Goal: Information Seeking & Learning: Find contact information

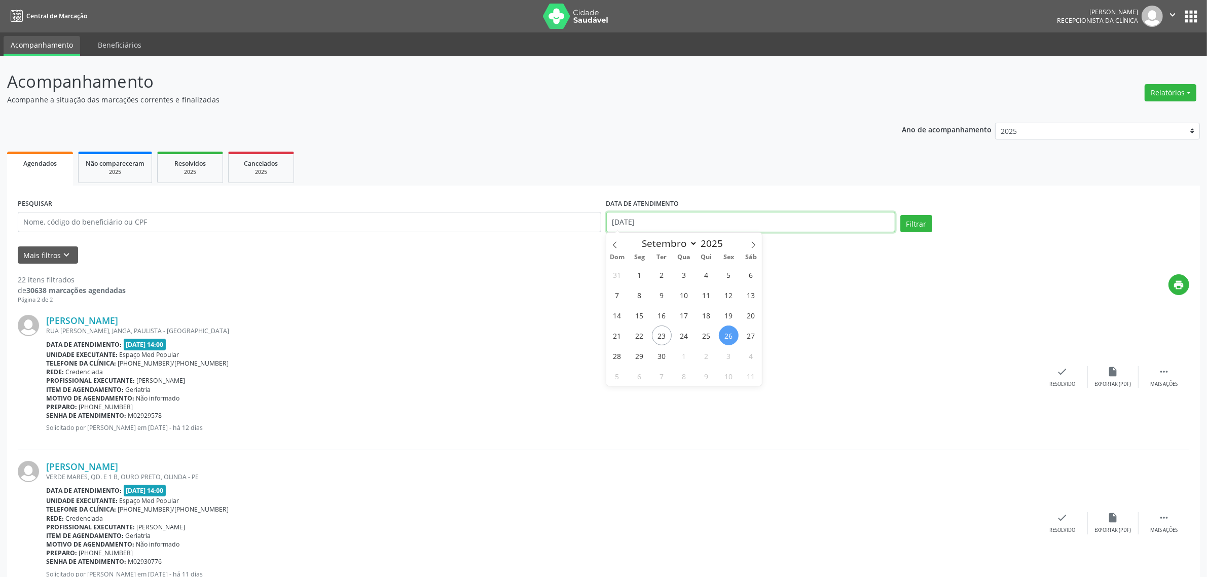
click at [670, 226] on input "[DATE]" at bounding box center [750, 222] width 289 height 20
click at [675, 334] on span "24" at bounding box center [684, 335] width 20 height 20
type input "[DATE]"
click at [688, 335] on span "24" at bounding box center [684, 335] width 20 height 20
click at [921, 219] on button "Filtrar" at bounding box center [916, 223] width 32 height 17
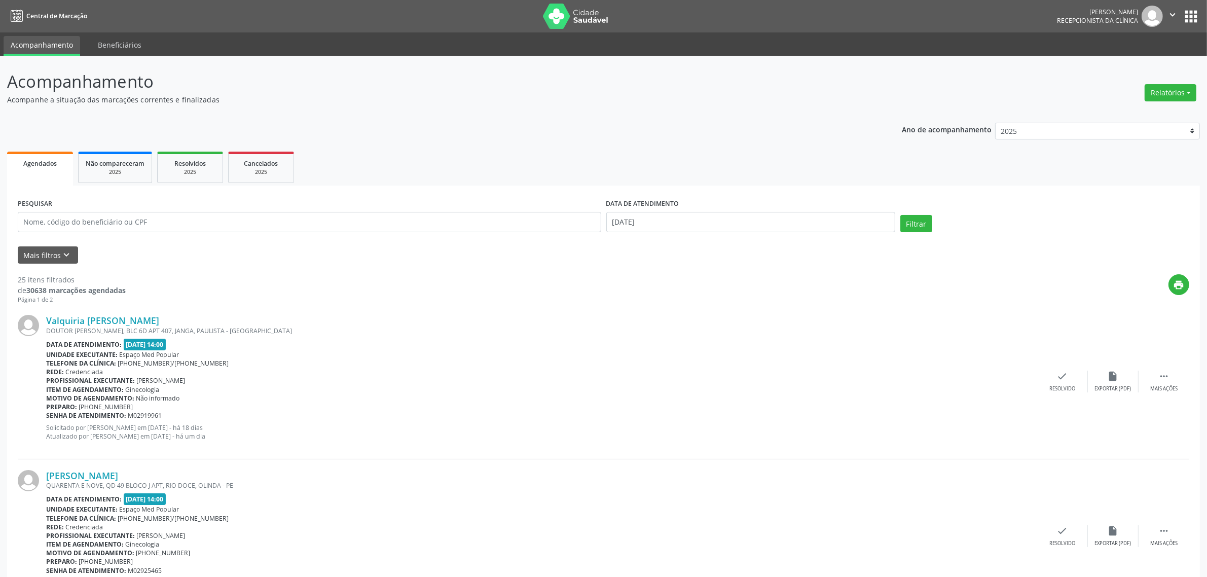
scroll to position [127, 0]
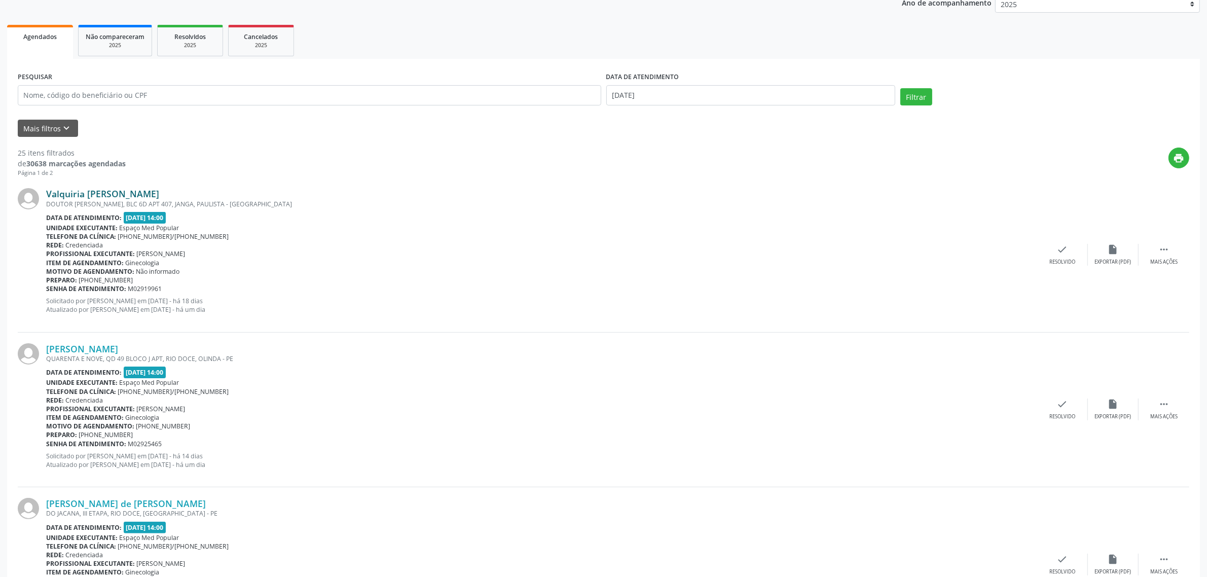
click at [142, 191] on link "Valquiria [PERSON_NAME]" at bounding box center [102, 193] width 113 height 11
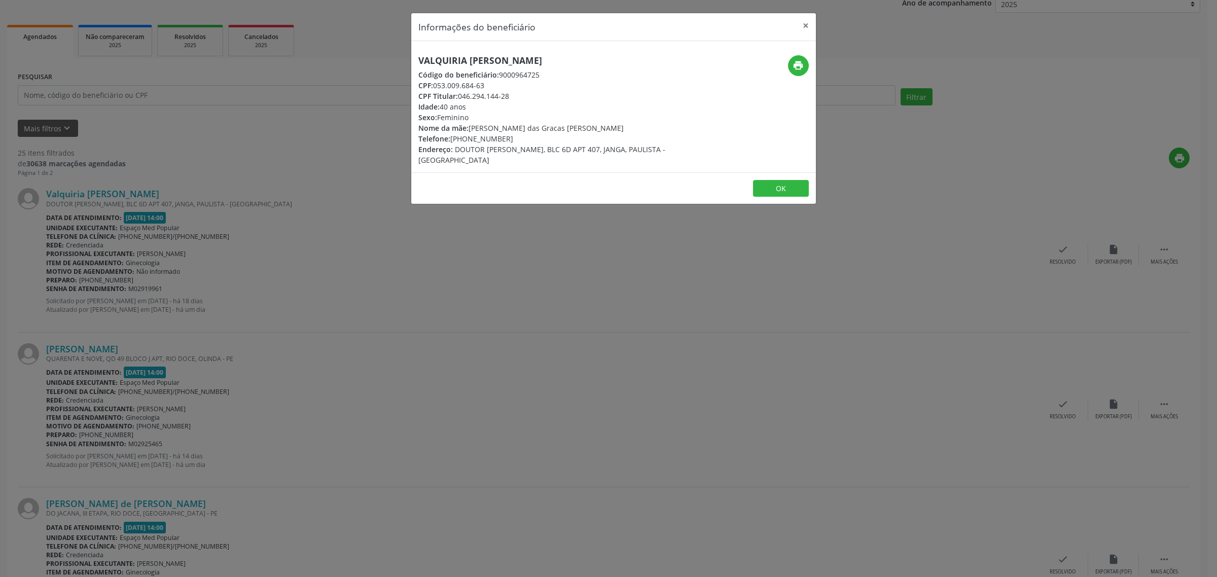
drag, startPoint x: 609, startPoint y: 58, endPoint x: 418, endPoint y: 57, distance: 190.6
click at [418, 57] on h5 "Valquiria [PERSON_NAME]" at bounding box center [546, 60] width 256 height 11
copy h5 "Valquiria [PERSON_NAME]"
drag, startPoint x: 487, startPoint y: 87, endPoint x: 436, endPoint y: 89, distance: 51.2
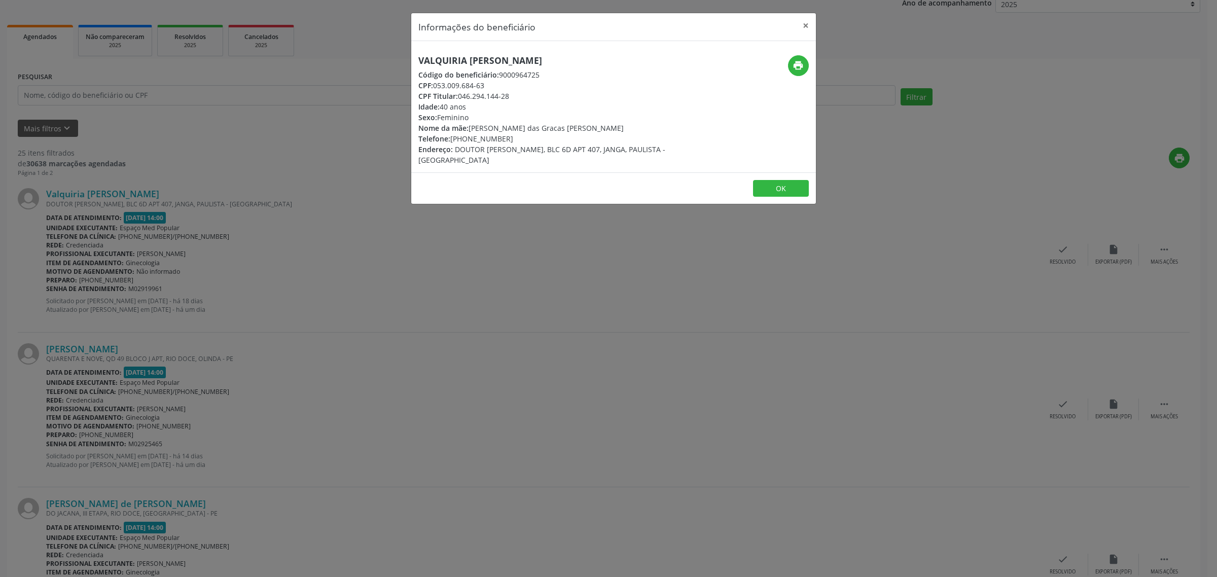
click at [436, 89] on div "CPF: 053.009.684-63" at bounding box center [546, 85] width 256 height 11
copy div "053.009.684-63"
drag, startPoint x: 507, startPoint y: 139, endPoint x: 454, endPoint y: 138, distance: 53.2
click at [454, 138] on div "Telefone: [PHONE_NUMBER]" at bounding box center [546, 138] width 256 height 11
copy div "81) 98489-6114"
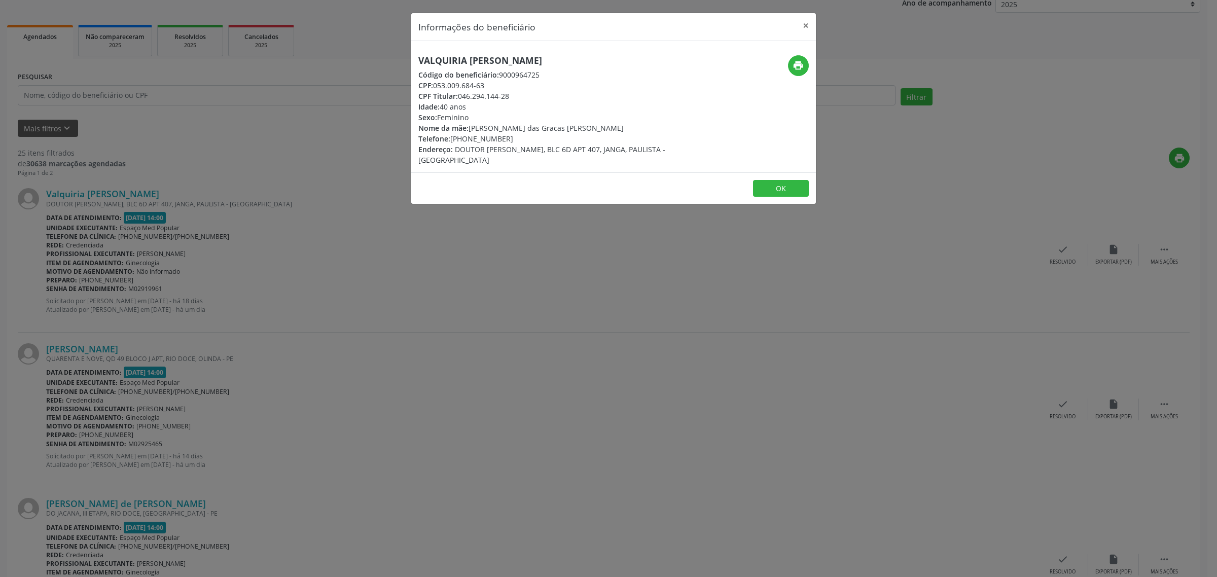
click at [241, 210] on div "Informações do beneficiário × Valquiria [PERSON_NAME] Código do beneficiário: 9…" at bounding box center [608, 288] width 1217 height 577
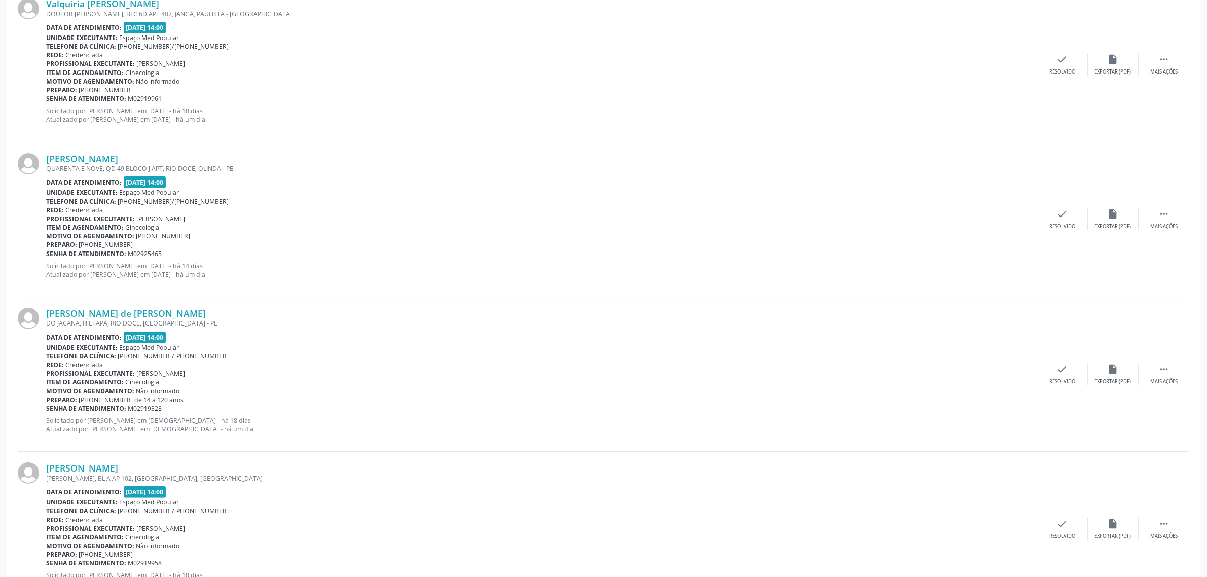
scroll to position [380, 0]
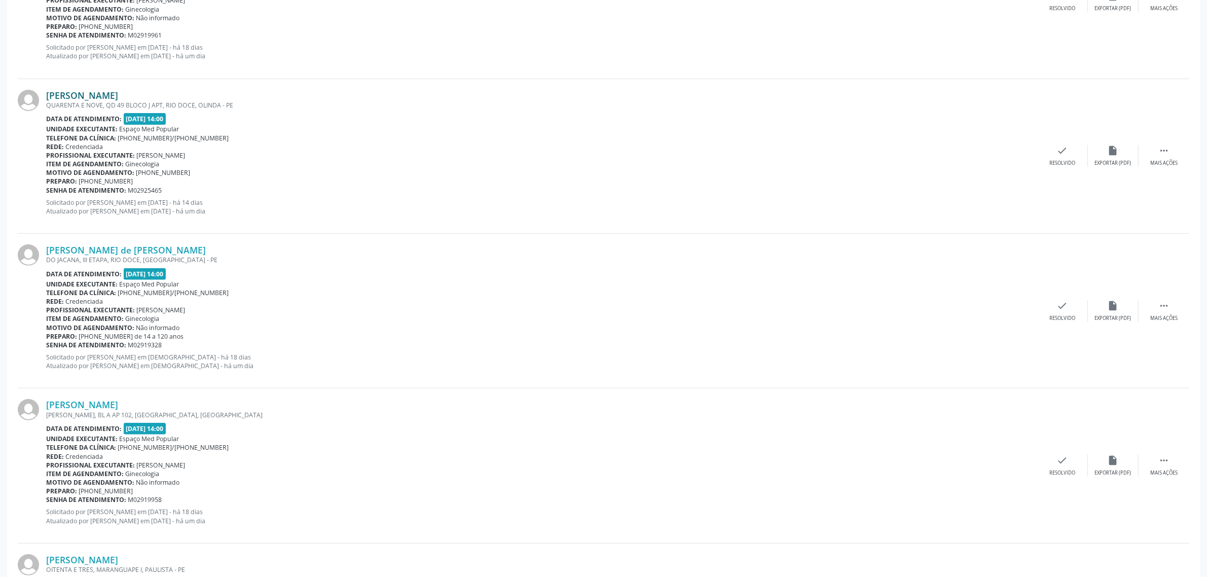
click at [88, 95] on link "[PERSON_NAME]" at bounding box center [82, 95] width 72 height 11
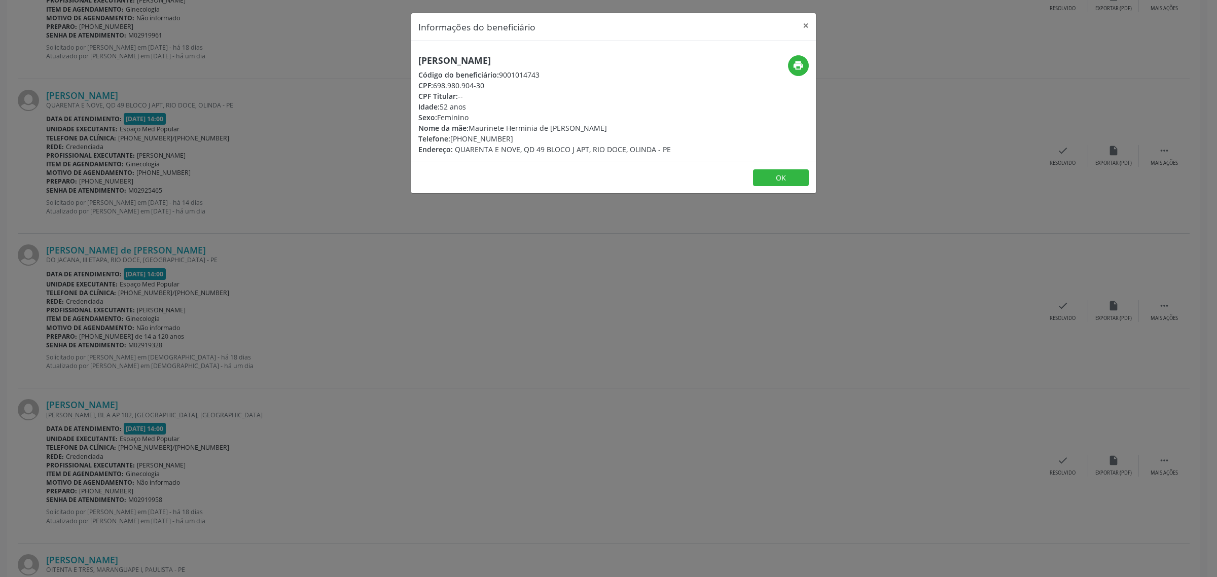
drag, startPoint x: 563, startPoint y: 56, endPoint x: 415, endPoint y: 63, distance: 148.7
click at [415, 63] on div "[PERSON_NAME] Código do beneficiário: 9001014743 CPF: 698.980.904-30 CPF Titula…" at bounding box center [546, 104] width 270 height 99
copy h5 "[PERSON_NAME]"
drag, startPoint x: 504, startPoint y: 135, endPoint x: 452, endPoint y: 135, distance: 52.7
click at [452, 135] on div "Telefone: [PHONE_NUMBER]" at bounding box center [544, 138] width 252 height 11
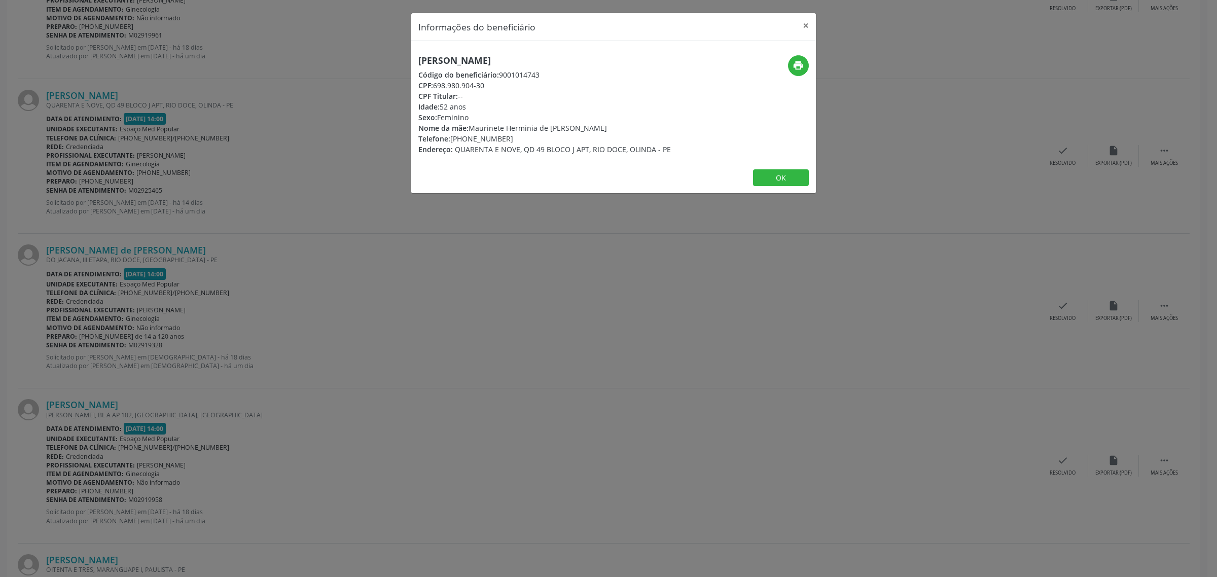
copy div "81) 99699-2613"
click at [341, 287] on div "Informações do beneficiário × [PERSON_NAME] Código do beneficiário: 9001014743 …" at bounding box center [608, 288] width 1217 height 577
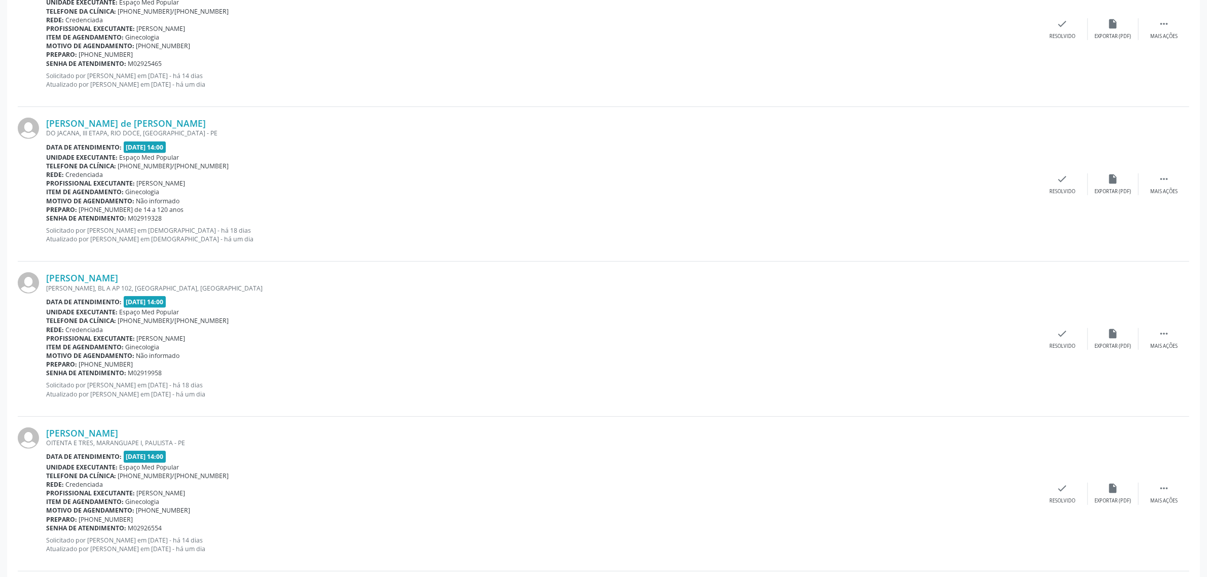
scroll to position [570, 0]
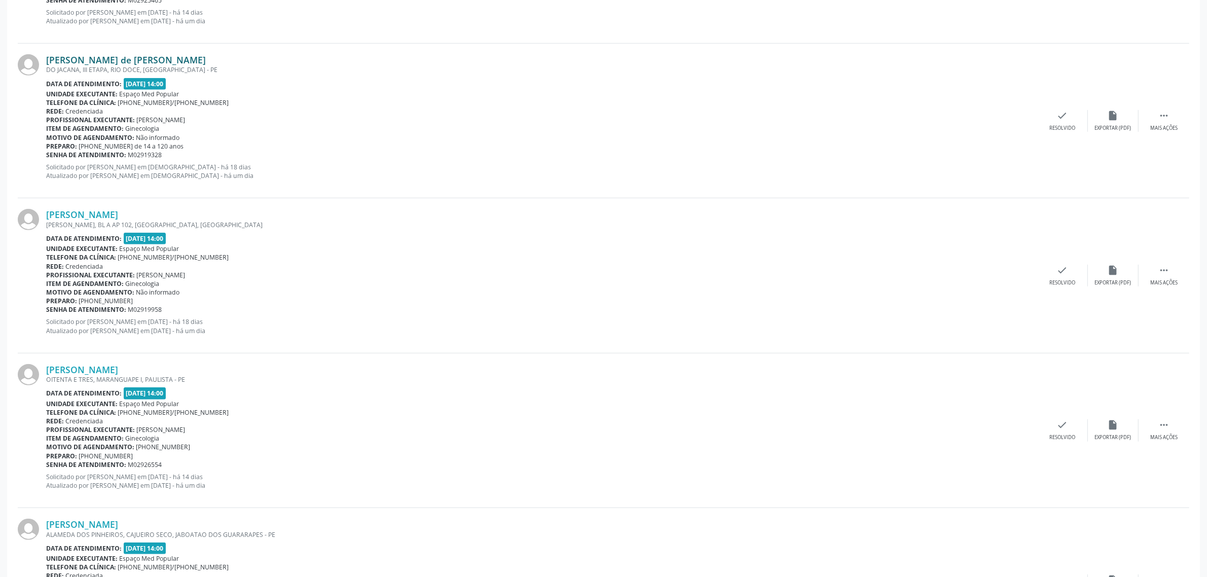
click at [87, 60] on link "[PERSON_NAME] de [PERSON_NAME]" at bounding box center [126, 59] width 160 height 11
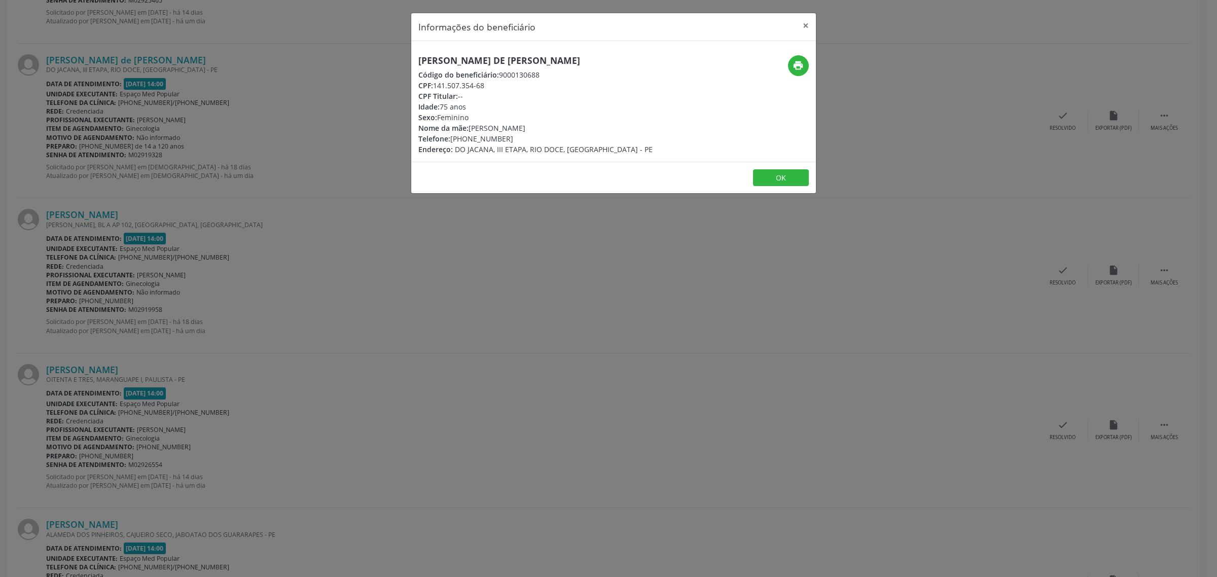
drag, startPoint x: 594, startPoint y: 59, endPoint x: 417, endPoint y: 57, distance: 177.0
click at [417, 57] on div "[PERSON_NAME] de [PERSON_NAME] Código do beneficiário: 9000130688 CPF: 141.507.…" at bounding box center [546, 104] width 270 height 99
copy h5 "[PERSON_NAME] de [PERSON_NAME]"
click at [358, 267] on div "Informações do beneficiário × [PERSON_NAME] de [PERSON_NAME] Código do benefici…" at bounding box center [608, 288] width 1217 height 577
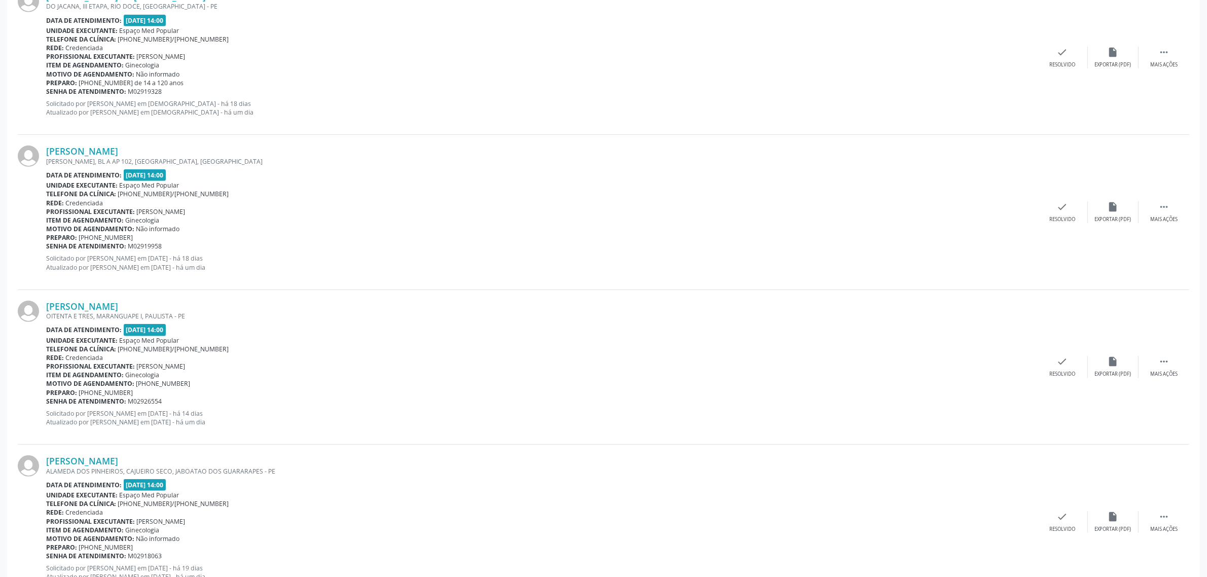
scroll to position [697, 0]
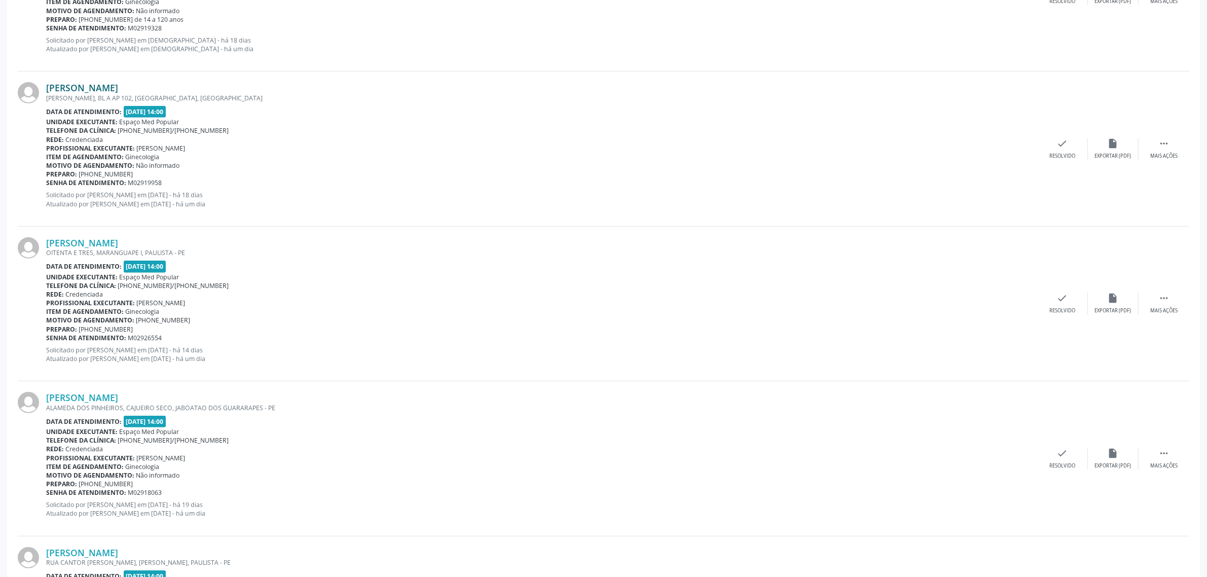
click at [113, 87] on link "[PERSON_NAME]" at bounding box center [82, 87] width 72 height 11
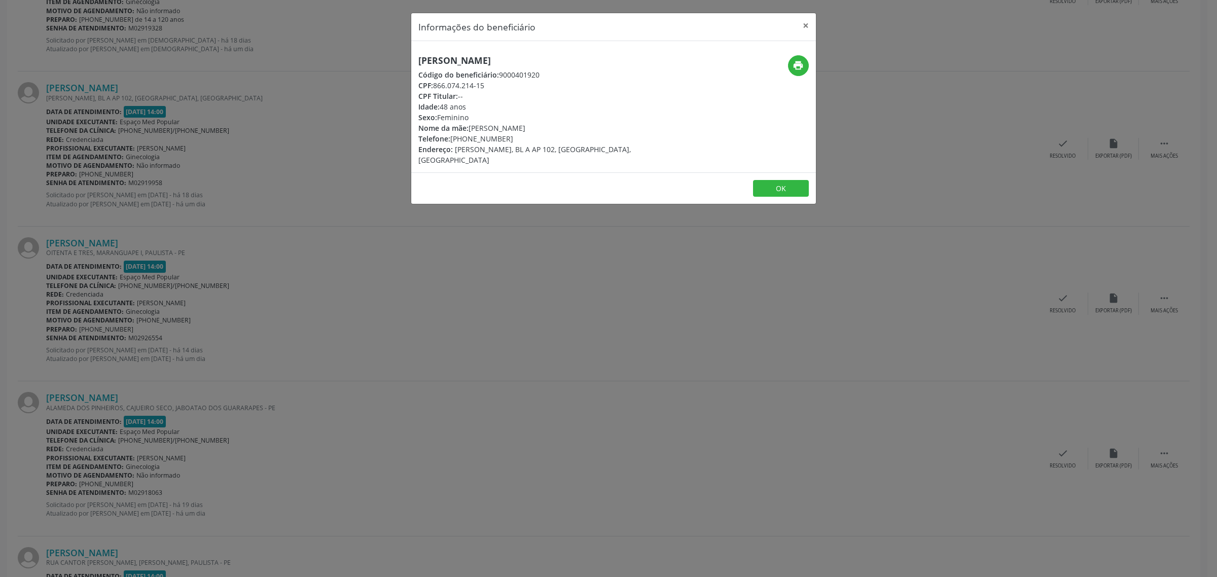
drag, startPoint x: 559, startPoint y: 58, endPoint x: 419, endPoint y: 57, distance: 140.4
click at [419, 57] on h5 "[PERSON_NAME]" at bounding box center [546, 60] width 256 height 11
copy h5 "[PERSON_NAME]"
click at [351, 279] on div "Informações do beneficiário × [PERSON_NAME] Código do beneficiário: 9000401920 …" at bounding box center [608, 288] width 1217 height 577
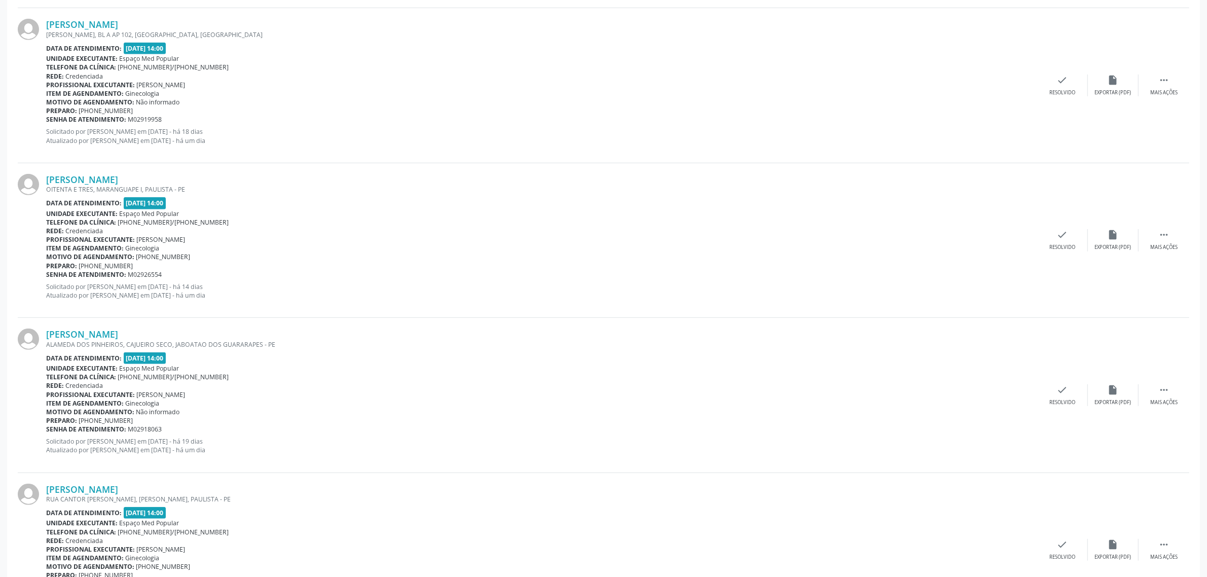
scroll to position [824, 0]
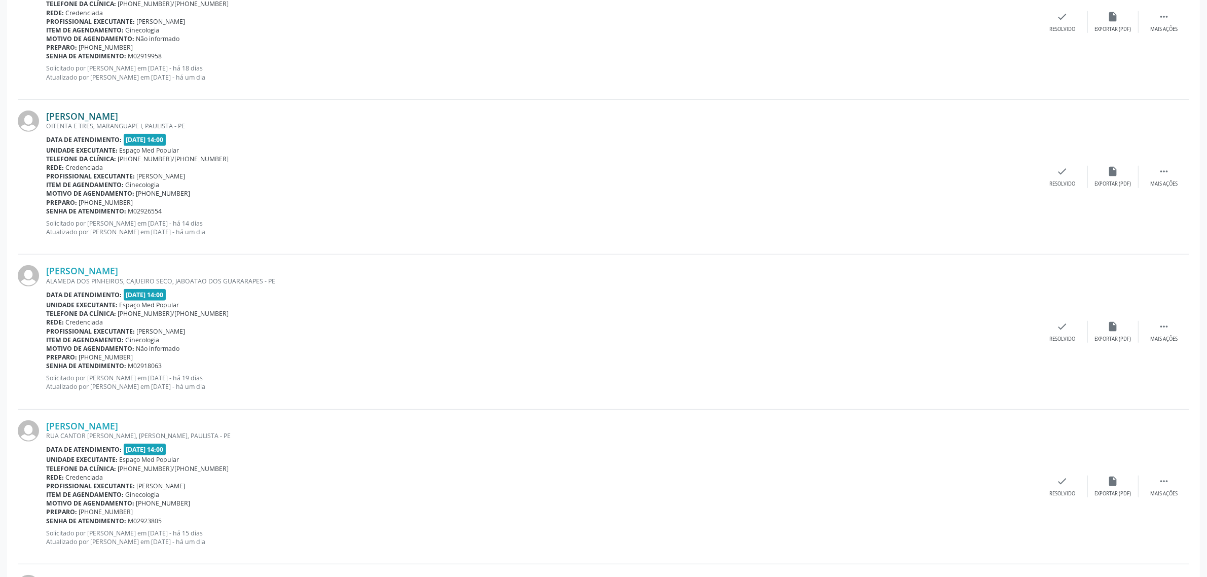
click at [102, 120] on link "[PERSON_NAME]" at bounding box center [82, 116] width 72 height 11
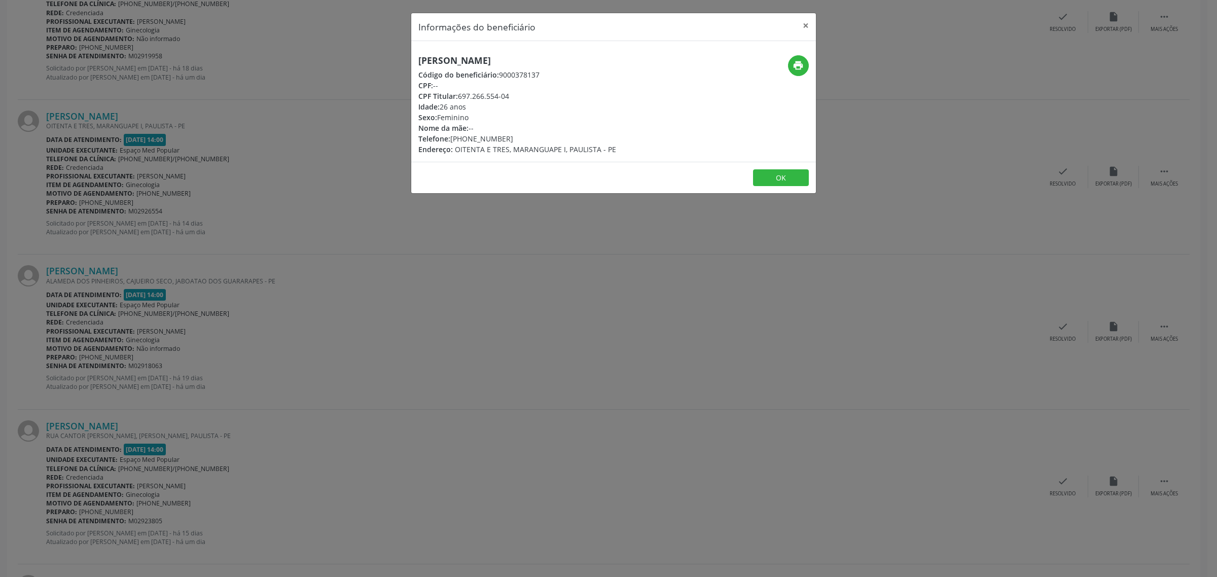
drag, startPoint x: 578, startPoint y: 56, endPoint x: 414, endPoint y: 60, distance: 164.3
click at [414, 60] on div "[PERSON_NAME] Código do beneficiário: 9000378137 CPF: -- CPF Titular: 697.266.5…" at bounding box center [546, 104] width 270 height 99
copy h5 "[PERSON_NAME]"
click at [214, 236] on div "Informações do beneficiário × [PERSON_NAME] Código do beneficiário: 9000378137 …" at bounding box center [608, 288] width 1217 height 577
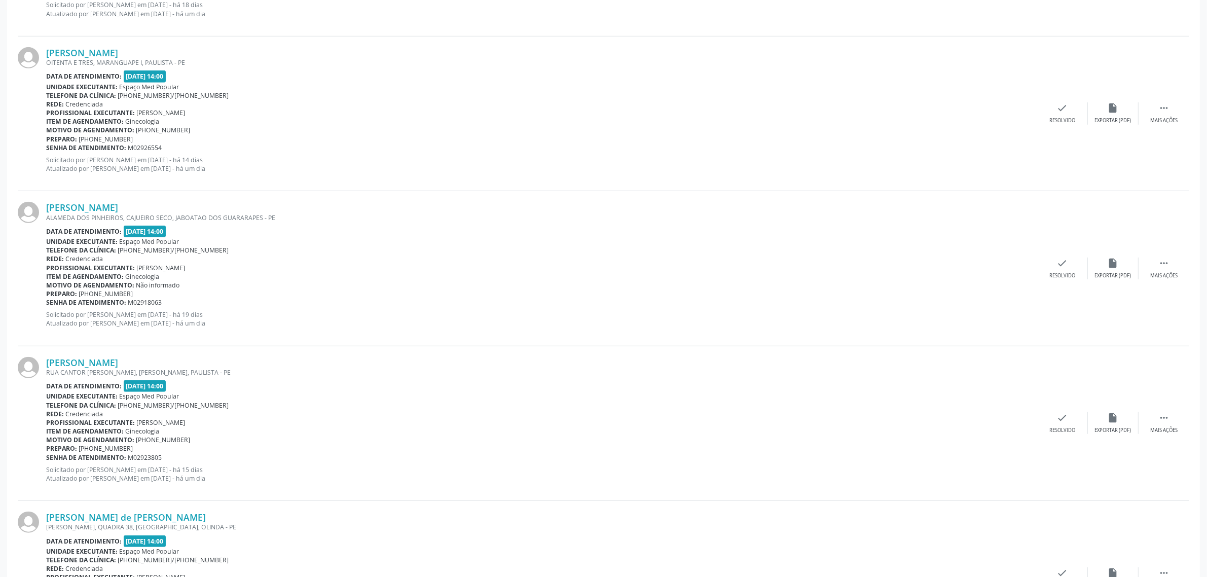
scroll to position [951, 0]
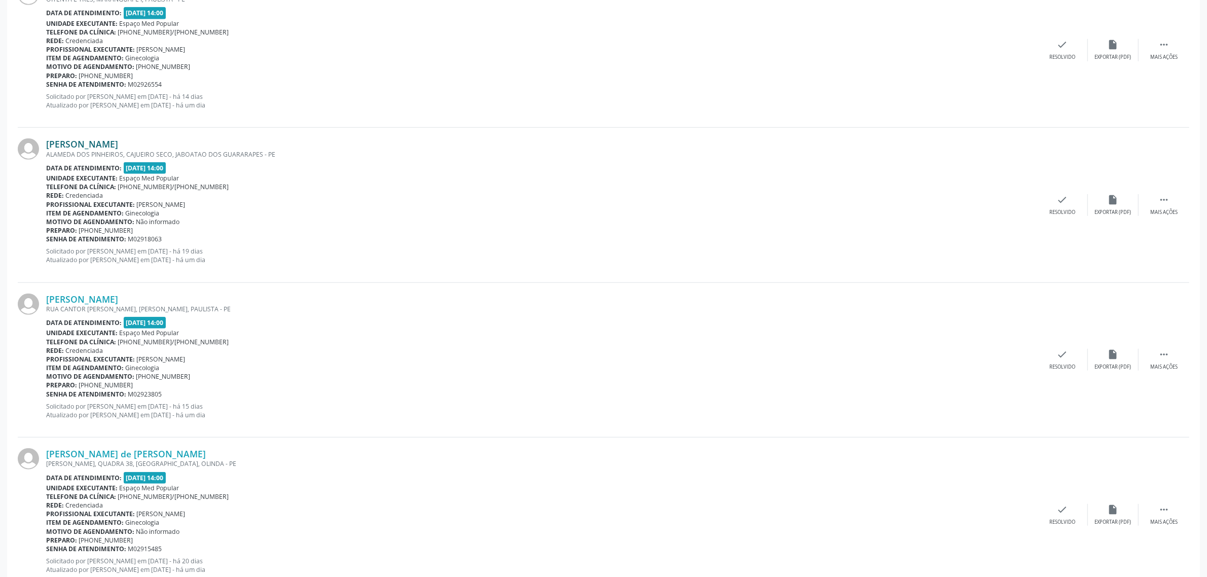
click at [118, 142] on link "[PERSON_NAME]" at bounding box center [82, 143] width 72 height 11
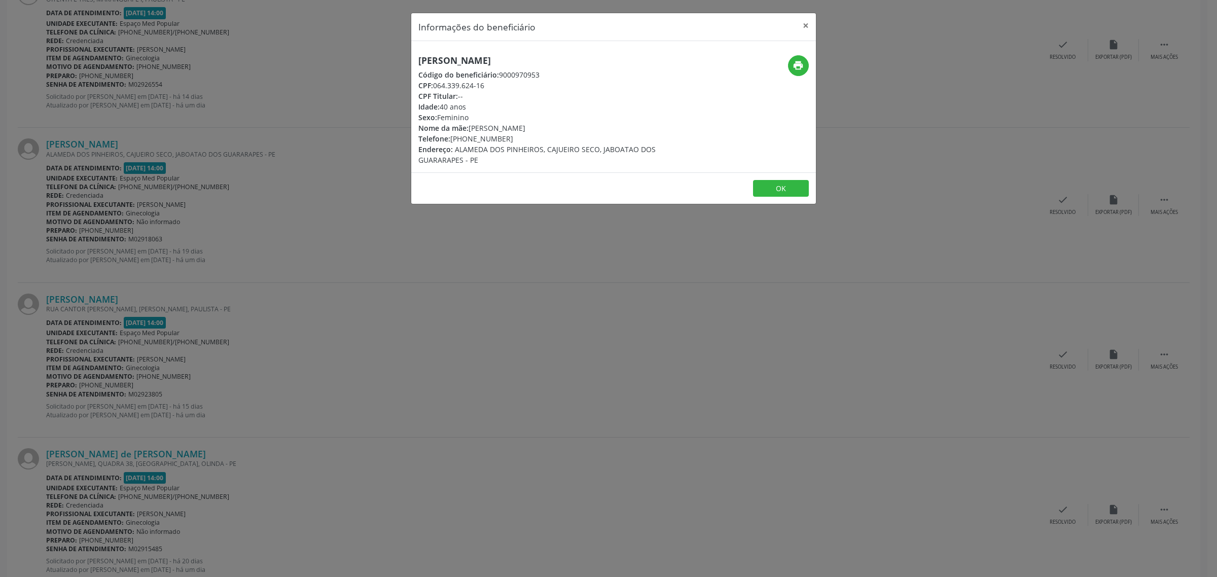
drag, startPoint x: 601, startPoint y: 58, endPoint x: 417, endPoint y: 59, distance: 183.5
click at [418, 59] on h5 "[PERSON_NAME]" at bounding box center [546, 60] width 256 height 11
copy h5 "[PERSON_NAME]"
drag, startPoint x: 508, startPoint y: 140, endPoint x: 450, endPoint y: 138, distance: 57.8
click at [450, 138] on div "Telefone: [PHONE_NUMBER]" at bounding box center [546, 138] width 256 height 11
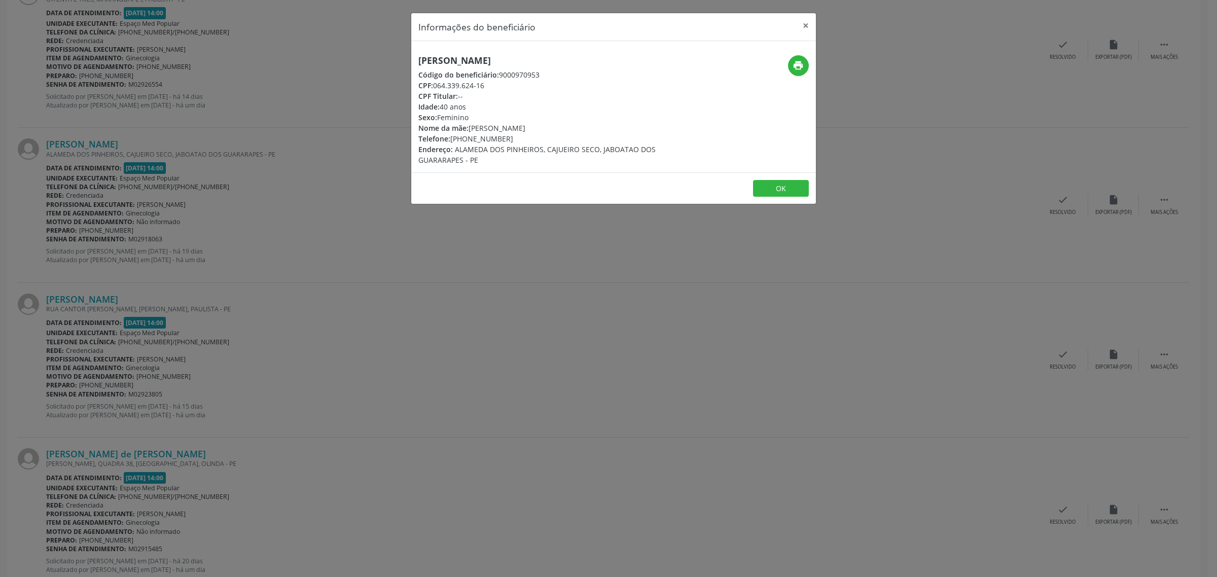
drag, startPoint x: 419, startPoint y: 328, endPoint x: 383, endPoint y: 324, distance: 36.2
click at [419, 328] on div "Informações do beneficiário × [PERSON_NAME] Código do beneficiário: 9000970953 …" at bounding box center [608, 288] width 1217 height 577
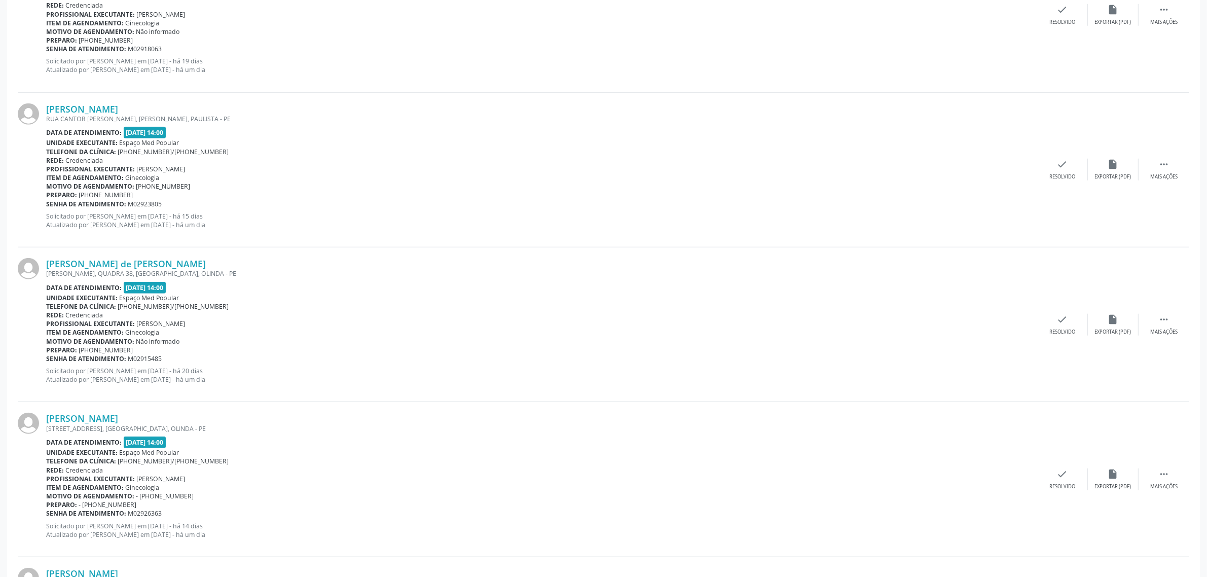
scroll to position [1204, 0]
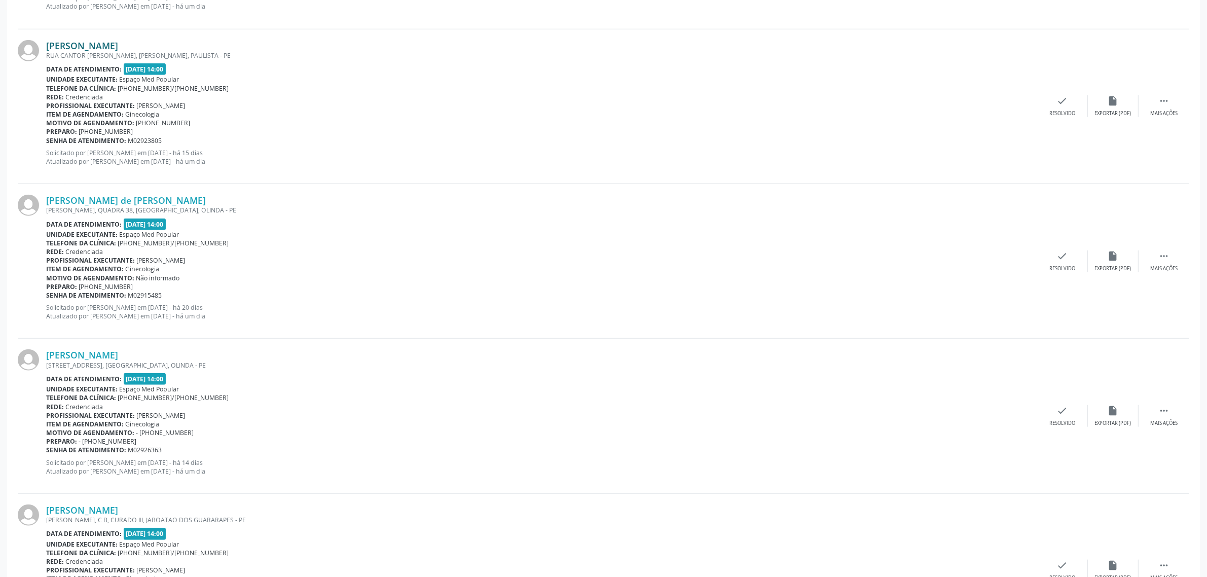
click at [117, 48] on link "[PERSON_NAME]" at bounding box center [82, 45] width 72 height 11
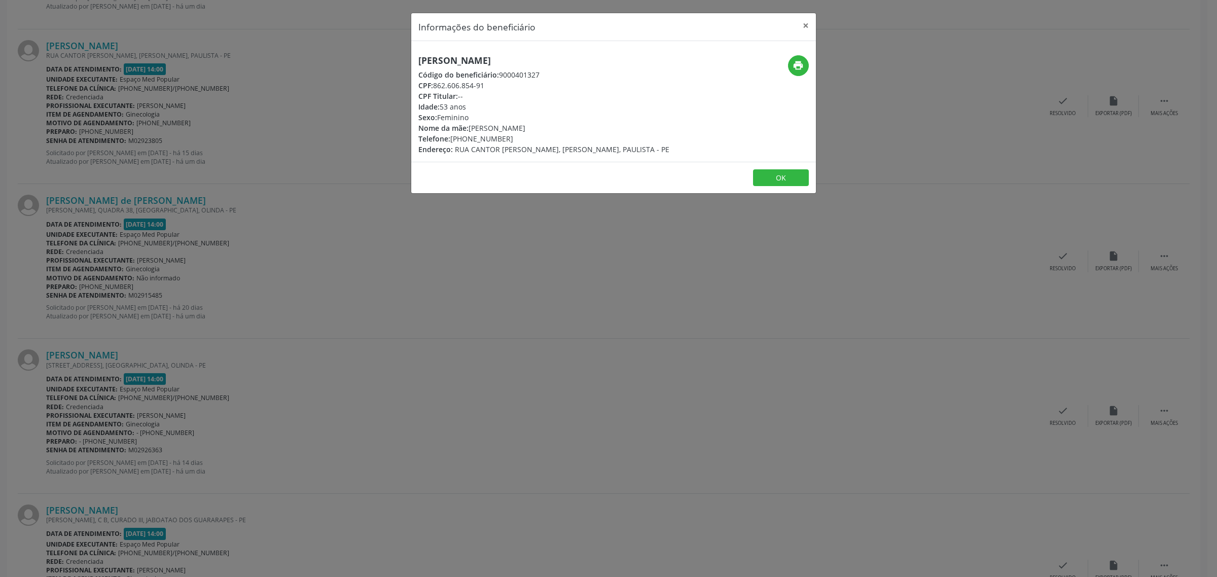
drag, startPoint x: 551, startPoint y: 59, endPoint x: 419, endPoint y: 66, distance: 131.5
click at [419, 66] on div "[PERSON_NAME] Código do beneficiário: 9000401327 CPF: 862.606.854-91 CPF Titula…" at bounding box center [543, 104] width 251 height 99
drag, startPoint x: 508, startPoint y: 137, endPoint x: 450, endPoint y: 138, distance: 58.3
click at [450, 138] on div "Telefone: [PHONE_NUMBER]" at bounding box center [543, 138] width 251 height 11
drag, startPoint x: 414, startPoint y: 267, endPoint x: 286, endPoint y: 267, distance: 127.3
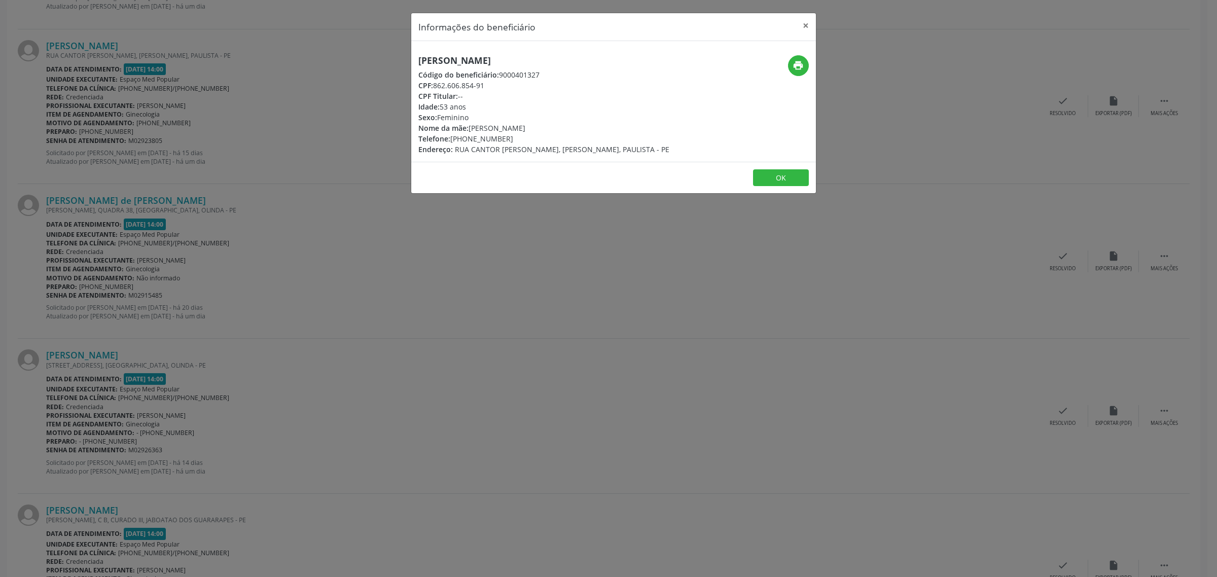
click at [412, 267] on div "Informações do beneficiário × [PERSON_NAME] Código do beneficiário: 9000401327 …" at bounding box center [608, 288] width 1217 height 577
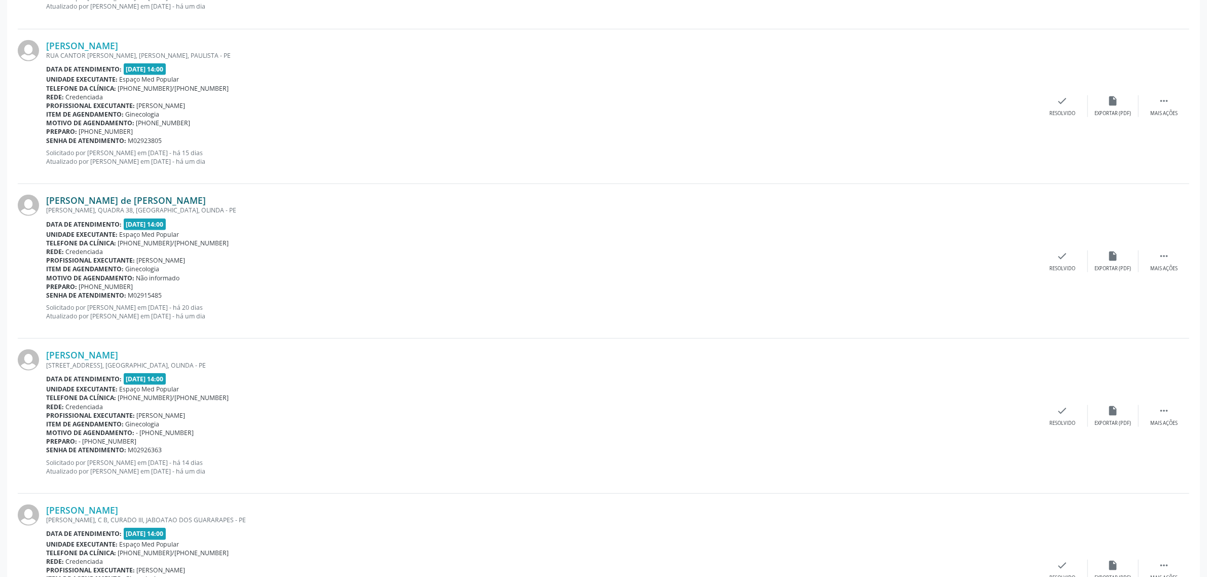
click at [118, 199] on link "[PERSON_NAME] de [PERSON_NAME]" at bounding box center [126, 200] width 160 height 11
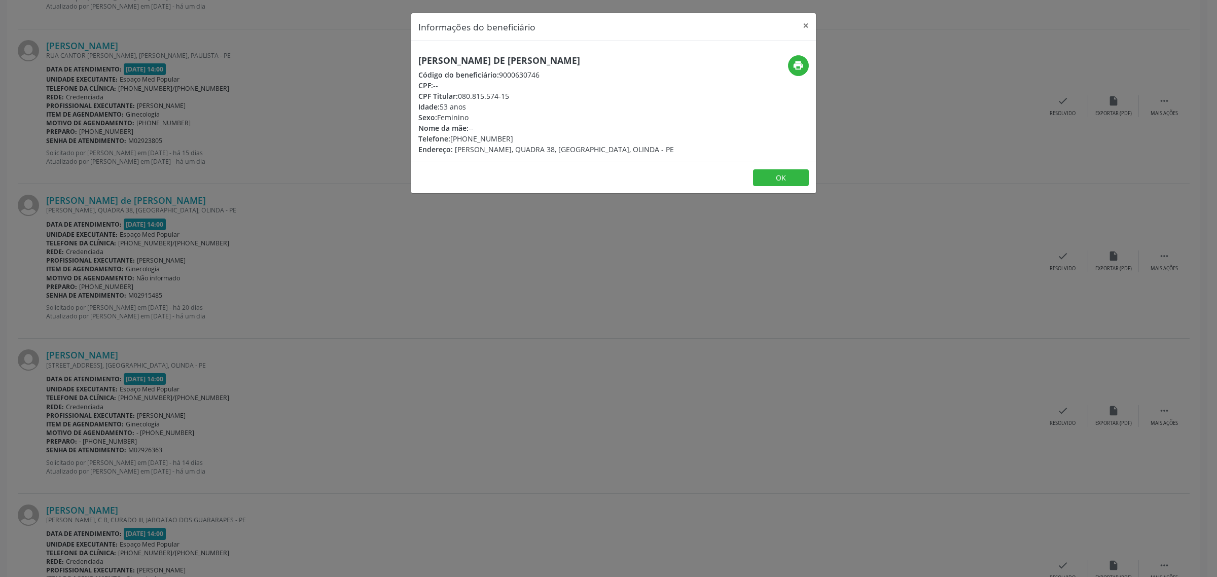
drag, startPoint x: 609, startPoint y: 59, endPoint x: 416, endPoint y: 62, distance: 193.2
click at [416, 62] on div "[PERSON_NAME] de [PERSON_NAME] Código do beneficiário: 9000630746 CPF: -- CPF T…" at bounding box center [546, 104] width 270 height 99
click at [518, 58] on h5 "[PERSON_NAME] de [PERSON_NAME]" at bounding box center [546, 60] width 256 height 11
drag, startPoint x: 505, startPoint y: 138, endPoint x: 454, endPoint y: 142, distance: 51.4
click at [454, 142] on div "Telefone: [PHONE_NUMBER]" at bounding box center [546, 138] width 256 height 11
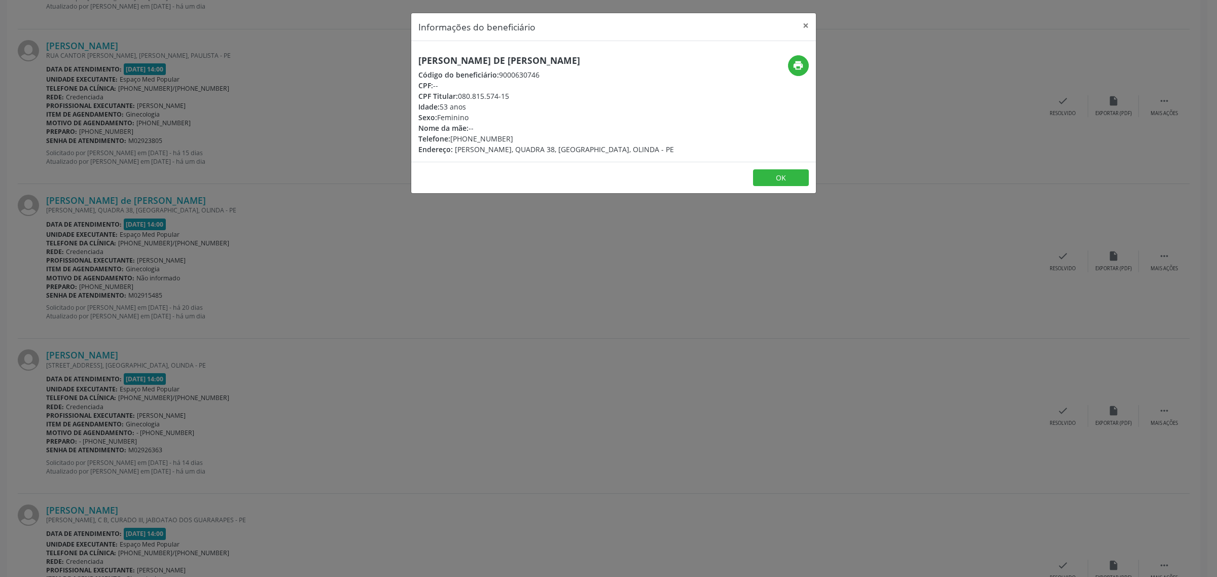
drag, startPoint x: 382, startPoint y: 243, endPoint x: 322, endPoint y: 246, distance: 59.9
click at [380, 243] on div "Informações do beneficiário × [PERSON_NAME] de [PERSON_NAME] Código do benefici…" at bounding box center [608, 288] width 1217 height 577
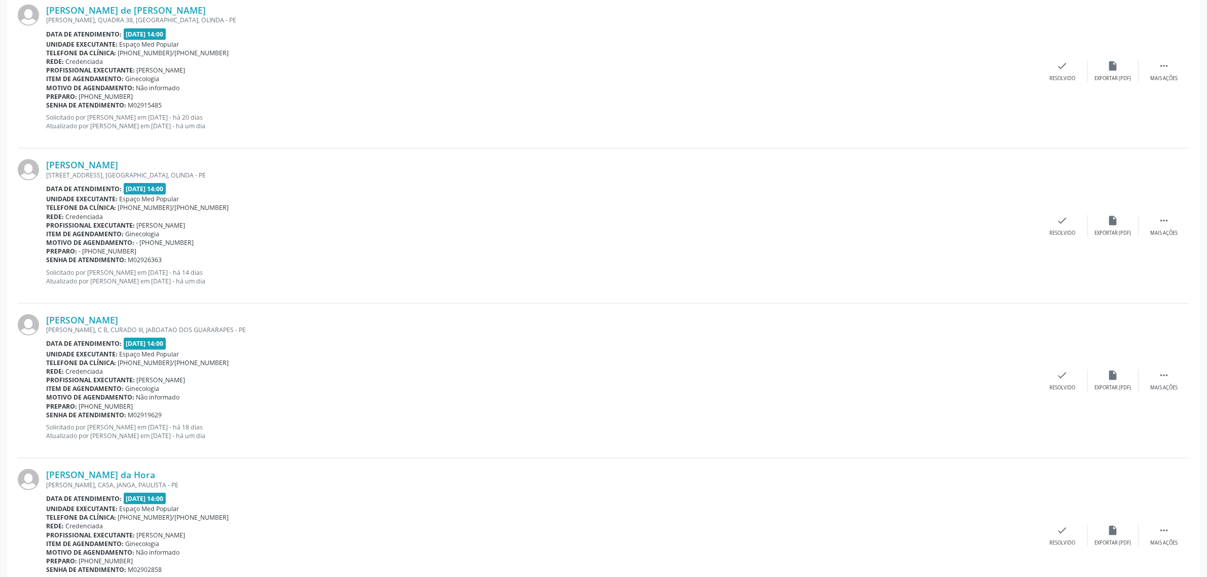
scroll to position [1458, 0]
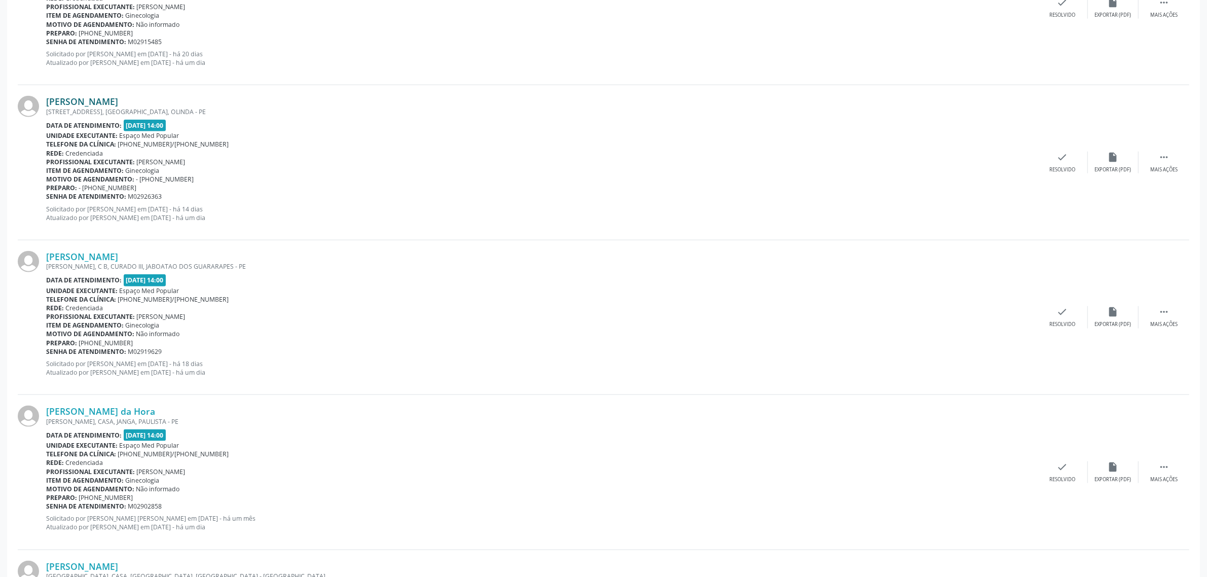
click at [87, 98] on link "[PERSON_NAME]" at bounding box center [82, 101] width 72 height 11
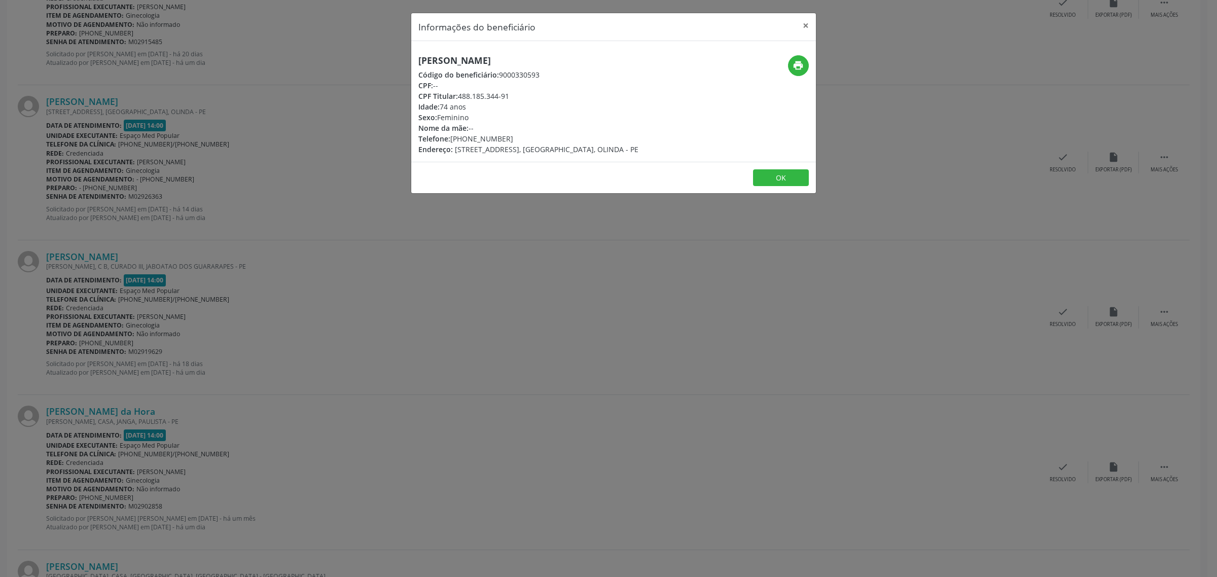
drag, startPoint x: 546, startPoint y: 59, endPoint x: 417, endPoint y: 61, distance: 128.8
click at [418, 61] on h5 "[PERSON_NAME]" at bounding box center [528, 60] width 220 height 11
drag, startPoint x: 507, startPoint y: 138, endPoint x: 452, endPoint y: 138, distance: 55.3
click at [452, 138] on div "Telefone: [PHONE_NUMBER]" at bounding box center [528, 138] width 220 height 11
click at [295, 423] on div "Informações do beneficiário × [PERSON_NAME] Código do beneficiário: 9000330593 …" at bounding box center [608, 288] width 1217 height 577
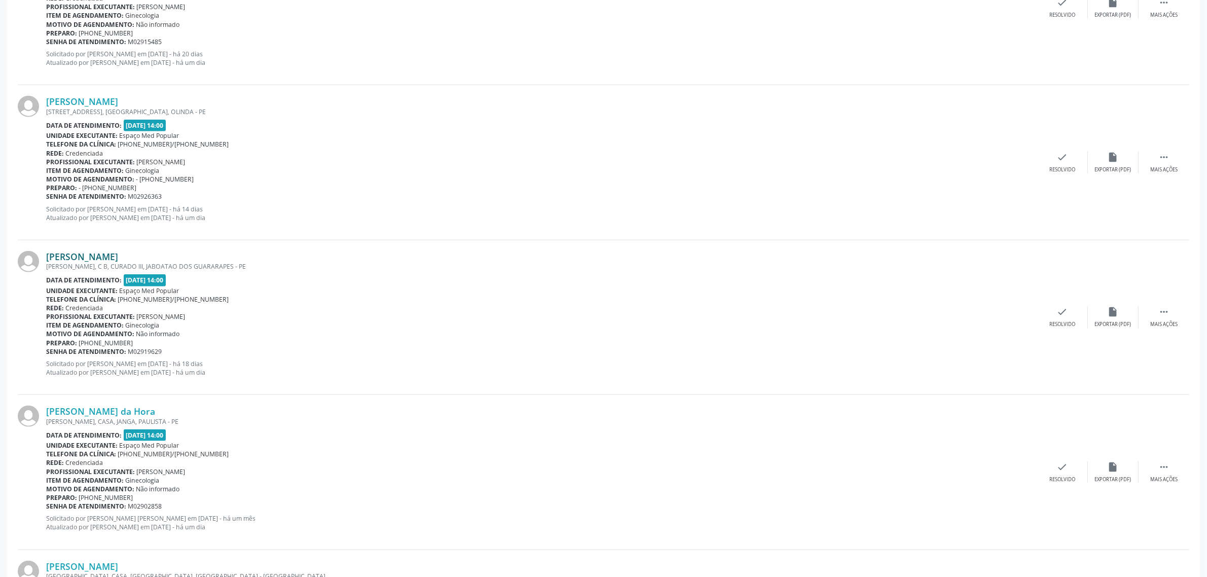
click at [118, 256] on link "[PERSON_NAME]" at bounding box center [82, 256] width 72 height 11
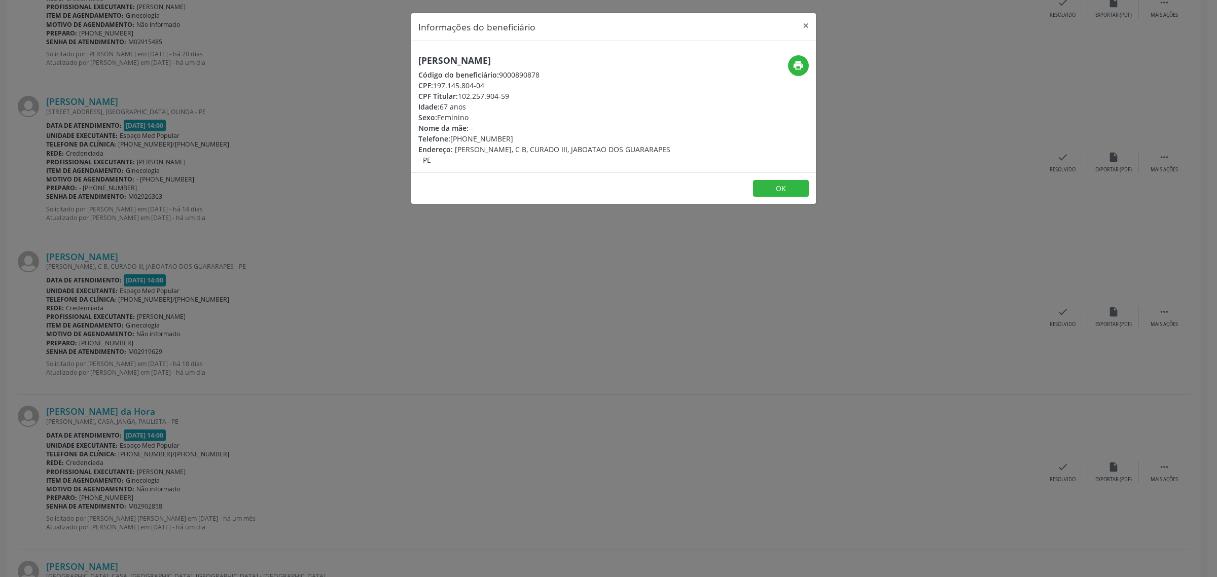
drag, startPoint x: 592, startPoint y: 52, endPoint x: 418, endPoint y: 58, distance: 174.0
click at [418, 58] on div "[PERSON_NAME] Código do beneficiário: 9000890878 CPF: 197.145.804-04 CPF Titula…" at bounding box center [613, 106] width 405 height 131
drag, startPoint x: 504, startPoint y: 140, endPoint x: 451, endPoint y: 139, distance: 53.2
click at [451, 139] on div "Telefone: [PHONE_NUMBER]" at bounding box center [546, 138] width 256 height 11
click at [355, 285] on div "Informações do beneficiário × [PERSON_NAME] Código do beneficiário: 9000890878 …" at bounding box center [608, 288] width 1217 height 577
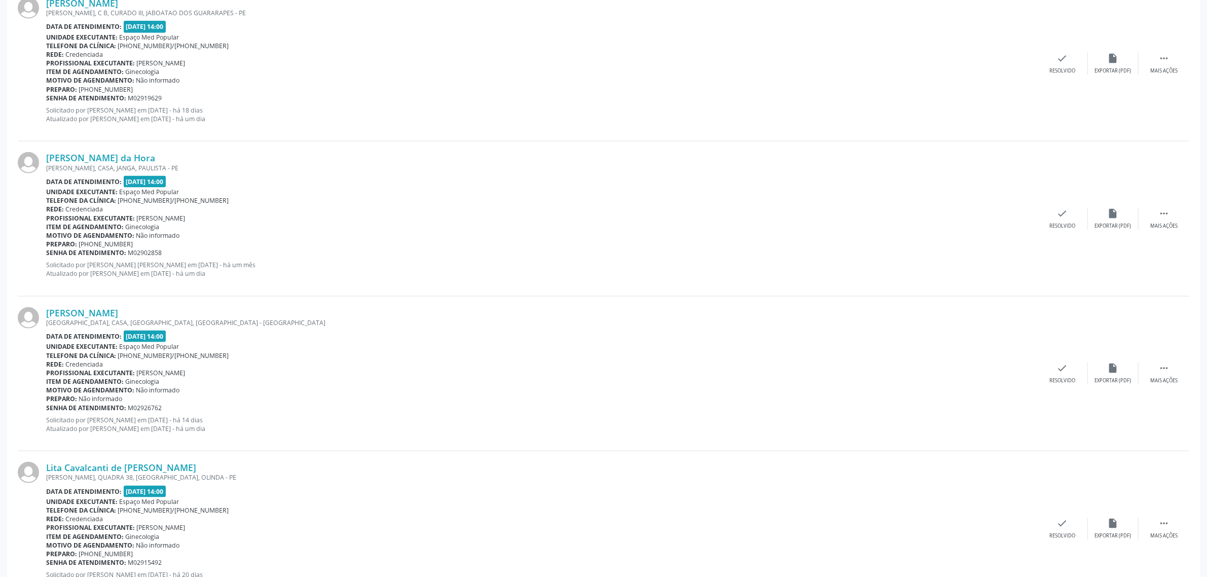
scroll to position [1774, 0]
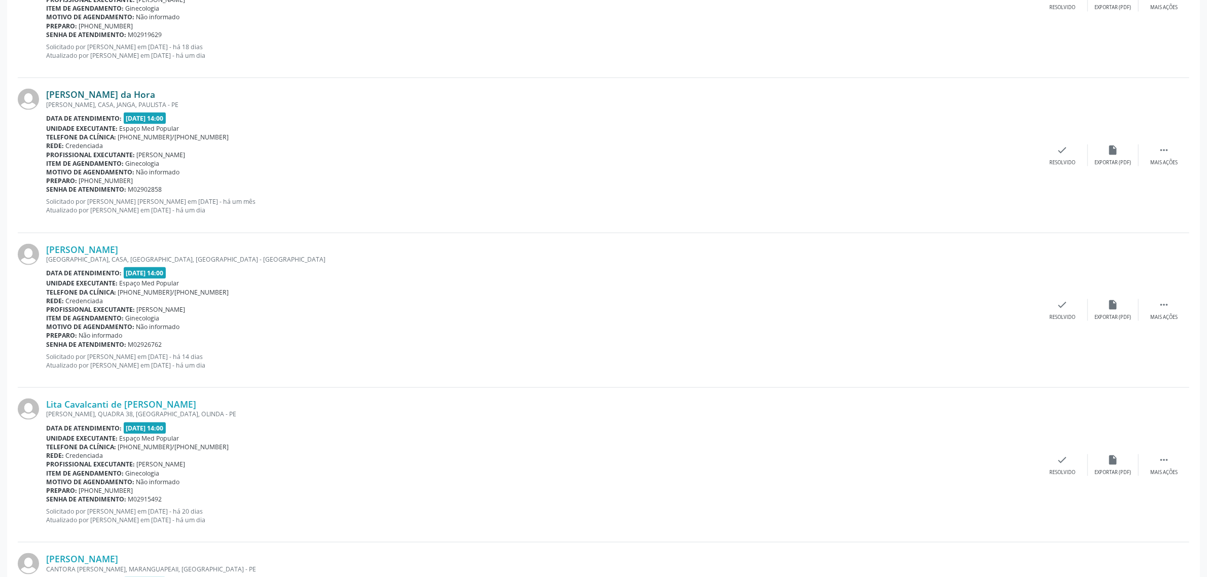
click at [112, 91] on link "[PERSON_NAME] da Hora" at bounding box center [100, 94] width 109 height 11
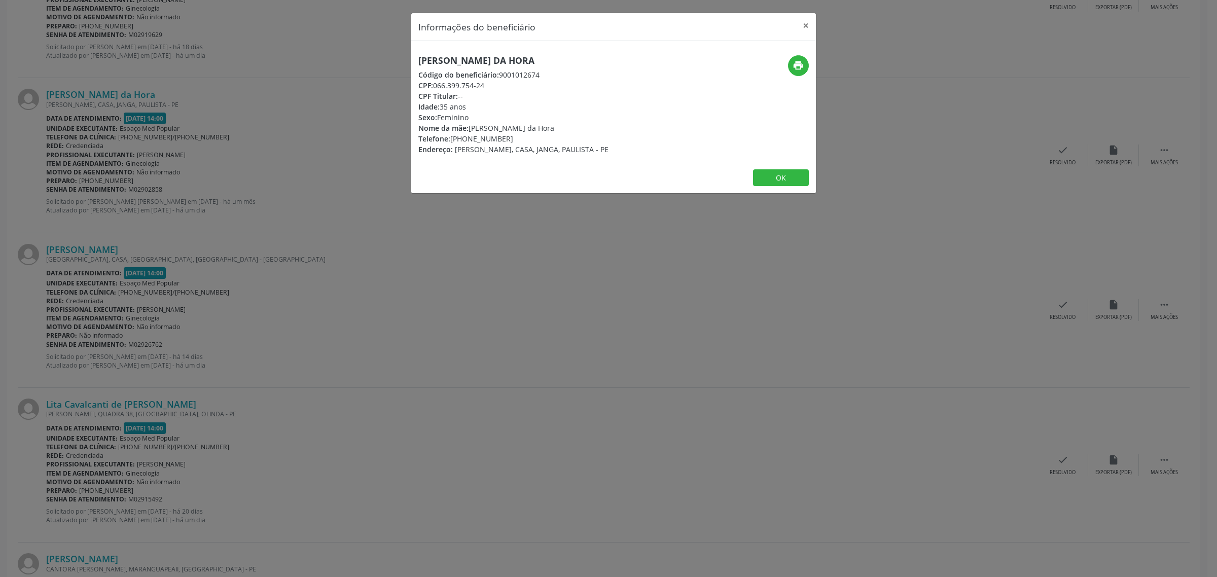
drag, startPoint x: 555, startPoint y: 61, endPoint x: 416, endPoint y: 60, distance: 138.9
click at [416, 60] on div "[PERSON_NAME] da Hora Código do beneficiário: 9001012674 CPF: 066.399.754-24 CP…" at bounding box center [546, 104] width 270 height 99
drag, startPoint x: 510, startPoint y: 140, endPoint x: 453, endPoint y: 140, distance: 57.3
click at [453, 140] on div "Telefone: [PHONE_NUMBER]" at bounding box center [513, 138] width 190 height 11
click at [287, 274] on div "Informações do beneficiário × [PERSON_NAME] da Hora Código do beneficiário: 900…" at bounding box center [608, 288] width 1217 height 577
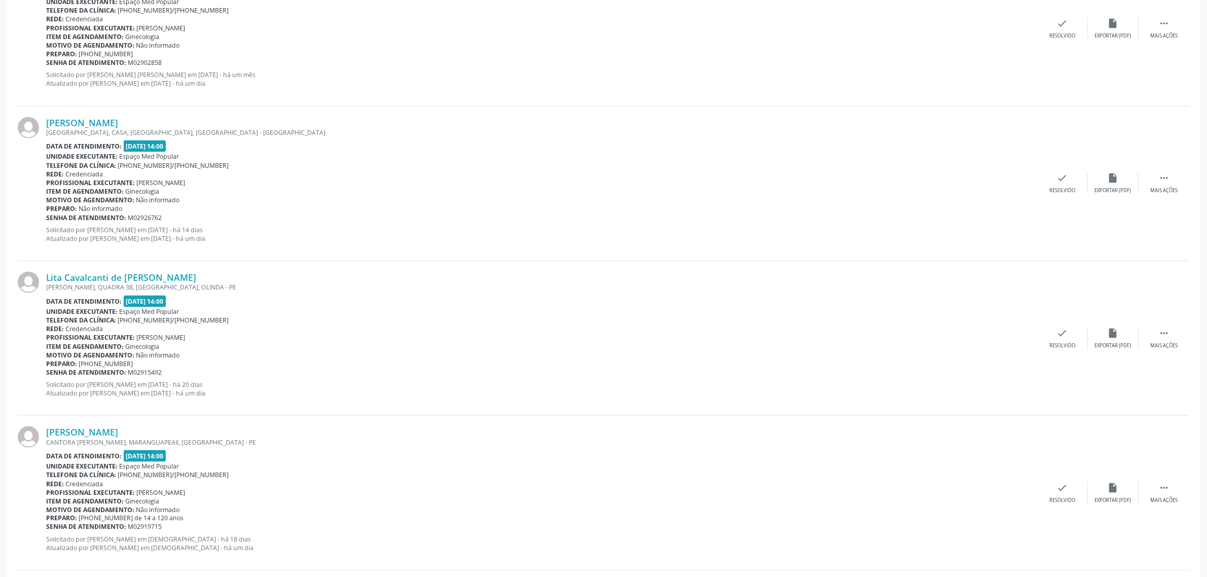
scroll to position [1965, 0]
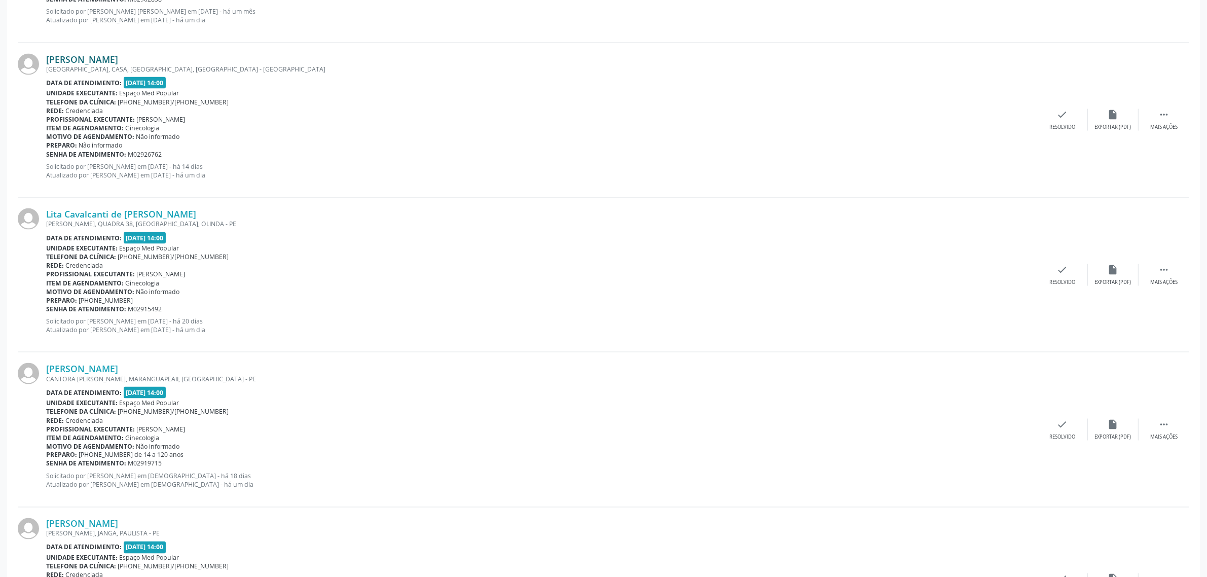
click at [111, 61] on link "[PERSON_NAME]" at bounding box center [82, 59] width 72 height 11
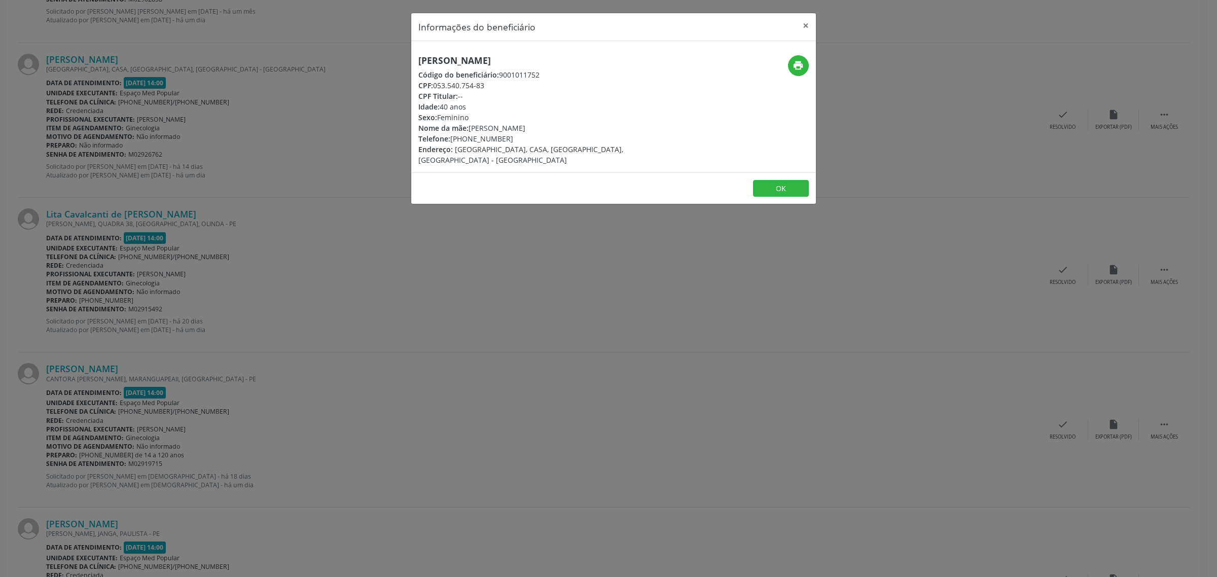
drag, startPoint x: 567, startPoint y: 57, endPoint x: 417, endPoint y: 56, distance: 149.6
click at [418, 56] on h5 "[PERSON_NAME]" at bounding box center [546, 60] width 256 height 11
drag, startPoint x: 506, startPoint y: 142, endPoint x: 453, endPoint y: 141, distance: 53.3
click at [453, 141] on div "Telefone: [PHONE_NUMBER]" at bounding box center [546, 138] width 256 height 11
drag, startPoint x: 326, startPoint y: 268, endPoint x: 260, endPoint y: 268, distance: 65.9
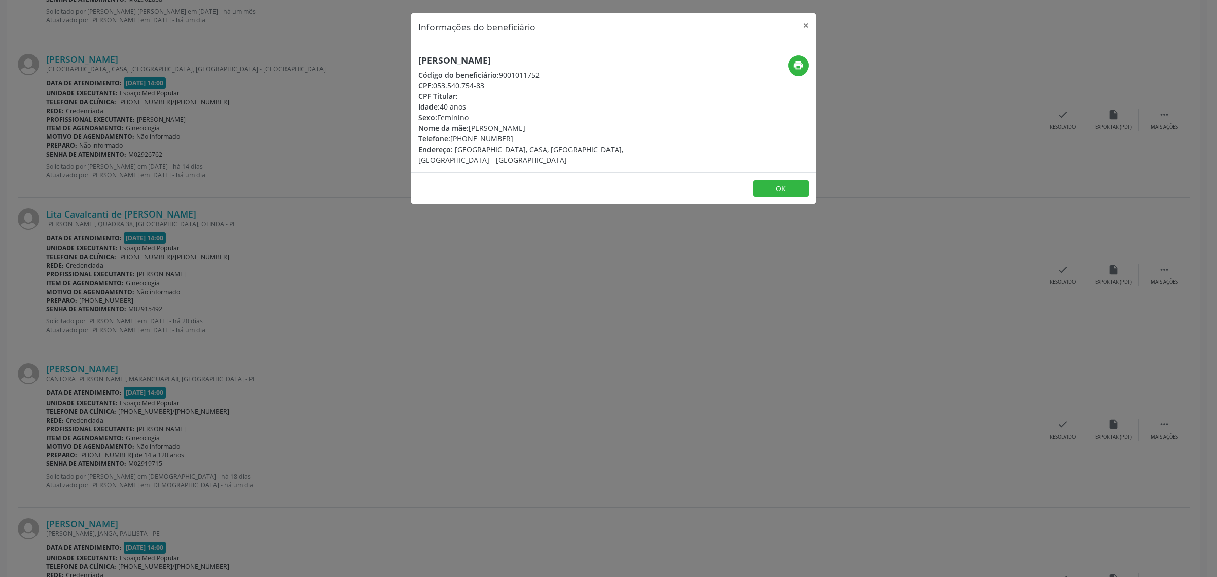
click at [325, 268] on div "Informações do beneficiário × Suenny de [PERSON_NAME] Código do beneficiário: 9…" at bounding box center [608, 288] width 1217 height 577
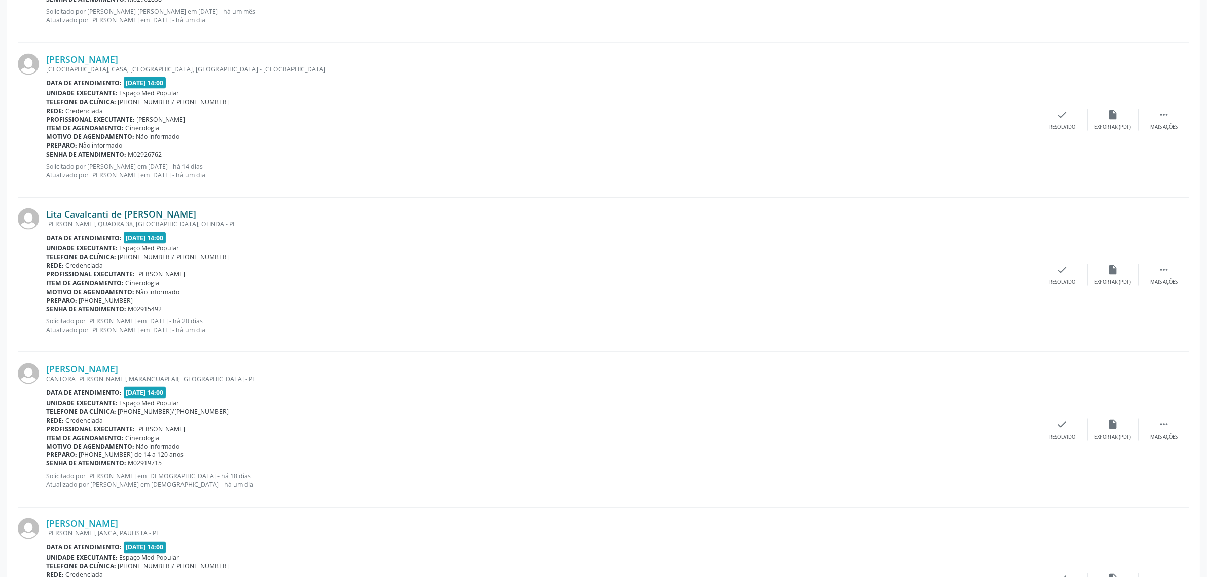
click at [133, 214] on link "Lita Cavalcanti de [PERSON_NAME]" at bounding box center [121, 213] width 150 height 11
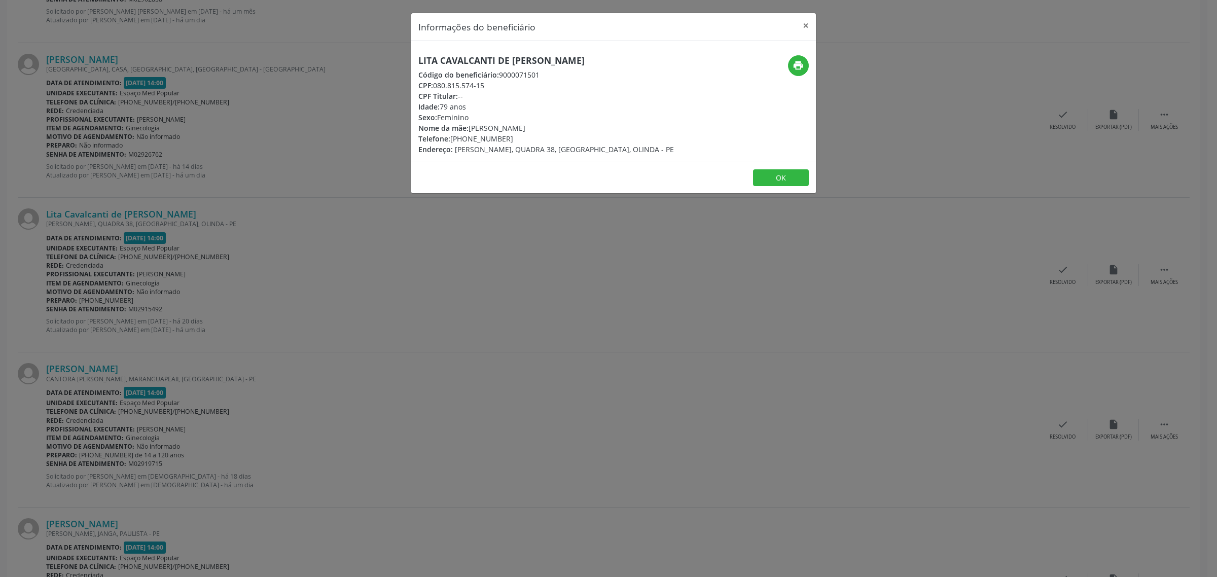
drag, startPoint x: 609, startPoint y: 61, endPoint x: 417, endPoint y: 59, distance: 192.7
click at [417, 59] on div "Lita Cavalcanti de [PERSON_NAME] Código do beneficiário: 9000071501 CPF: 080.81…" at bounding box center [546, 104] width 270 height 99
drag, startPoint x: 505, startPoint y: 139, endPoint x: 453, endPoint y: 140, distance: 52.7
click at [453, 140] on div "Telefone: [PHONE_NUMBER]" at bounding box center [546, 138] width 256 height 11
click at [322, 347] on div "Informações do beneficiário × Lita Cavalcanti de [PERSON_NAME] Código do benefi…" at bounding box center [608, 288] width 1217 height 577
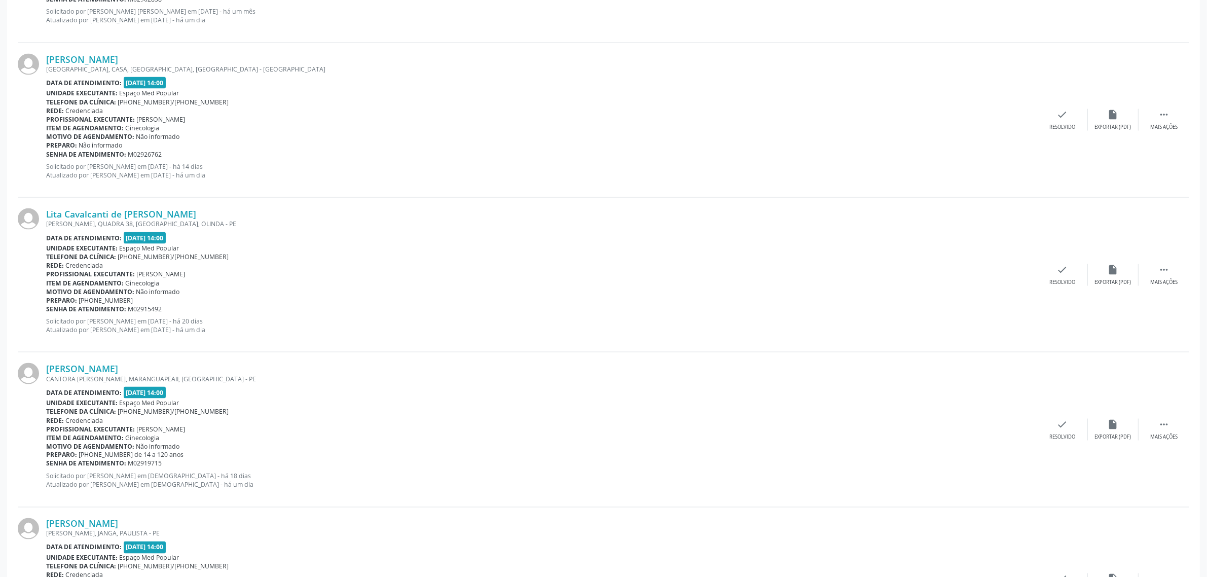
scroll to position [2091, 0]
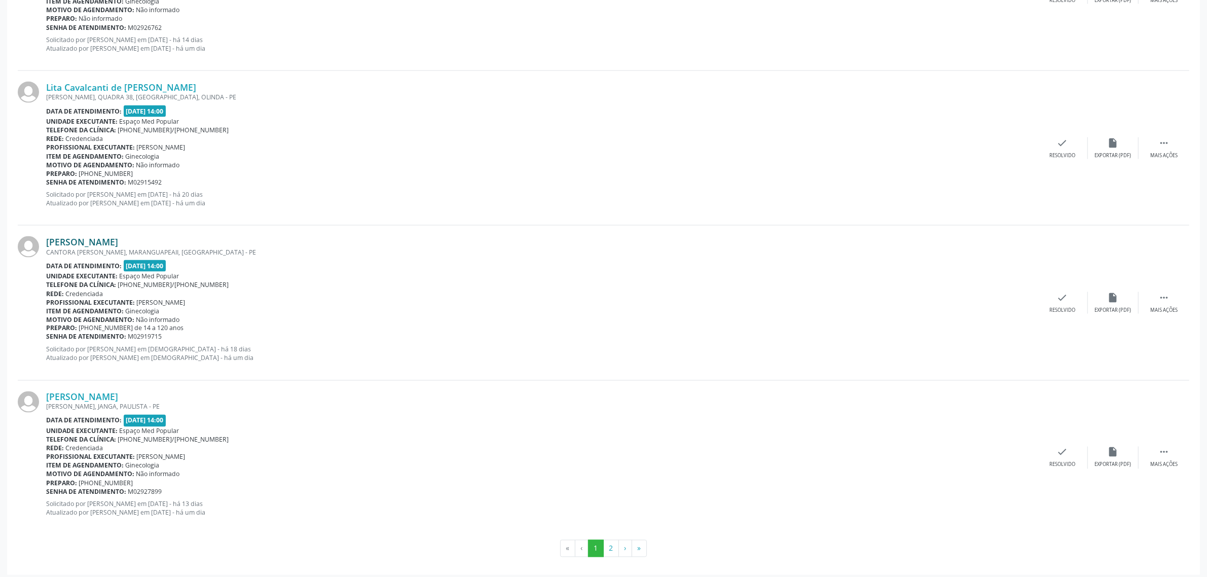
click at [118, 244] on link "[PERSON_NAME]" at bounding box center [82, 241] width 72 height 11
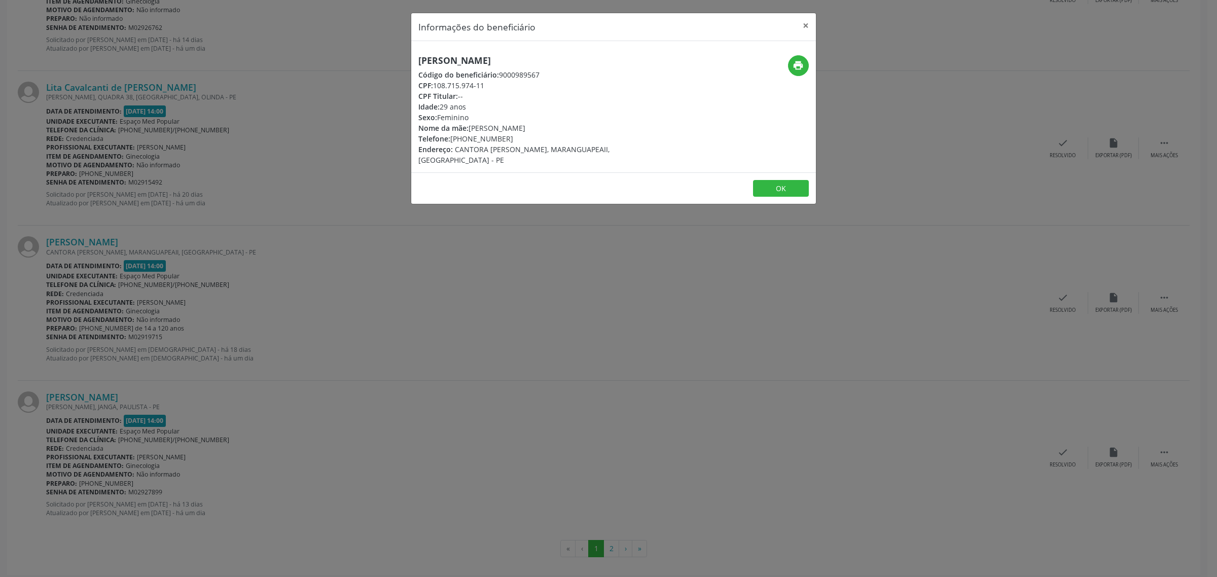
drag, startPoint x: 586, startPoint y: 60, endPoint x: 413, endPoint y: 59, distance: 172.9
click at [413, 59] on div "[PERSON_NAME] Código do beneficiário: 9000989567 CPF: 108.715.974-11 CPF Titula…" at bounding box center [546, 110] width 270 height 110
drag, startPoint x: 506, startPoint y: 138, endPoint x: 452, endPoint y: 143, distance: 54.4
click at [452, 143] on div "Telefone: [PHONE_NUMBER]" at bounding box center [546, 138] width 256 height 11
click at [211, 356] on div "Informações do beneficiário × [PERSON_NAME] Código do beneficiário: 9000989567 …" at bounding box center [608, 288] width 1217 height 577
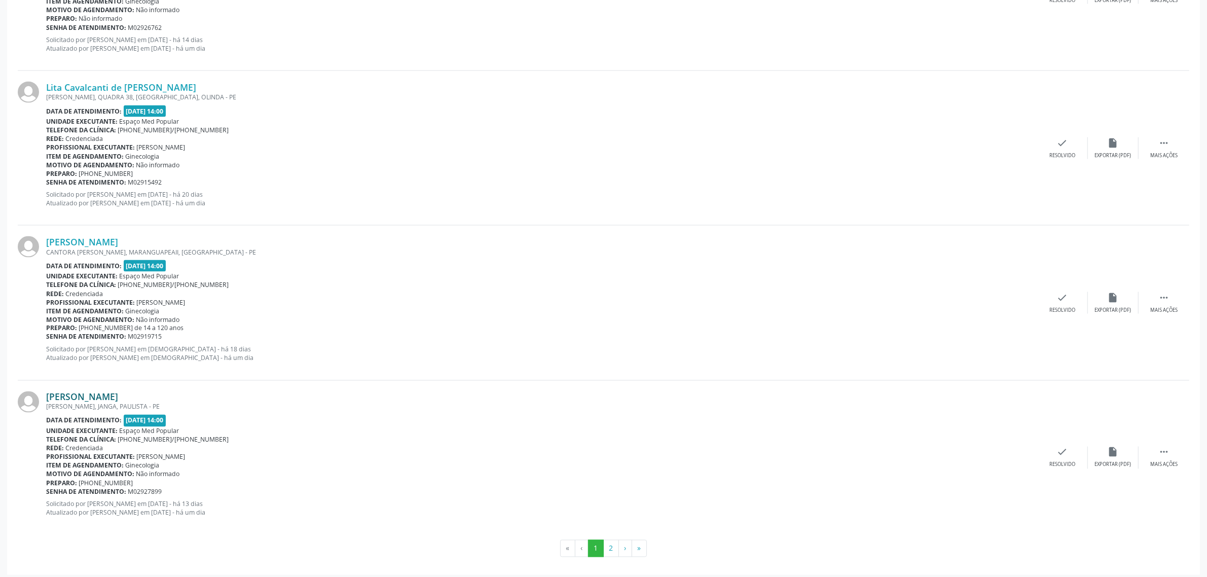
click at [99, 398] on link "[PERSON_NAME]" at bounding box center [82, 396] width 72 height 11
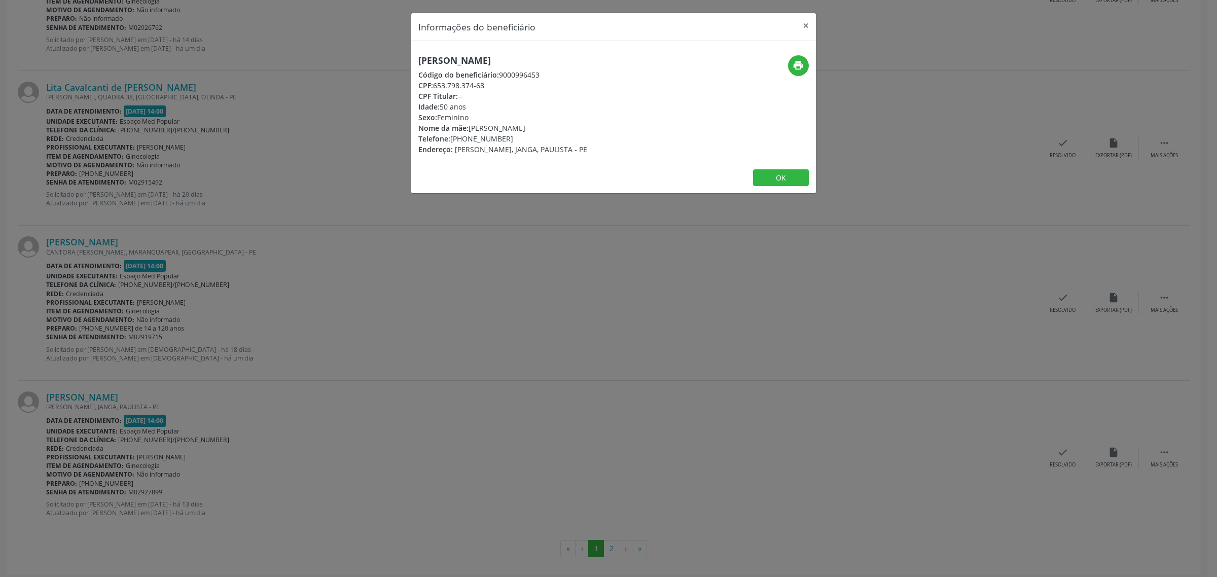
drag, startPoint x: 540, startPoint y: 57, endPoint x: 419, endPoint y: 64, distance: 121.3
click at [419, 64] on h5 "[PERSON_NAME]" at bounding box center [502, 60] width 169 height 11
drag, startPoint x: 518, startPoint y: 136, endPoint x: 454, endPoint y: 141, distance: 64.6
click at [454, 141] on div "Telefone: [PHONE_NUMBER]" at bounding box center [502, 138] width 169 height 11
click at [496, 316] on div "Informações do beneficiário × [PERSON_NAME] Código do beneficiário: 9000996453 …" at bounding box center [608, 288] width 1217 height 577
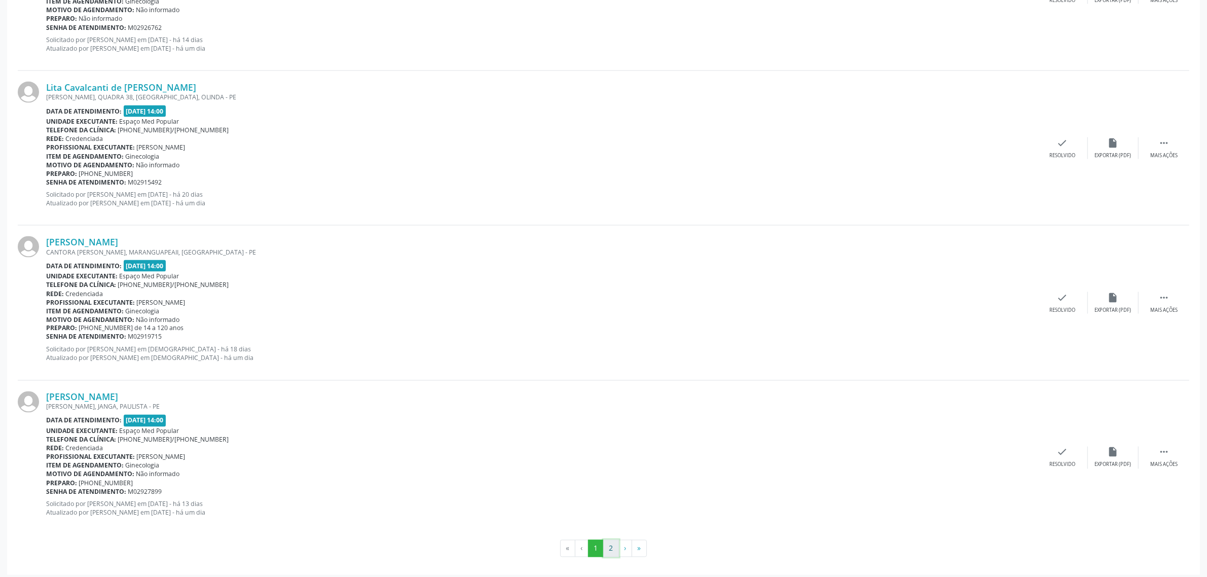
click at [611, 552] on button "2" at bounding box center [611, 548] width 16 height 17
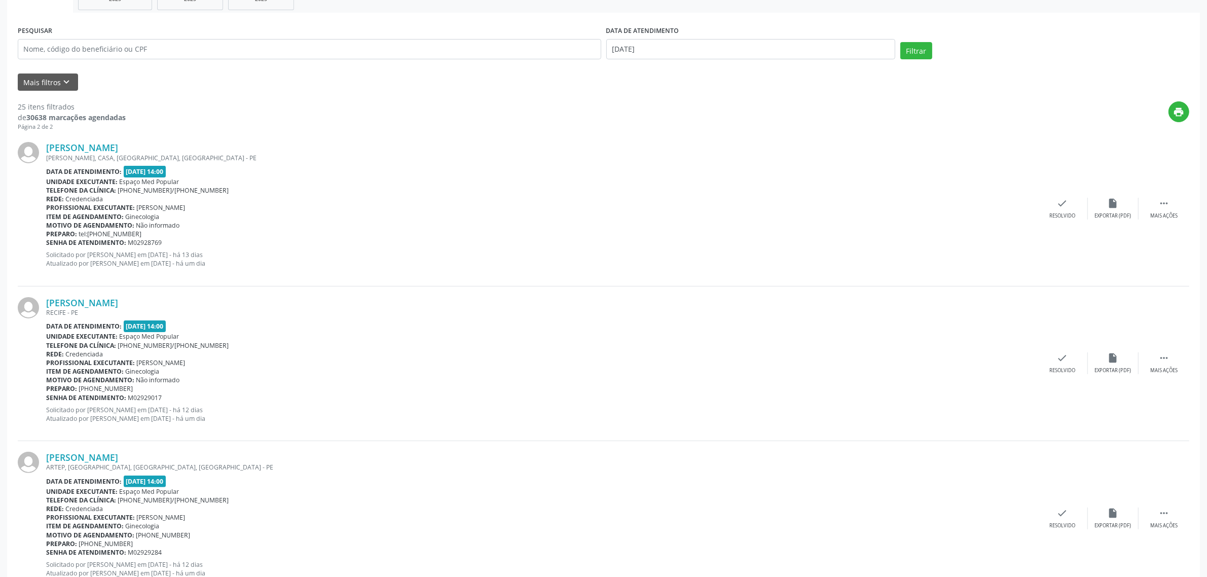
scroll to position [300, 0]
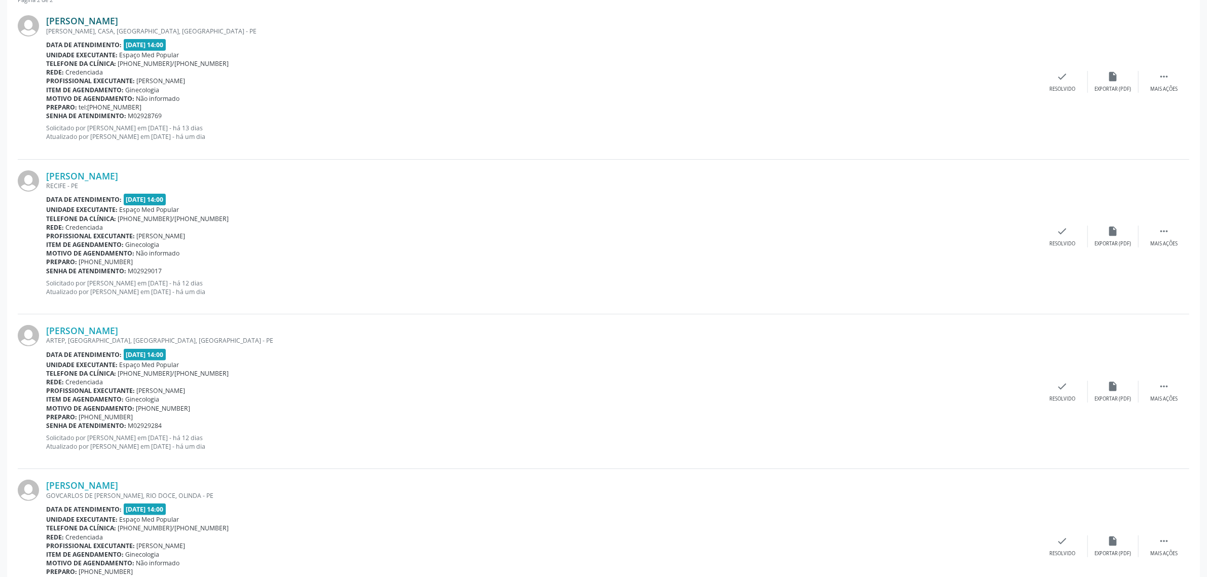
click at [98, 19] on link "[PERSON_NAME]" at bounding box center [82, 20] width 72 height 11
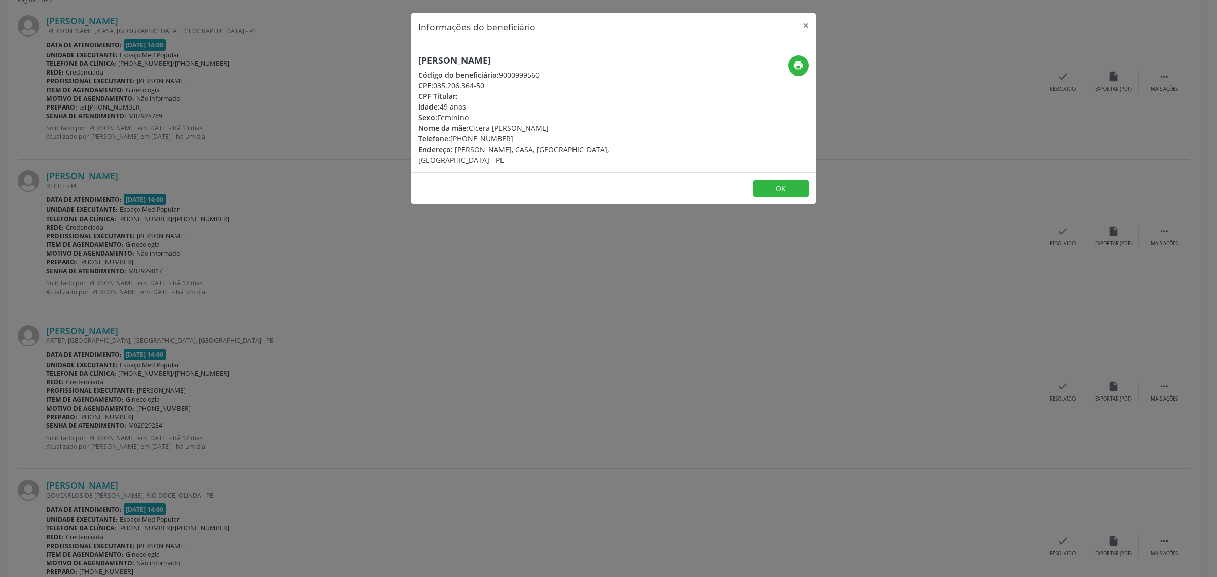
drag, startPoint x: 571, startPoint y: 58, endPoint x: 415, endPoint y: 62, distance: 156.2
click at [415, 62] on div "[PERSON_NAME] Código do beneficiário: 9000999560 CPF: 035.206.364-50 CPF Titula…" at bounding box center [546, 110] width 270 height 110
click at [796, 63] on icon "print" at bounding box center [797, 65] width 11 height 11
drag, startPoint x: 511, startPoint y: 140, endPoint x: 452, endPoint y: 140, distance: 59.3
click at [452, 140] on div "Telefone: [PHONE_NUMBER]" at bounding box center [546, 138] width 256 height 11
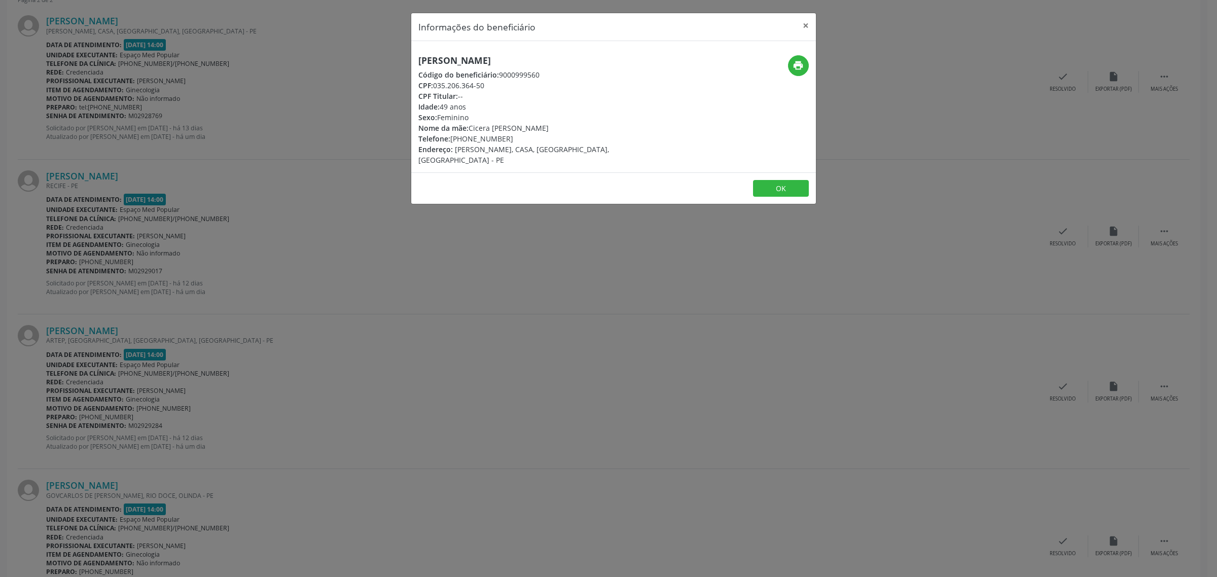
drag, startPoint x: 257, startPoint y: 284, endPoint x: 167, endPoint y: 228, distance: 105.9
click at [257, 282] on div "Informações do beneficiário × [PERSON_NAME] Código do beneficiário: 9000999560 …" at bounding box center [608, 288] width 1217 height 577
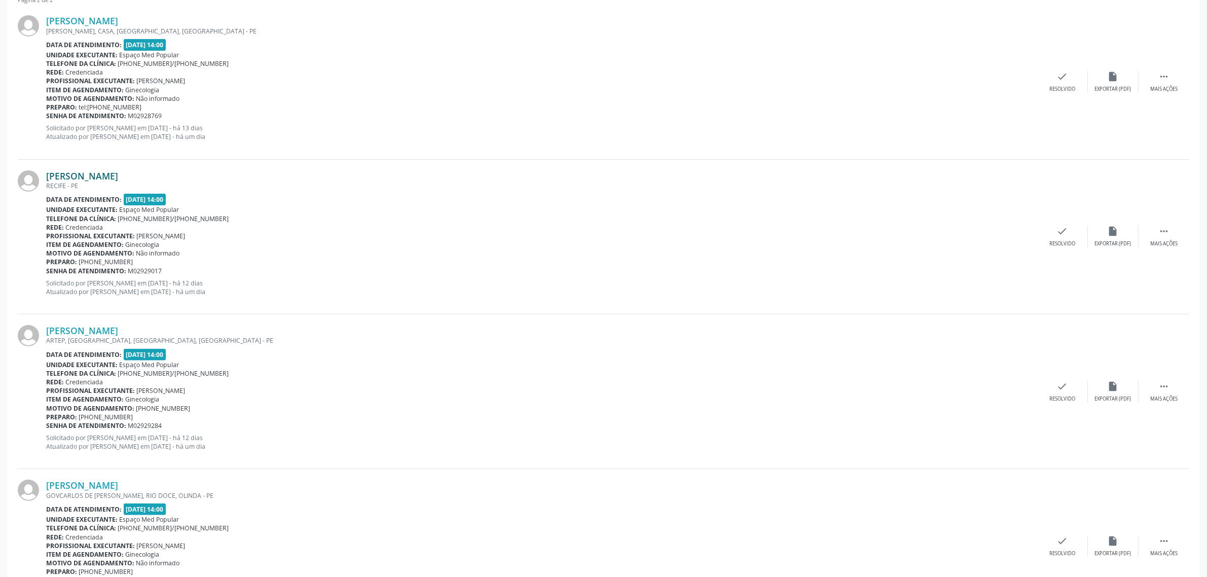
click at [106, 173] on link "[PERSON_NAME]" at bounding box center [82, 175] width 72 height 11
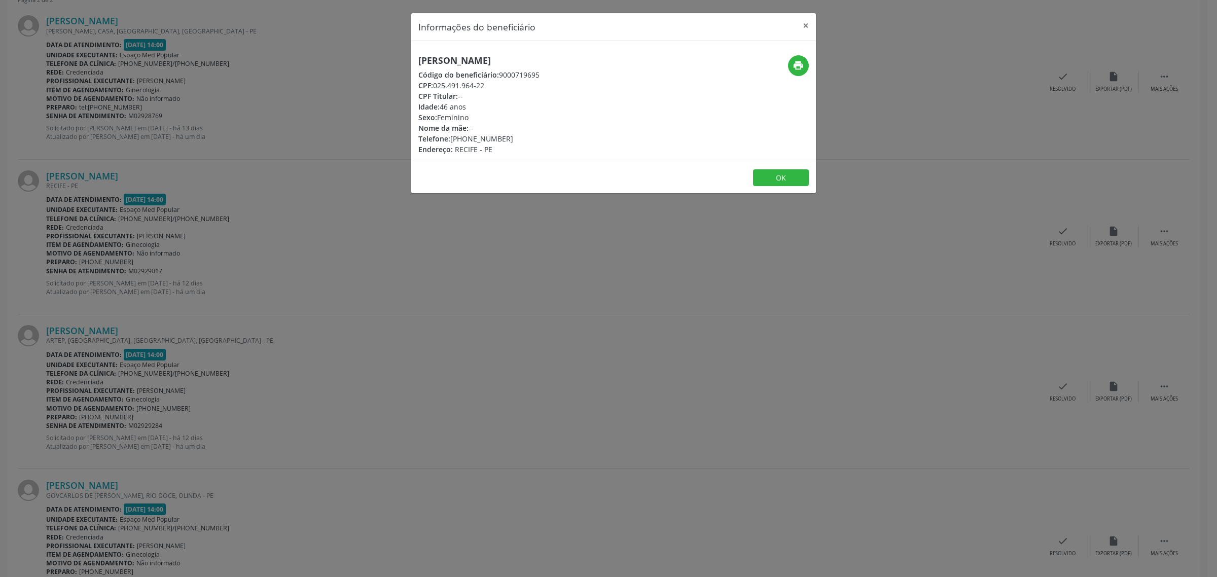
drag, startPoint x: 560, startPoint y: 63, endPoint x: 415, endPoint y: 66, distance: 145.5
click at [415, 66] on div "[PERSON_NAME] Código do beneficiário: 9000719695 CPF: 025.491.964-22 CPF Titula…" at bounding box center [546, 104] width 270 height 99
click at [166, 221] on div "Informações do beneficiário × Jakilene [PERSON_NAME] Código do beneficiário: 90…" at bounding box center [608, 288] width 1217 height 577
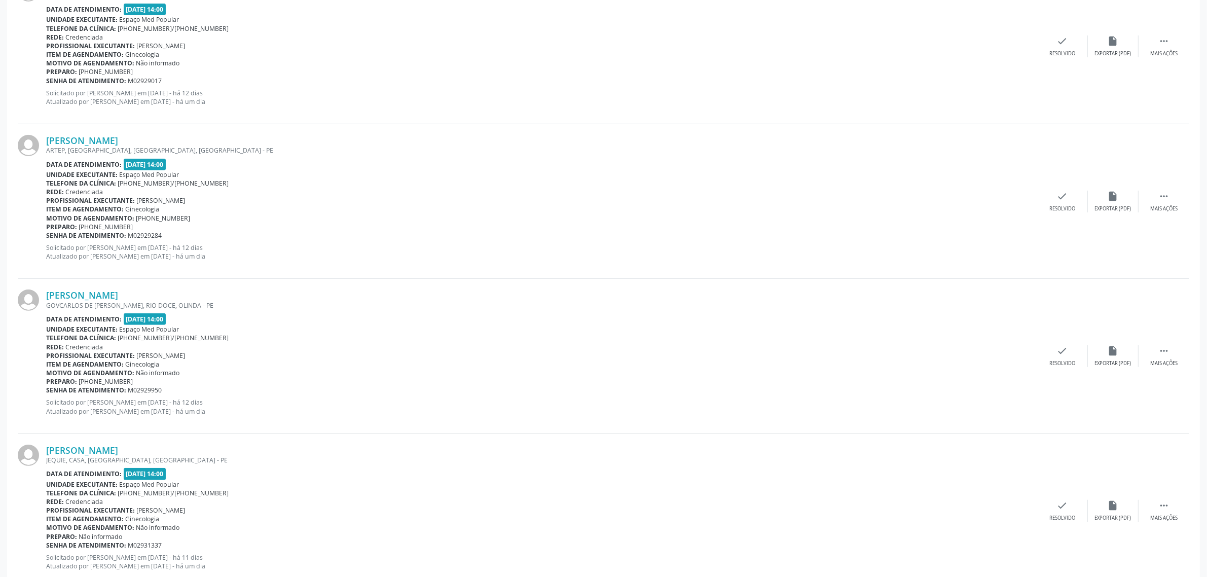
scroll to position [553, 0]
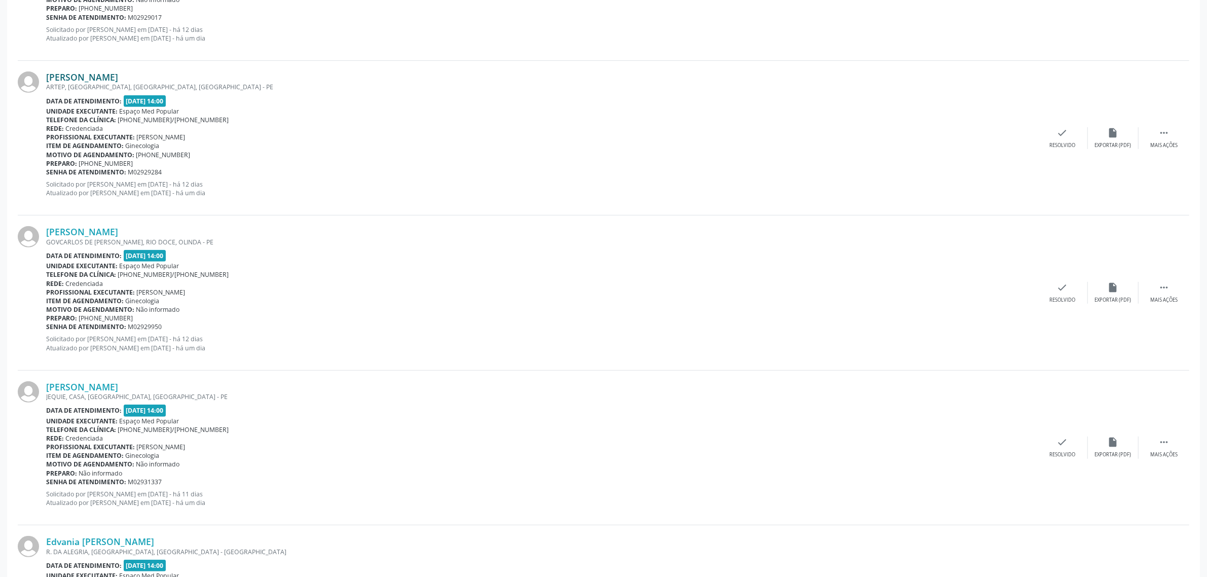
click at [104, 77] on link "[PERSON_NAME]" at bounding box center [82, 76] width 72 height 11
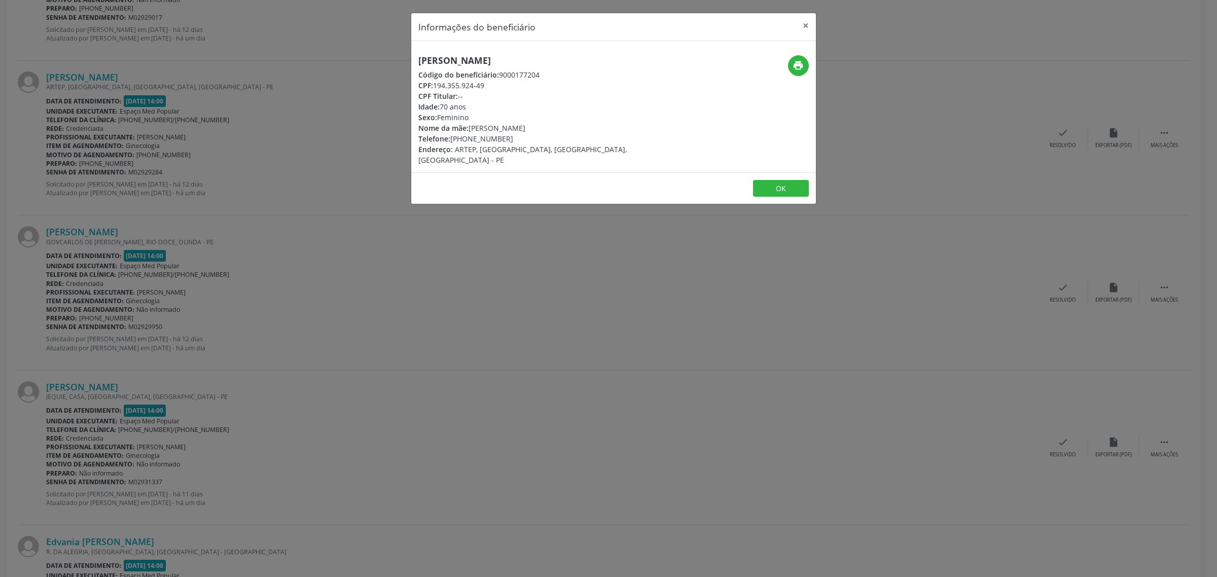
drag, startPoint x: 545, startPoint y: 59, endPoint x: 419, endPoint y: 58, distance: 126.2
click at [419, 58] on h5 "[PERSON_NAME]" at bounding box center [546, 60] width 256 height 11
click at [226, 253] on div "Informações do beneficiário × [PERSON_NAME] Código do beneficiário: 9000177204 …" at bounding box center [608, 288] width 1217 height 577
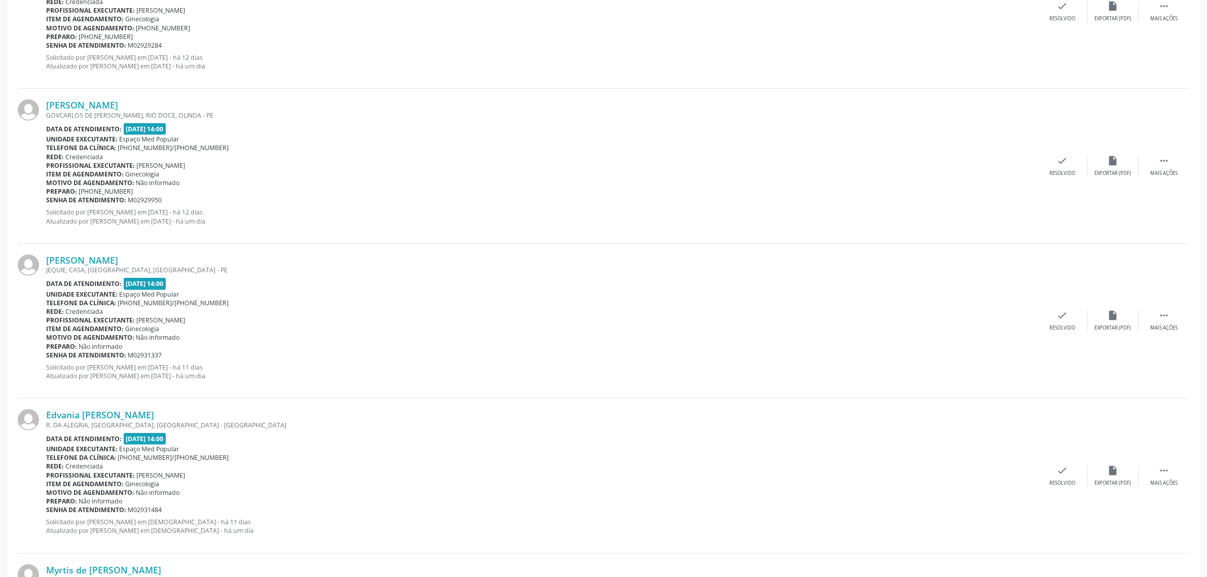
scroll to position [743, 0]
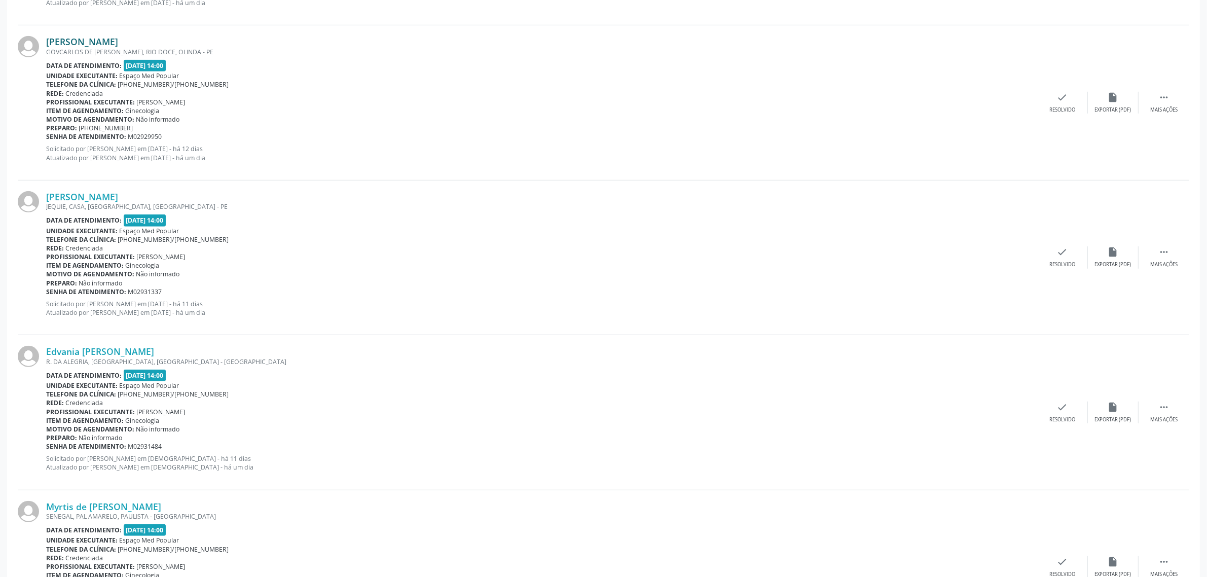
click at [115, 42] on link "[PERSON_NAME]" at bounding box center [82, 41] width 72 height 11
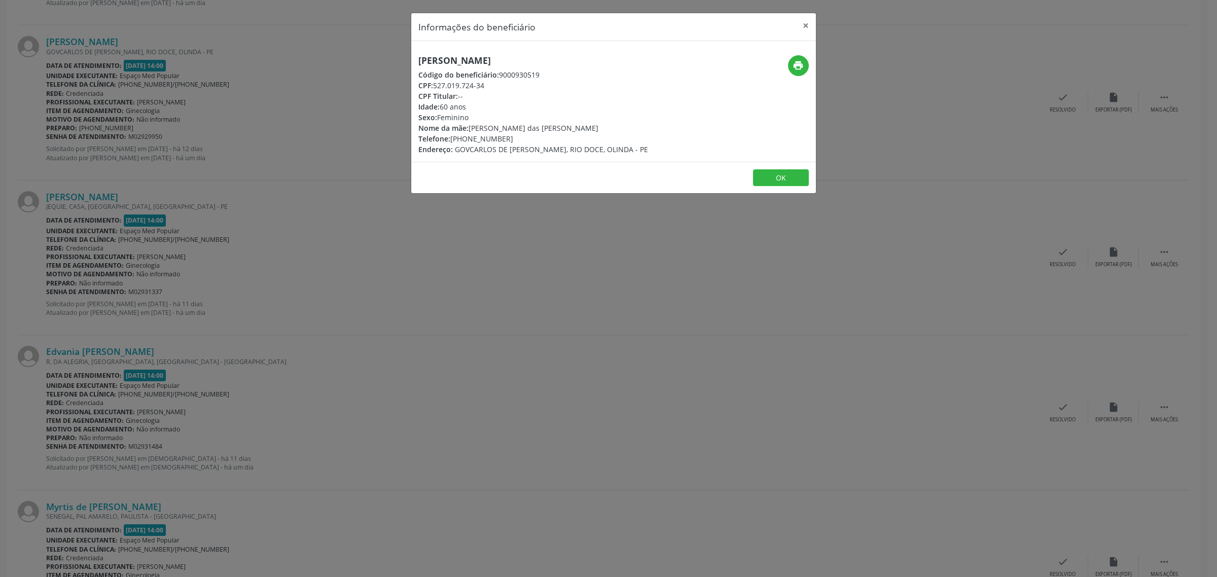
drag, startPoint x: 579, startPoint y: 57, endPoint x: 417, endPoint y: 66, distance: 162.5
click at [418, 66] on div "[PERSON_NAME] Código do beneficiário: 9000930519 CPF: 527.019.724-34 CPF Titula…" at bounding box center [533, 104] width 230 height 99
drag, startPoint x: 508, startPoint y: 135, endPoint x: 452, endPoint y: 142, distance: 56.2
click at [452, 142] on div "Telefone: [PHONE_NUMBER]" at bounding box center [533, 138] width 230 height 11
click at [392, 292] on div "Informações do beneficiário × [PERSON_NAME] Código do beneficiário: 9000930519 …" at bounding box center [608, 288] width 1217 height 577
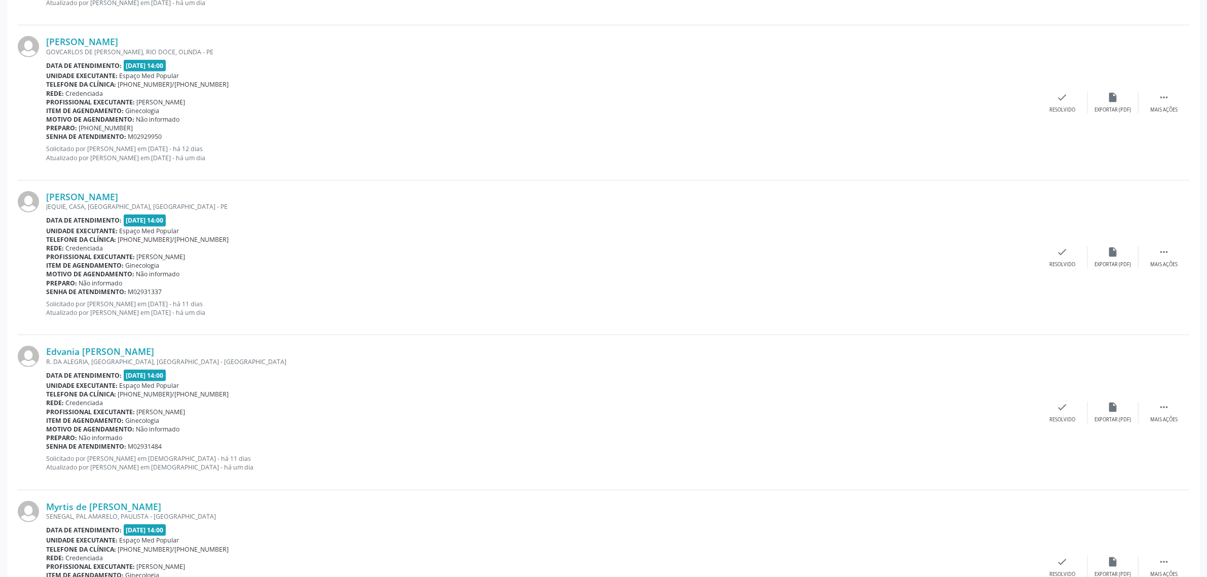
scroll to position [807, 0]
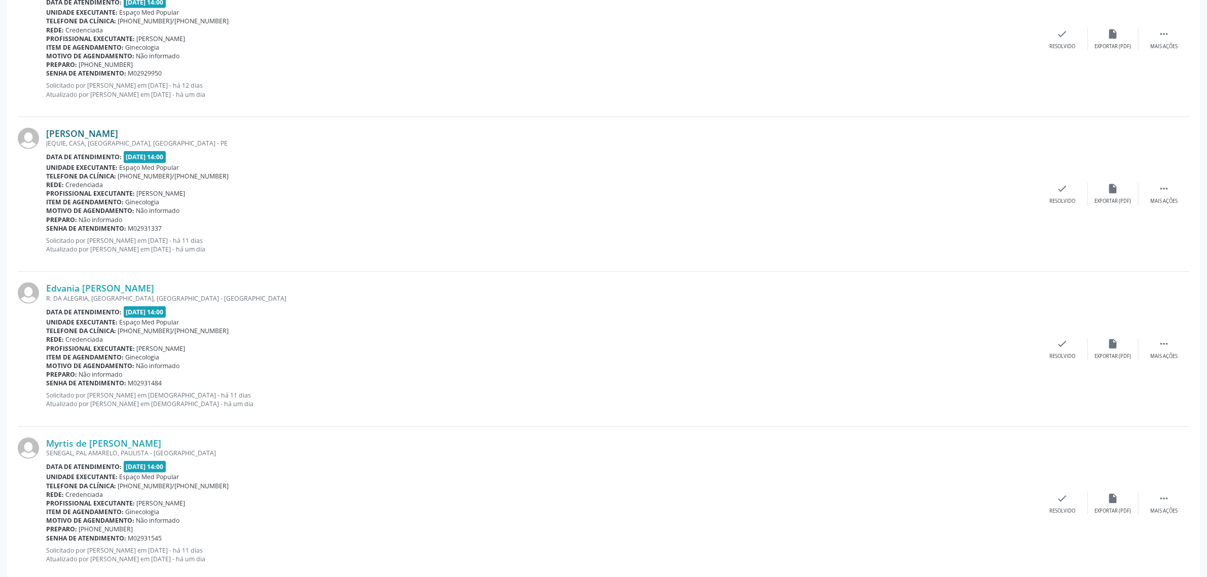
click at [104, 135] on link "[PERSON_NAME]" at bounding box center [82, 133] width 72 height 11
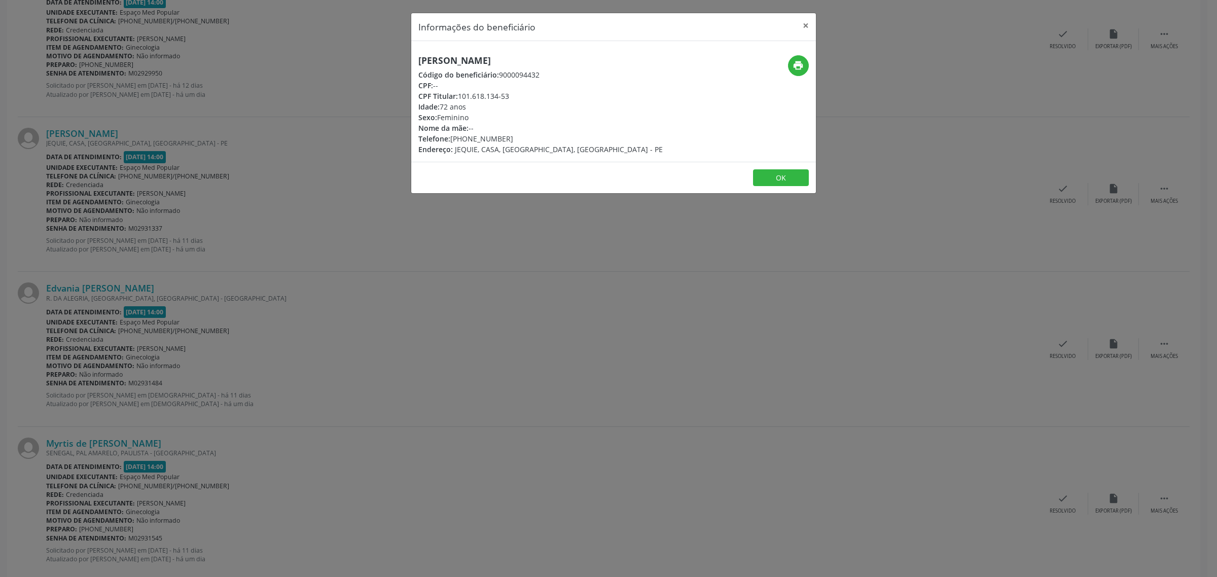
drag, startPoint x: 612, startPoint y: 59, endPoint x: 421, endPoint y: 66, distance: 191.8
click at [421, 66] on div "[PERSON_NAME] Código do beneficiário: 9000094432 CPF: -- CPF Titular: 101.618.1…" at bounding box center [546, 104] width 270 height 99
click at [797, 64] on icon "print" at bounding box center [797, 65] width 11 height 11
click at [386, 280] on div "Informações do beneficiário × [PERSON_NAME] Código do beneficiário: 9000094432 …" at bounding box center [608, 288] width 1217 height 577
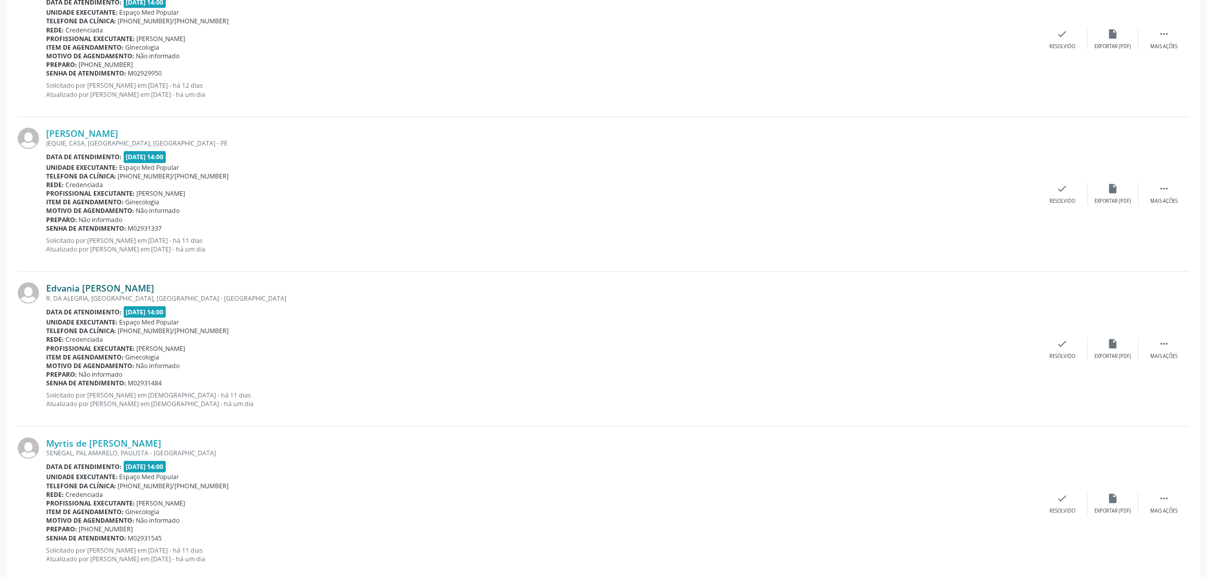
click at [115, 289] on link "Edvania [PERSON_NAME]" at bounding box center [100, 287] width 108 height 11
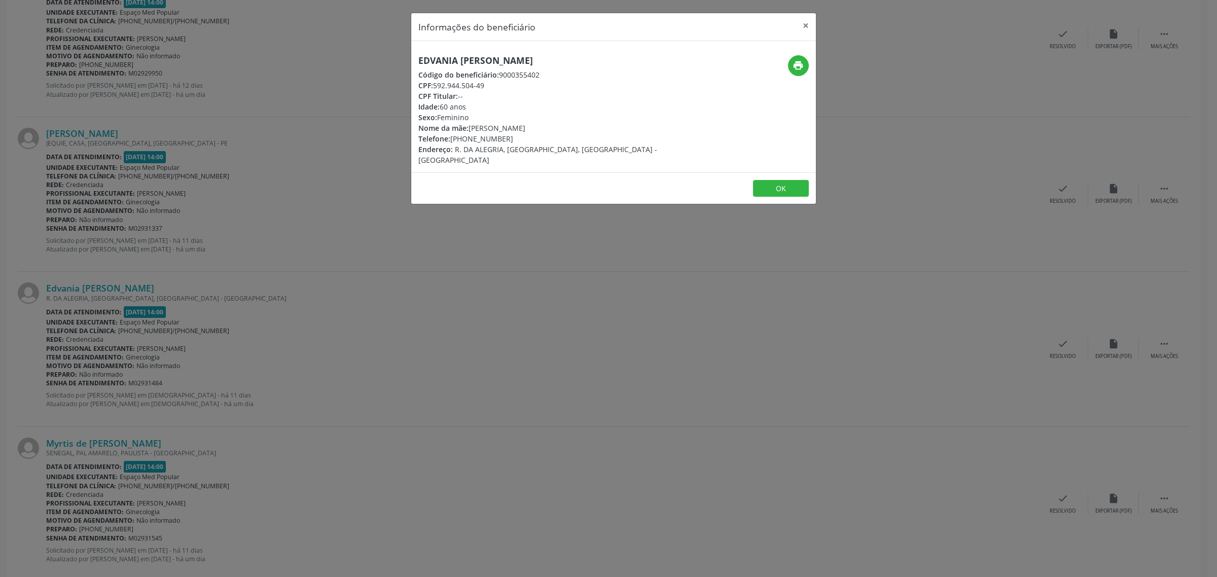
drag, startPoint x: 579, startPoint y: 57, endPoint x: 419, endPoint y: 58, distance: 160.7
click at [419, 58] on h5 "Edvania [PERSON_NAME]" at bounding box center [546, 60] width 256 height 11
drag, startPoint x: 507, startPoint y: 137, endPoint x: 451, endPoint y: 138, distance: 56.3
click at [451, 138] on div "Telefone: [PHONE_NUMBER]" at bounding box center [546, 138] width 256 height 11
click at [146, 236] on div "Informações do beneficiário × Edvania Muniz de Albuquerque Código do beneficiár…" at bounding box center [608, 288] width 1217 height 577
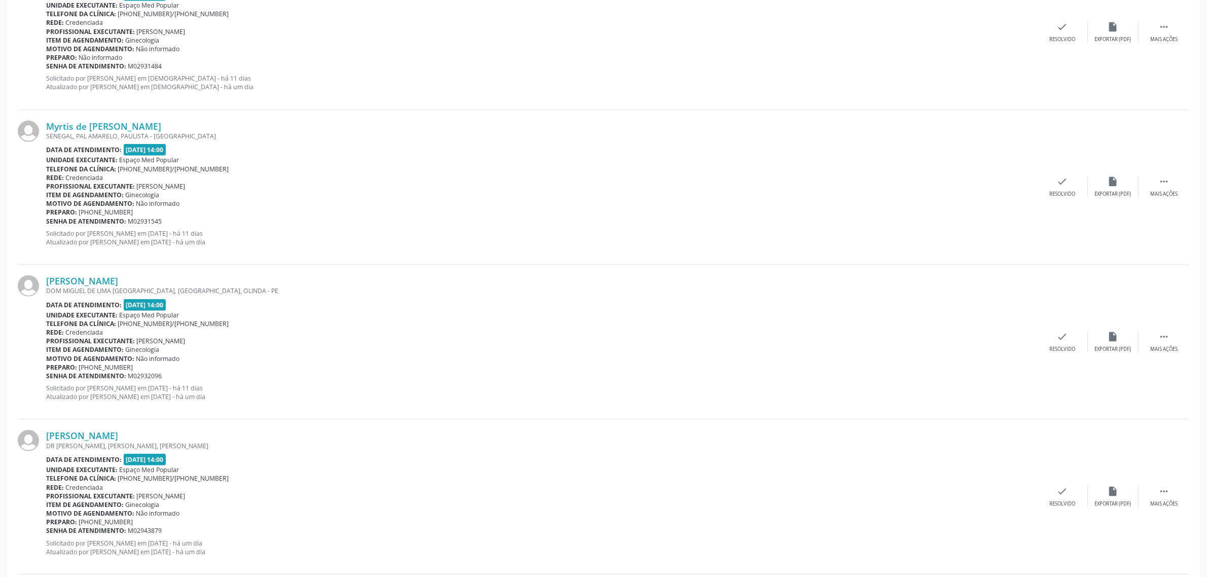
scroll to position [1187, 0]
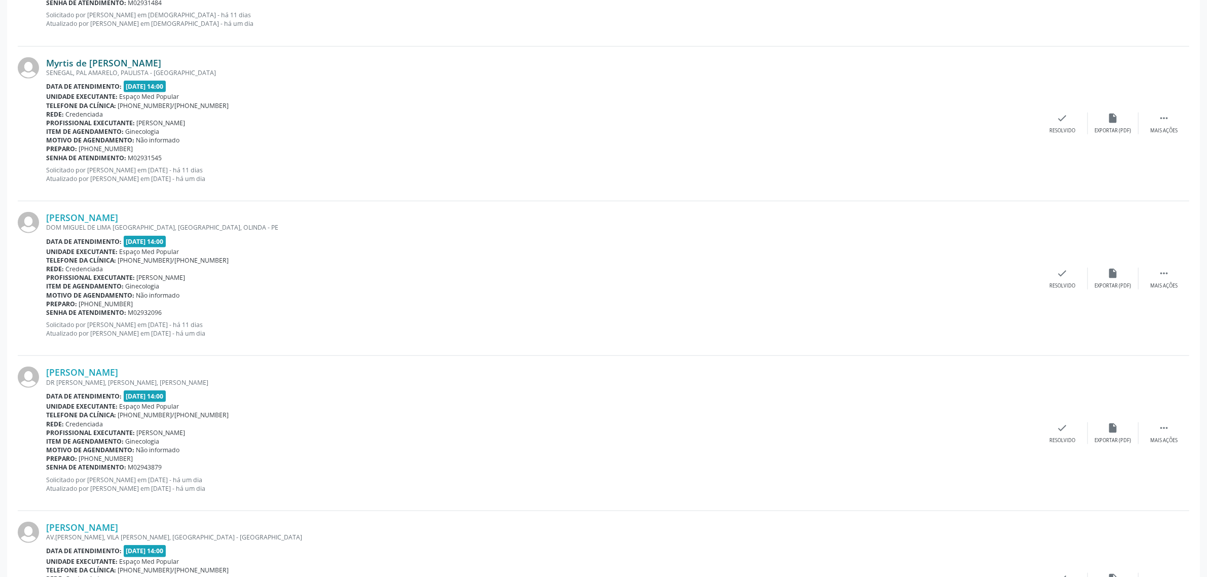
click at [99, 61] on link "Myrtis de [PERSON_NAME]" at bounding box center [103, 62] width 115 height 11
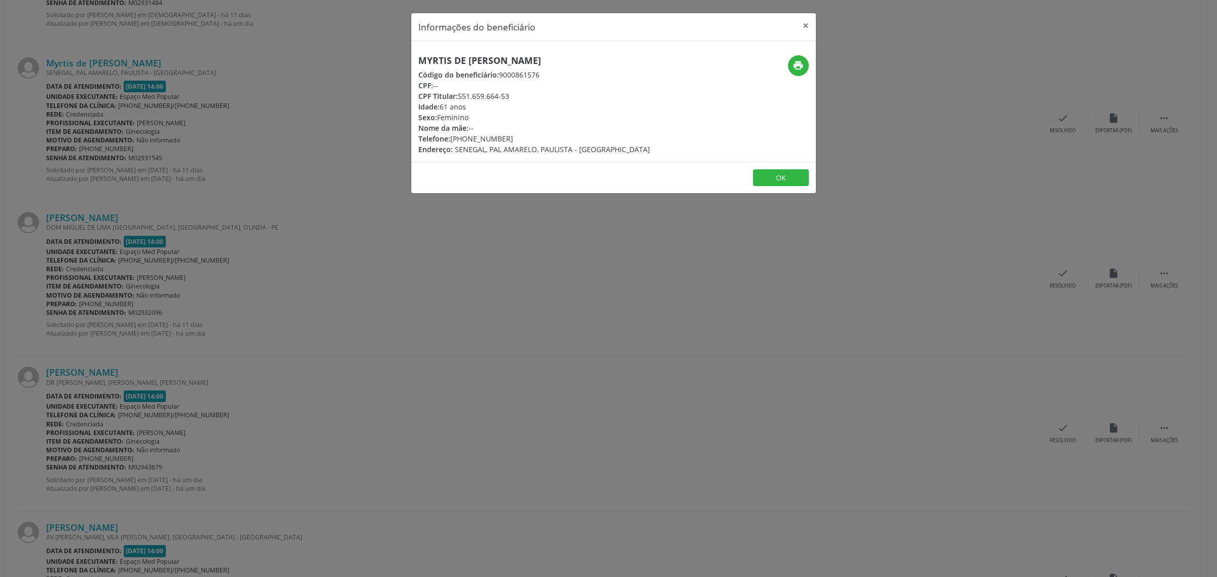
drag, startPoint x: 566, startPoint y: 61, endPoint x: 421, endPoint y: 61, distance: 145.5
click at [421, 61] on h5 "Myrtis de [PERSON_NAME]" at bounding box center [534, 60] width 232 height 11
drag, startPoint x: 502, startPoint y: 139, endPoint x: 452, endPoint y: 142, distance: 50.3
click at [452, 142] on div "Telefone: [PHONE_NUMBER]" at bounding box center [534, 138] width 232 height 11
click at [273, 284] on div "Informações do beneficiário × Myrtis de [PERSON_NAME] Código do beneficiário: 9…" at bounding box center [608, 288] width 1217 height 577
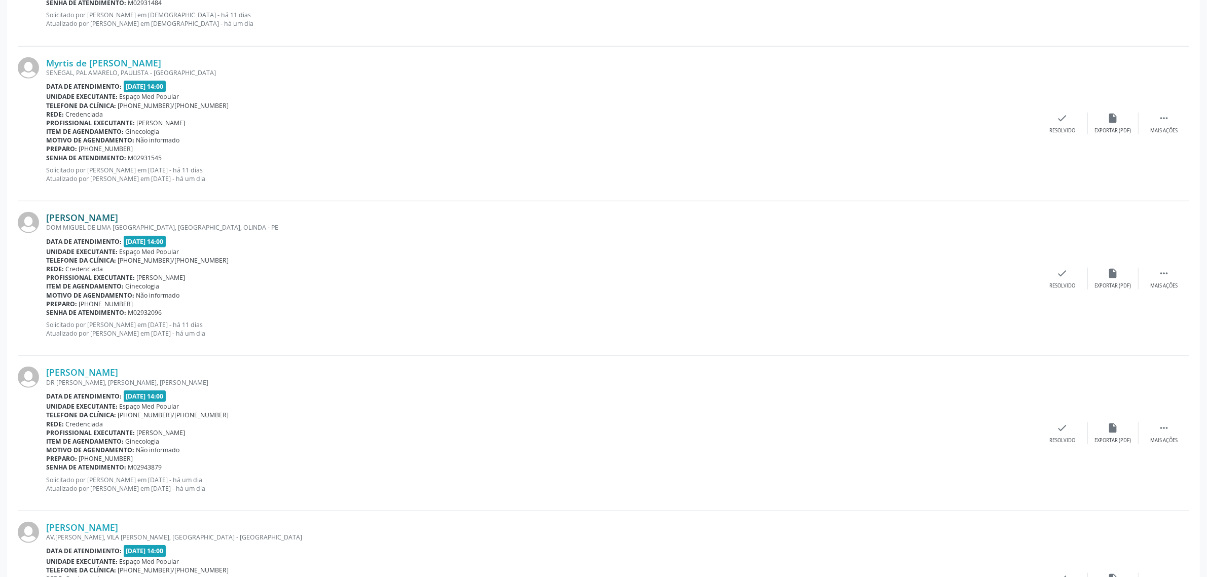
click at [112, 220] on link "[PERSON_NAME]" at bounding box center [82, 217] width 72 height 11
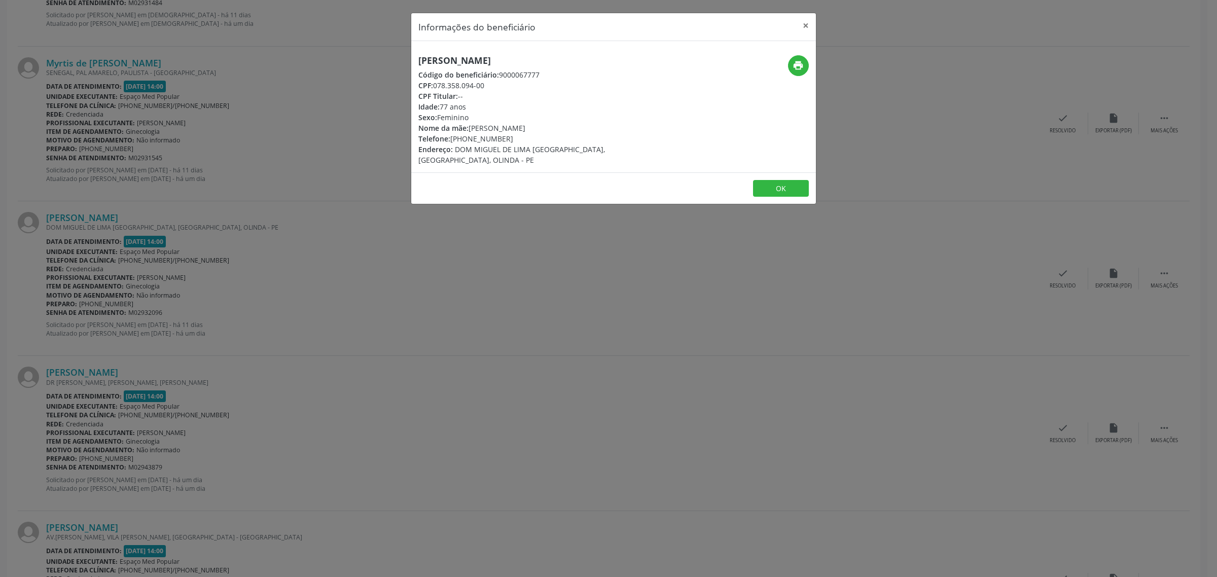
drag, startPoint x: 546, startPoint y: 57, endPoint x: 417, endPoint y: 64, distance: 129.4
click at [417, 64] on div "[PERSON_NAME] Código do beneficiário: 9000067777 CPF: 078.358.094-00 CPF Titula…" at bounding box center [546, 110] width 270 height 110
drag, startPoint x: 512, startPoint y: 140, endPoint x: 452, endPoint y: 143, distance: 60.4
click at [452, 143] on div "Telefone: [PHONE_NUMBER]" at bounding box center [546, 138] width 256 height 11
drag, startPoint x: 302, startPoint y: 338, endPoint x: 293, endPoint y: 329, distance: 12.9
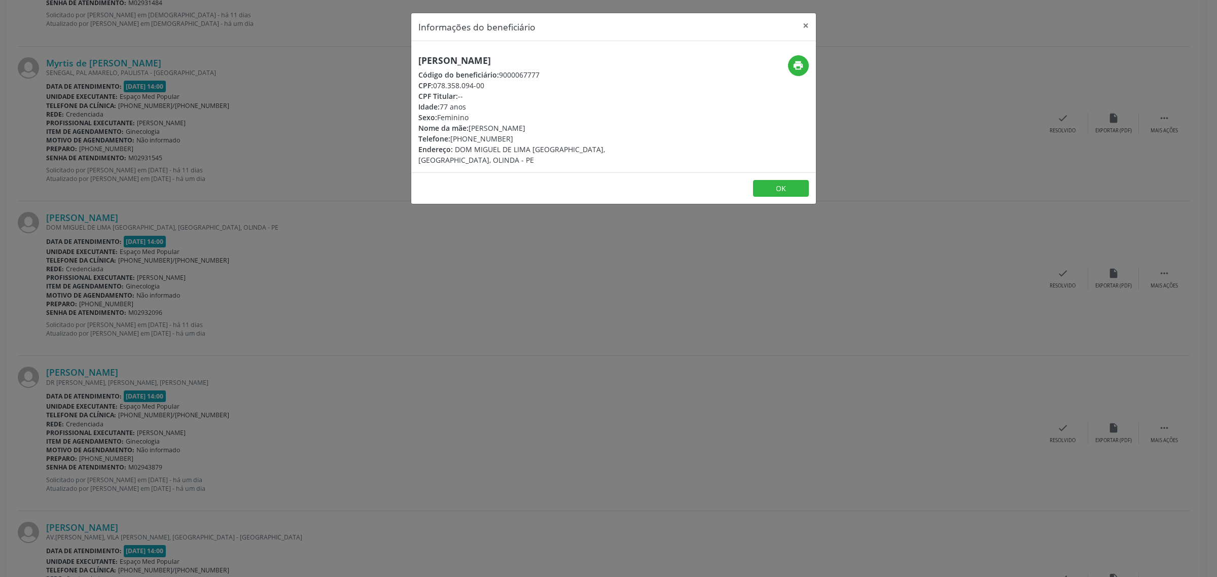
click at [299, 335] on div "Informações do beneficiário × [PERSON_NAME] Código do beneficiário: 9000067777 …" at bounding box center [608, 288] width 1217 height 577
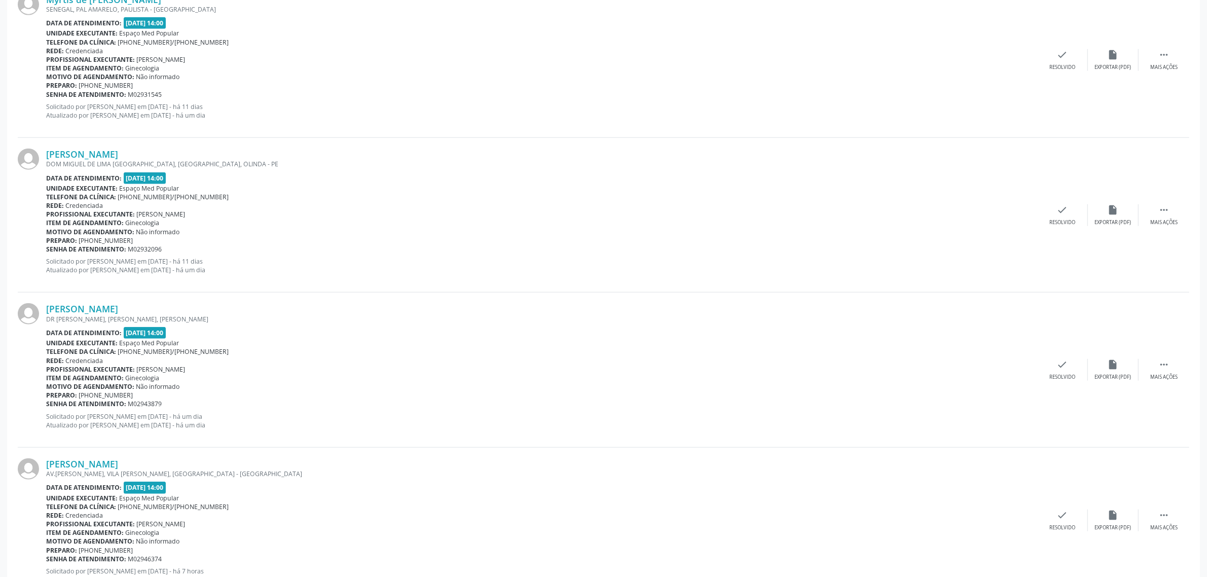
scroll to position [1314, 0]
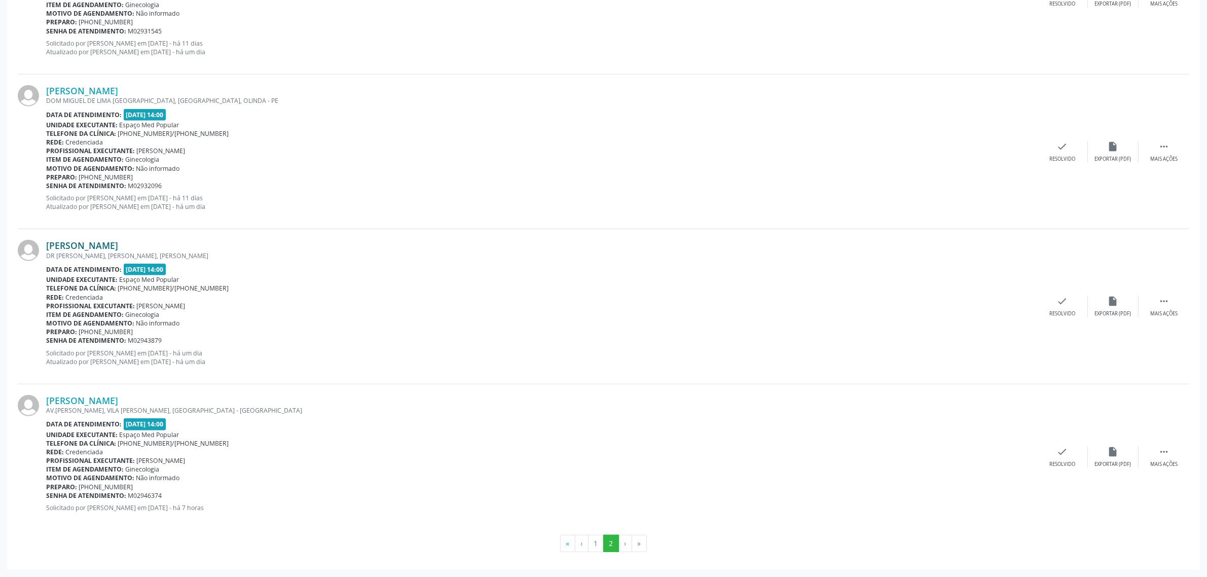
click at [100, 246] on link "[PERSON_NAME]" at bounding box center [82, 245] width 72 height 11
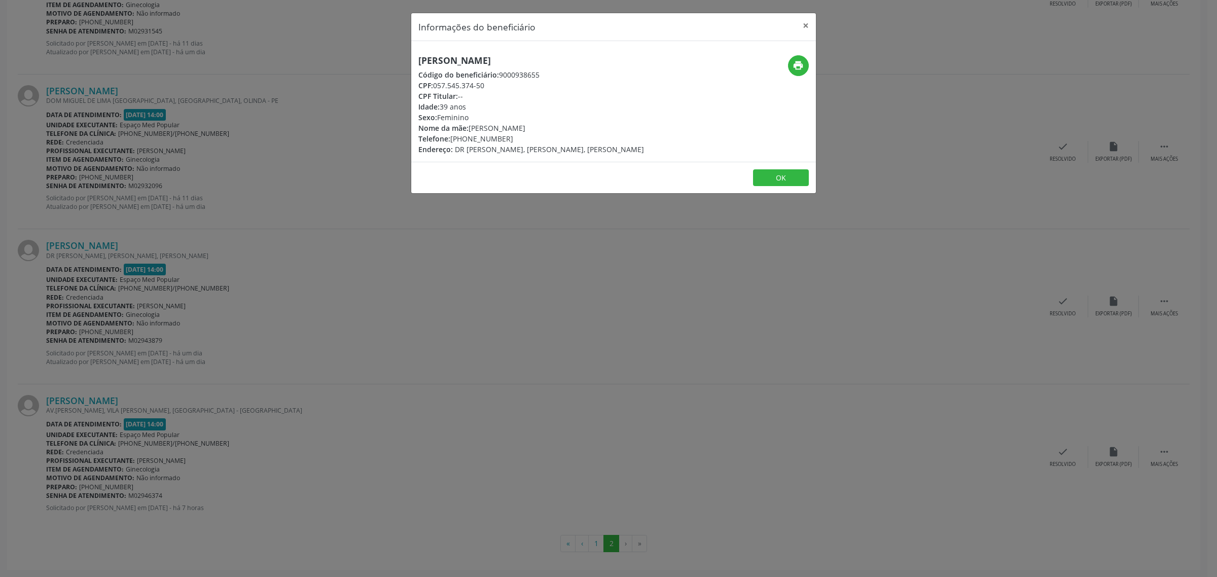
drag, startPoint x: 559, startPoint y: 57, endPoint x: 420, endPoint y: 64, distance: 139.1
click at [420, 64] on h5 "[PERSON_NAME]" at bounding box center [531, 60] width 226 height 11
drag, startPoint x: 520, startPoint y: 138, endPoint x: 452, endPoint y: 137, distance: 67.9
click at [452, 137] on div "Telefone: [PHONE_NUMBER]" at bounding box center [531, 138] width 226 height 11
click at [335, 307] on div "Informações do beneficiário × [PERSON_NAME] Código do beneficiário: 9000938655 …" at bounding box center [608, 288] width 1217 height 577
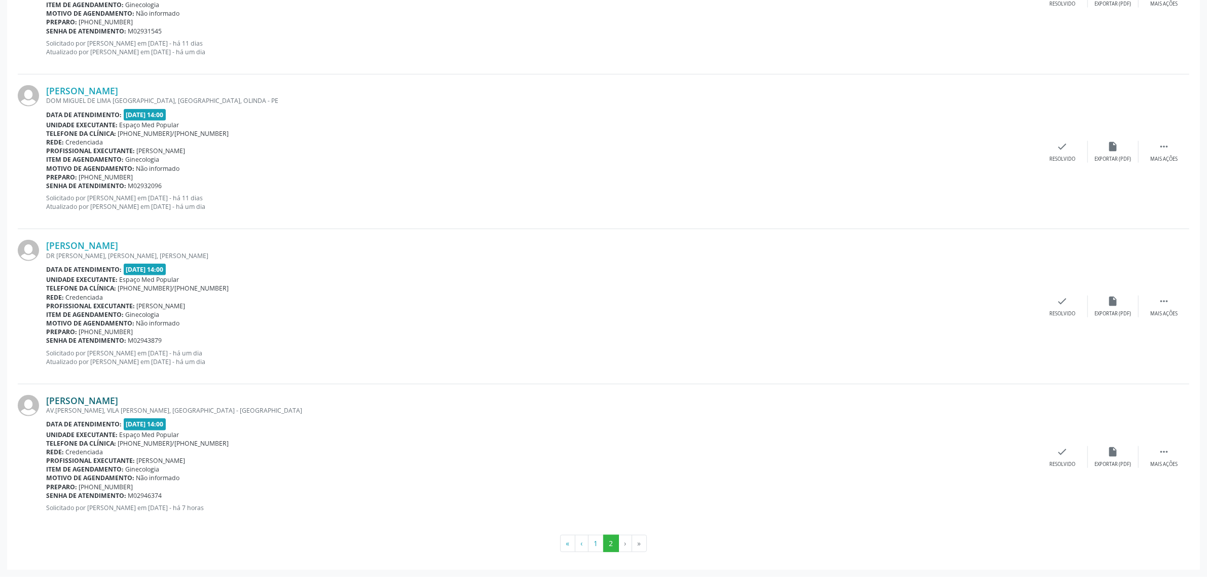
click at [104, 398] on link "[PERSON_NAME]" at bounding box center [82, 400] width 72 height 11
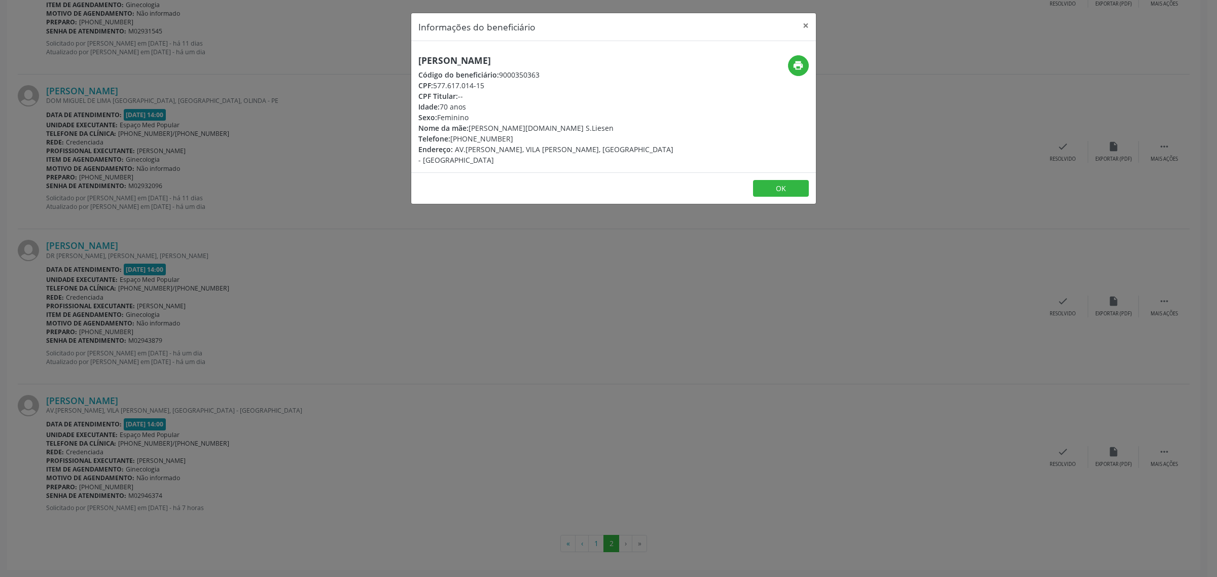
drag, startPoint x: 554, startPoint y: 61, endPoint x: 419, endPoint y: 62, distance: 134.9
click at [419, 62] on h5 "[PERSON_NAME]" at bounding box center [546, 60] width 256 height 11
drag, startPoint x: 520, startPoint y: 133, endPoint x: 451, endPoint y: 142, distance: 69.6
click at [451, 142] on div "Telefone: [PHONE_NUMBER]" at bounding box center [546, 138] width 256 height 11
click at [498, 262] on div "Informações do beneficiário × [PERSON_NAME] Código do beneficiário: 9000350363 …" at bounding box center [608, 288] width 1217 height 577
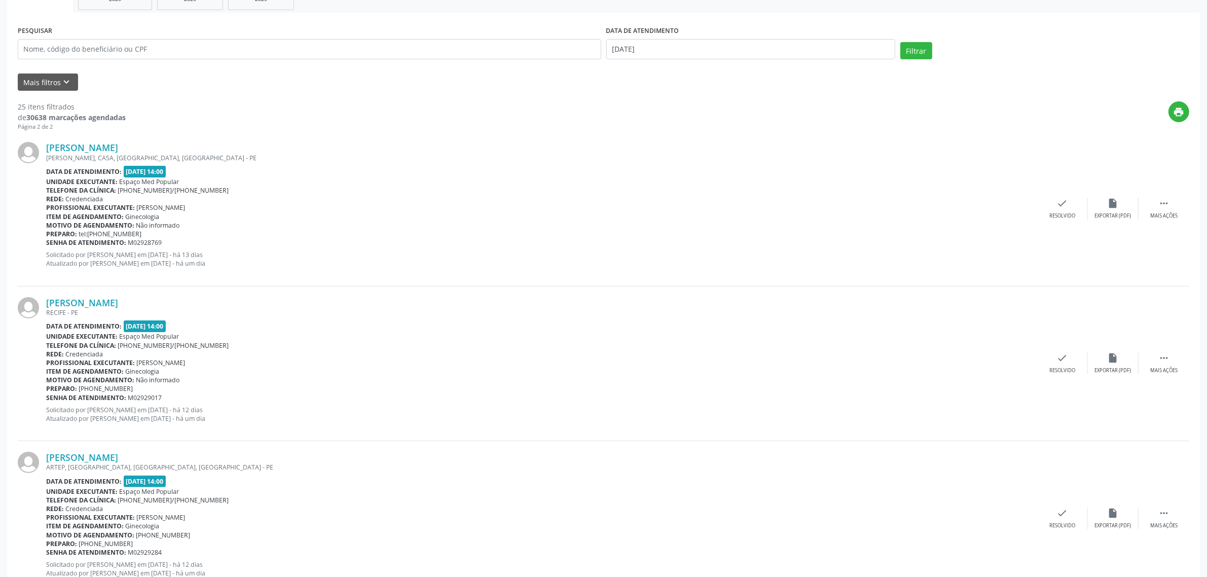
scroll to position [0, 0]
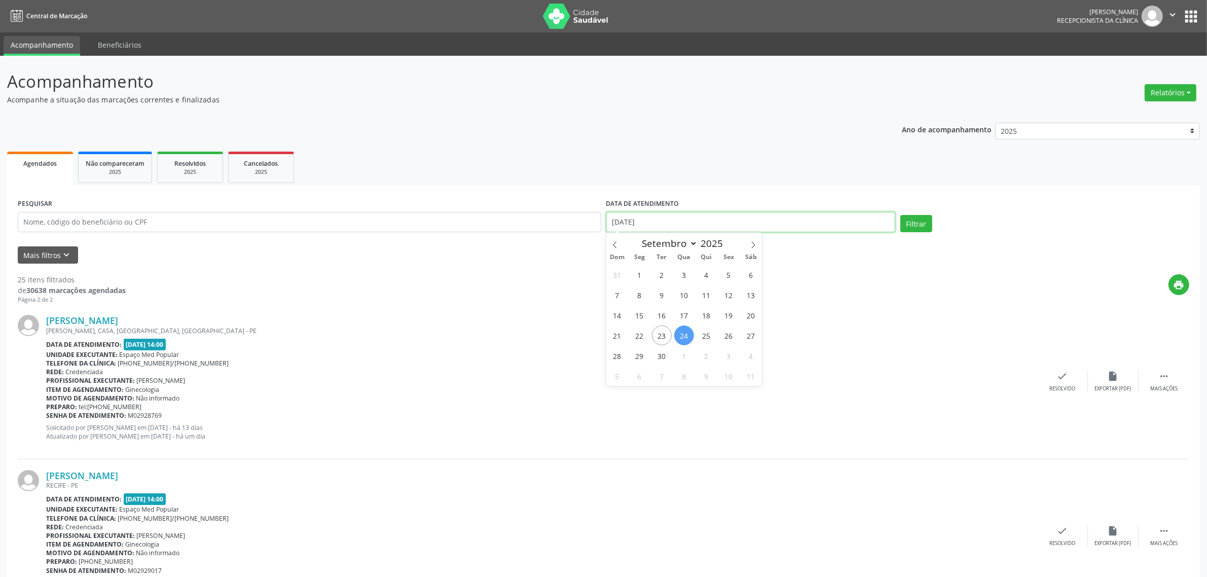
click at [673, 219] on input "[DATE]" at bounding box center [750, 222] width 289 height 20
click at [1129, 308] on div "[PERSON_NAME] [PERSON_NAME], CASA, [GEOGRAPHIC_DATA], [GEOGRAPHIC_DATA] Data de…" at bounding box center [604, 381] width 1172 height 155
click at [1167, 376] on icon "" at bounding box center [1163, 376] width 11 height 11
click at [812, 280] on div "print" at bounding box center [658, 289] width 1064 height 30
click at [695, 220] on input "[DATE]" at bounding box center [750, 222] width 289 height 20
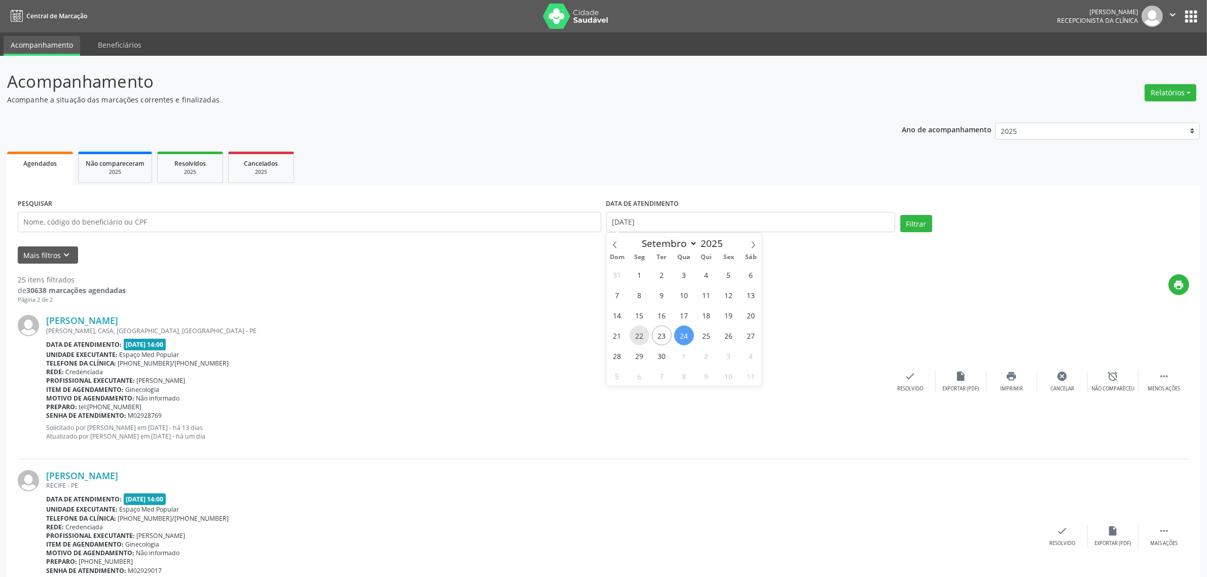
click at [642, 335] on span "22" at bounding box center [640, 335] width 20 height 20
type input "[DATE]"
click at [642, 335] on span "22" at bounding box center [640, 335] width 20 height 20
click at [917, 222] on button "Filtrar" at bounding box center [916, 223] width 32 height 17
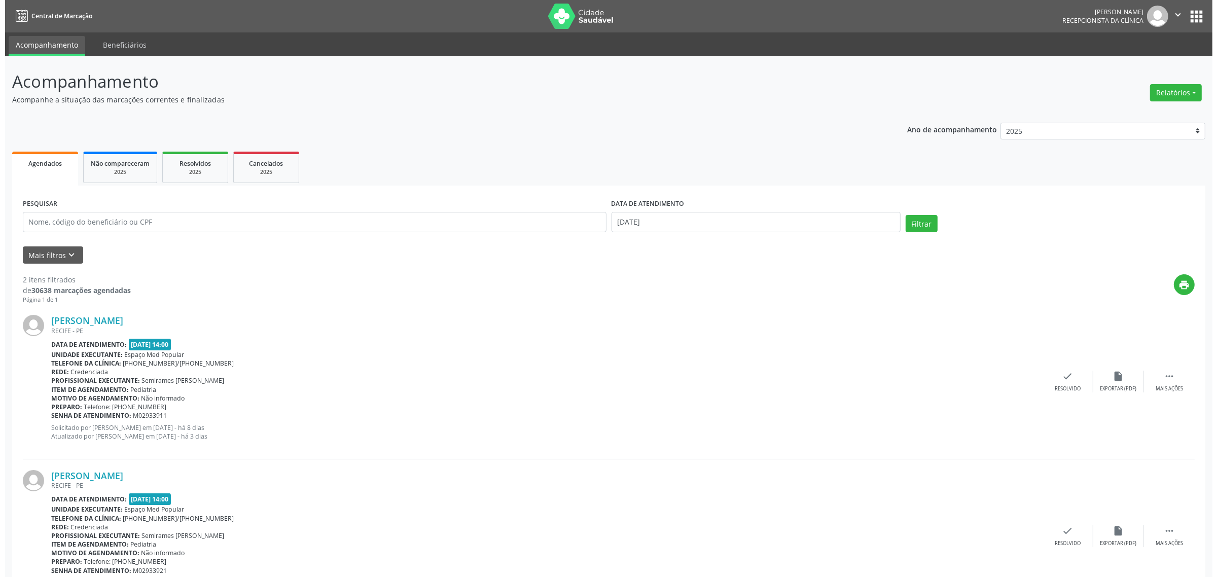
scroll to position [54, 0]
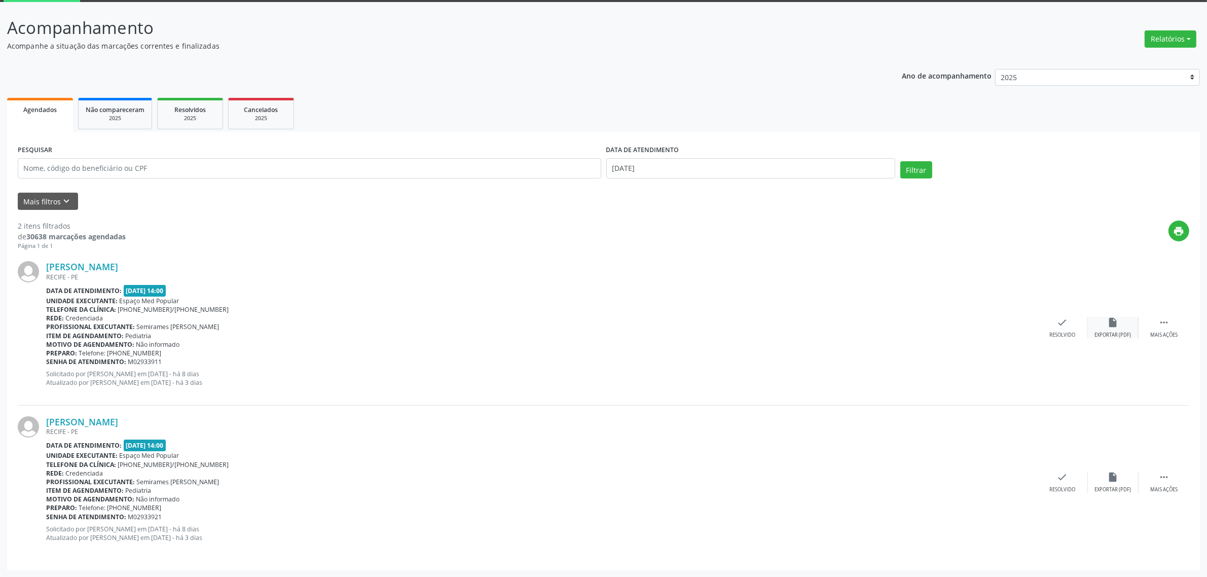
click at [1114, 330] on div "insert_drive_file Exportar (PDF)" at bounding box center [1113, 328] width 51 height 22
click at [1157, 326] on div " Mais ações" at bounding box center [1164, 328] width 51 height 22
click at [1060, 329] on div "cancel Cancelar" at bounding box center [1062, 328] width 51 height 22
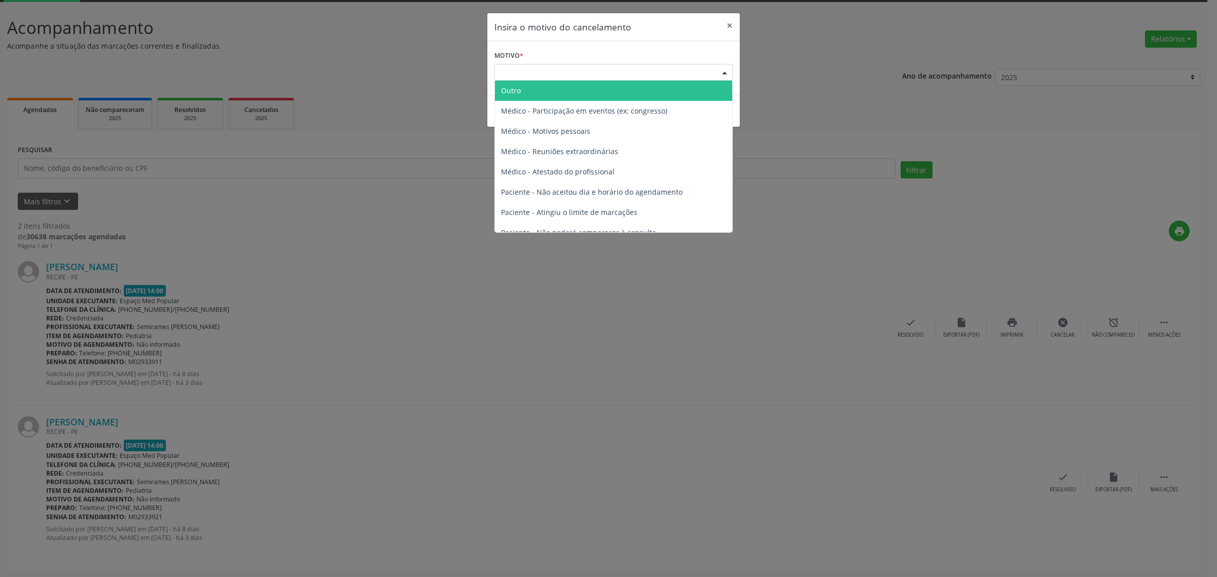
click at [683, 66] on div "Escolha o motivo" at bounding box center [613, 72] width 238 height 17
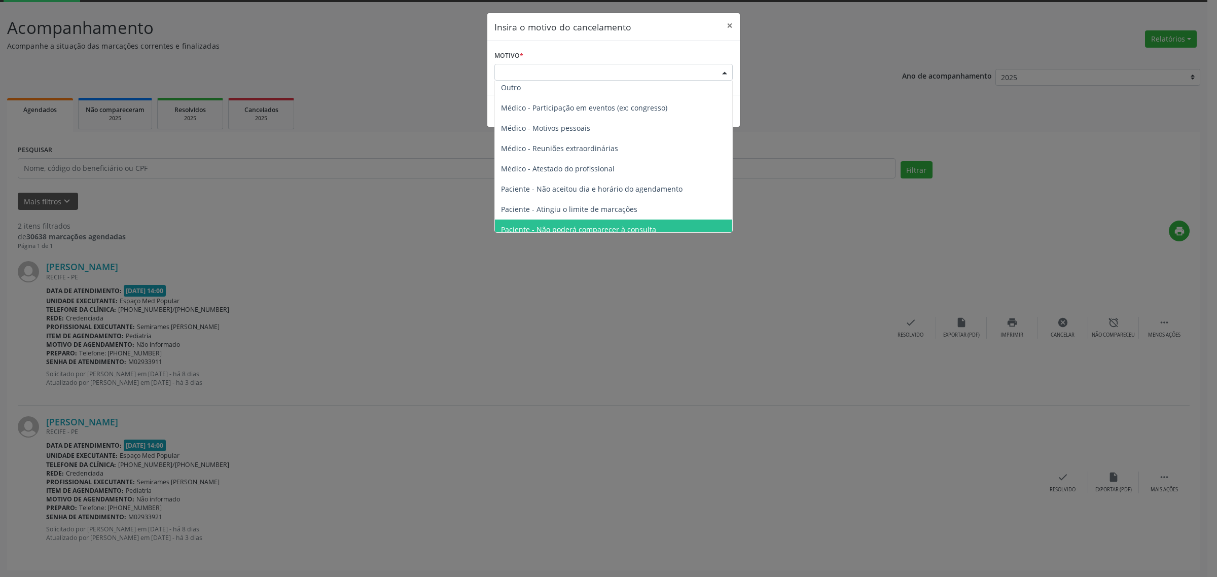
scroll to position [0, 0]
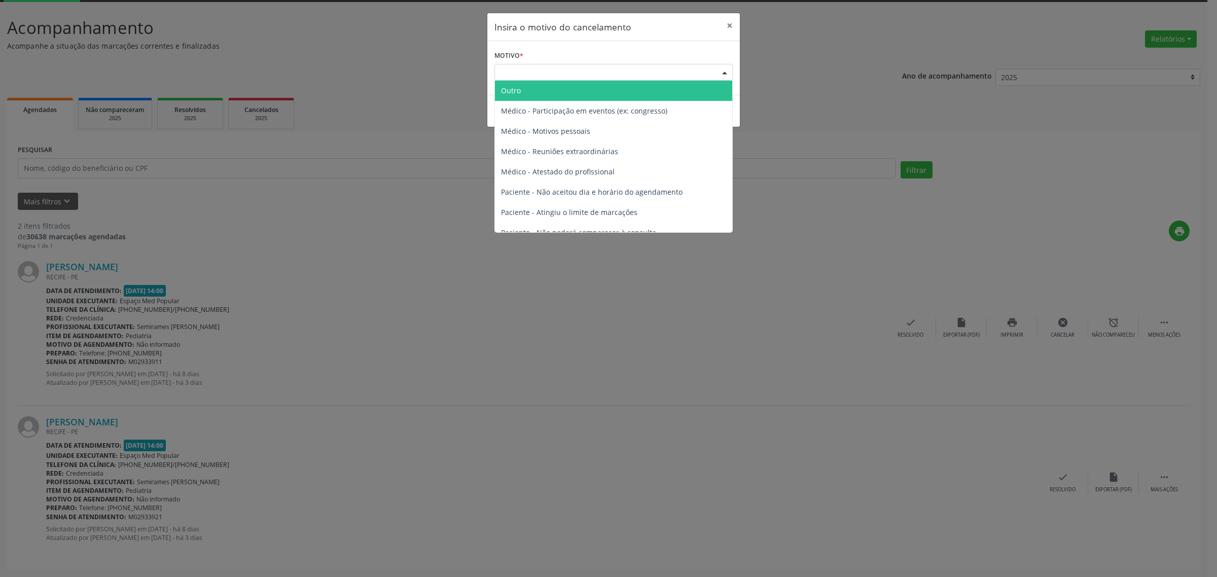
click at [614, 86] on span "Outro" at bounding box center [613, 91] width 237 height 20
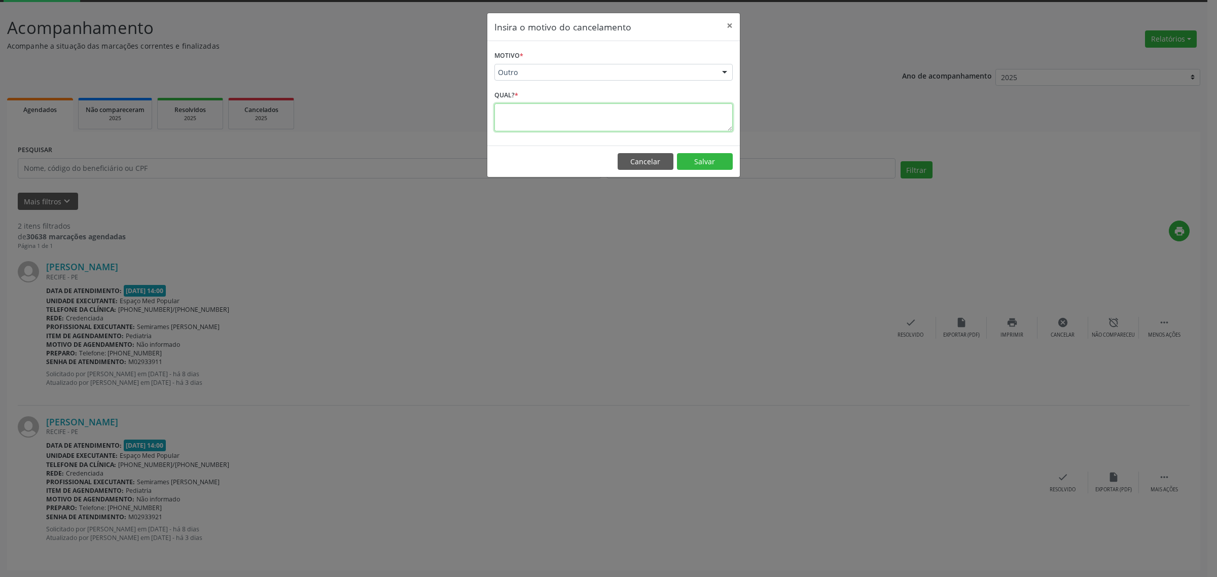
click at [597, 115] on textarea at bounding box center [613, 117] width 238 height 28
type textarea "BIOMETRIA FACIAL NÃO VALIDADA PELA MAIDA"
click at [716, 164] on button "Salvar" at bounding box center [705, 161] width 56 height 17
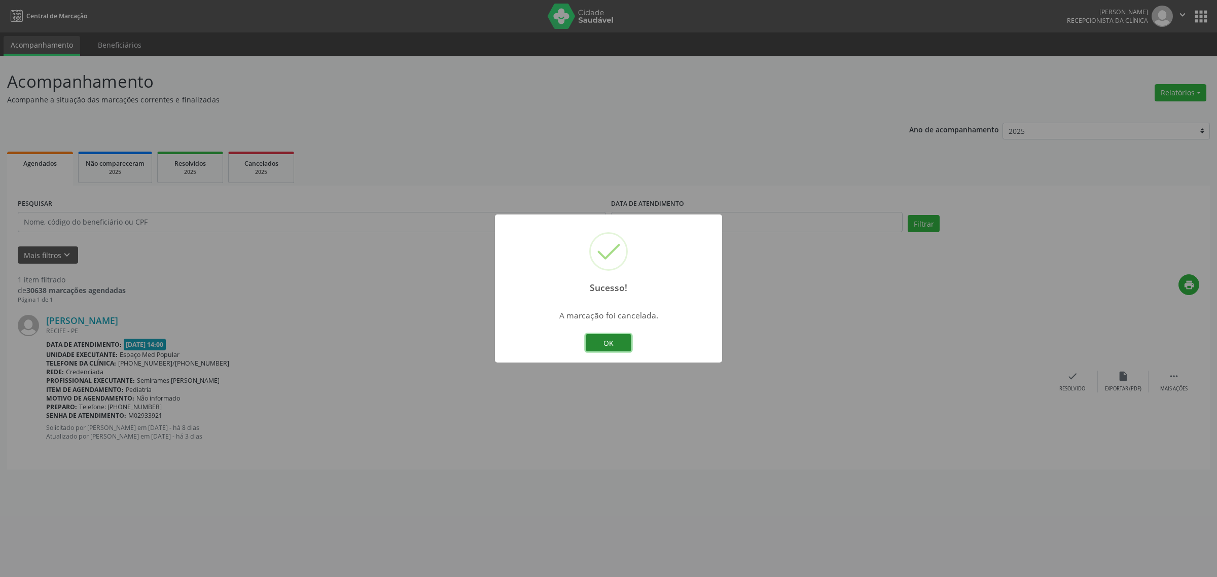
click at [604, 341] on button "OK" at bounding box center [609, 342] width 46 height 17
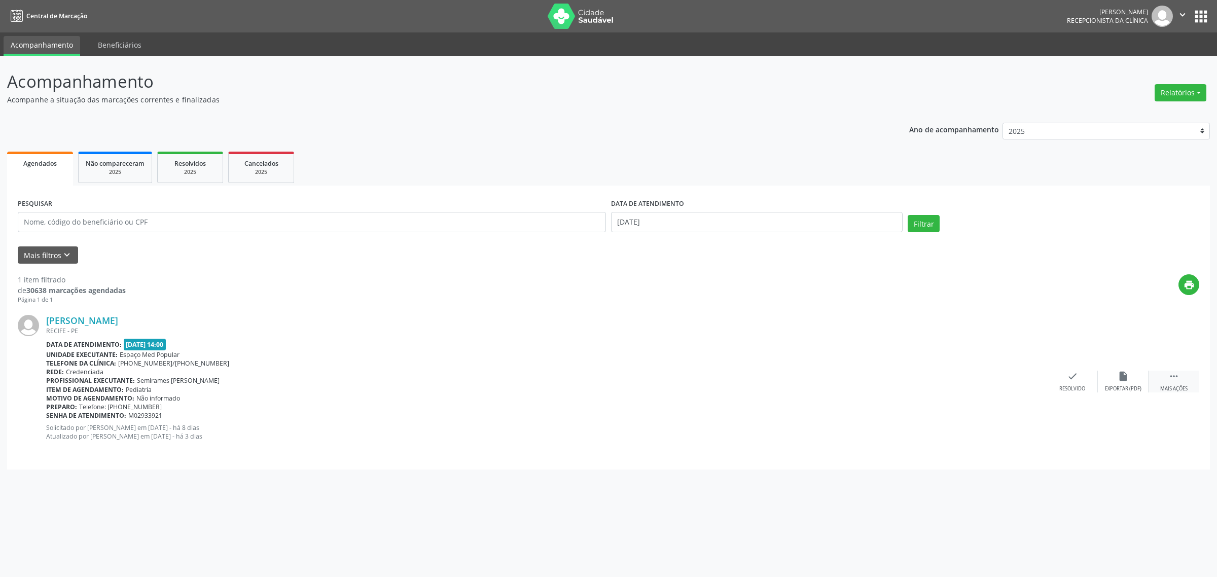
click at [1170, 387] on div "Mais ações" at bounding box center [1173, 388] width 27 height 7
click at [1074, 386] on div "Cancelar" at bounding box center [1072, 388] width 24 height 7
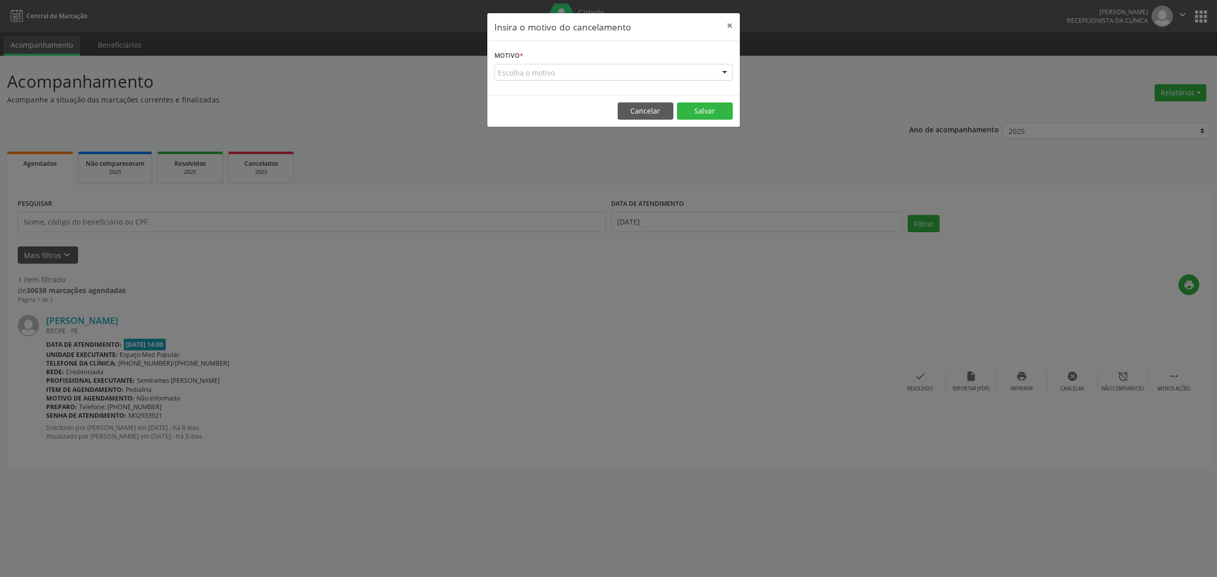
click at [551, 72] on div "Escolha o motivo" at bounding box center [613, 72] width 238 height 17
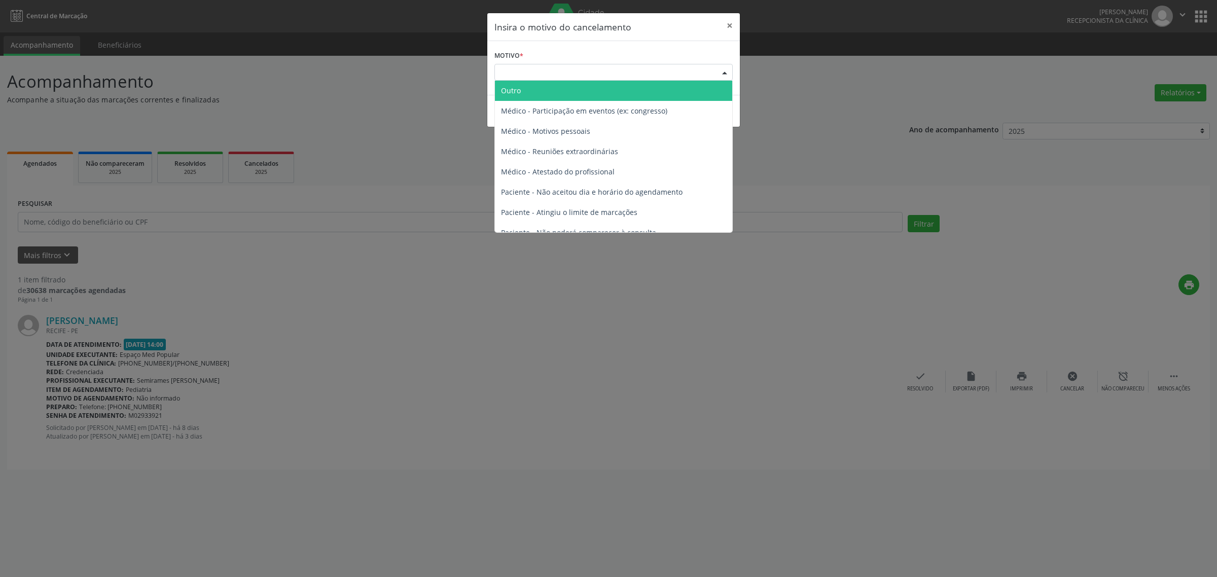
click at [517, 92] on span "Outro" at bounding box center [511, 91] width 20 height 10
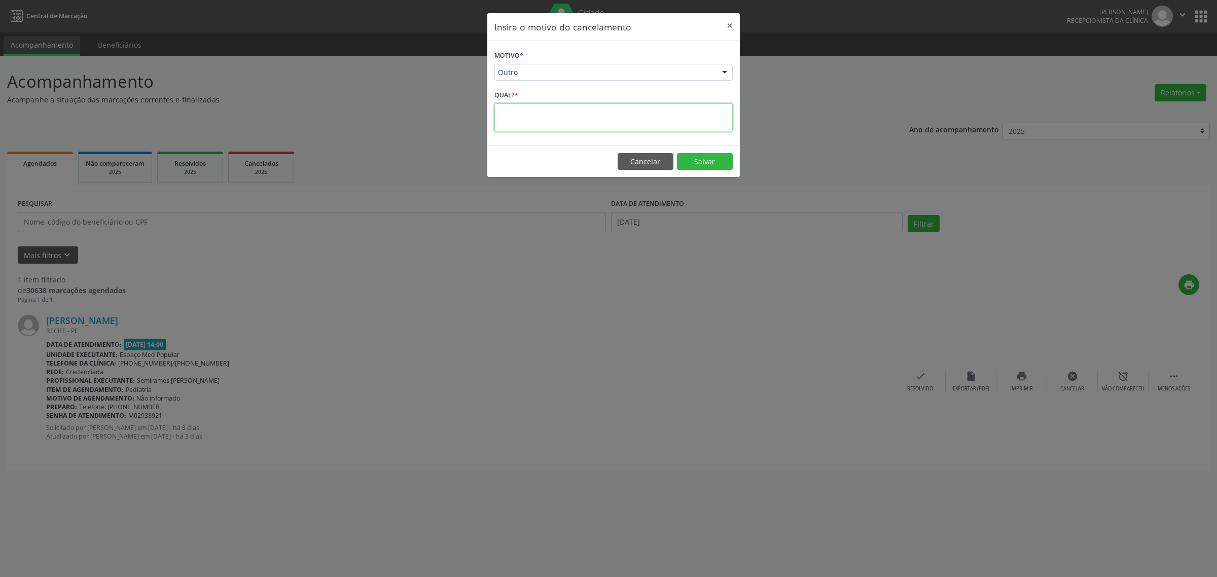
click at [535, 115] on textarea at bounding box center [613, 117] width 238 height 28
type textarea "BIOMETRIA FACIAL NÃO VALIDADA PELA MAIDA"
click at [716, 164] on button "Salvar" at bounding box center [705, 161] width 56 height 17
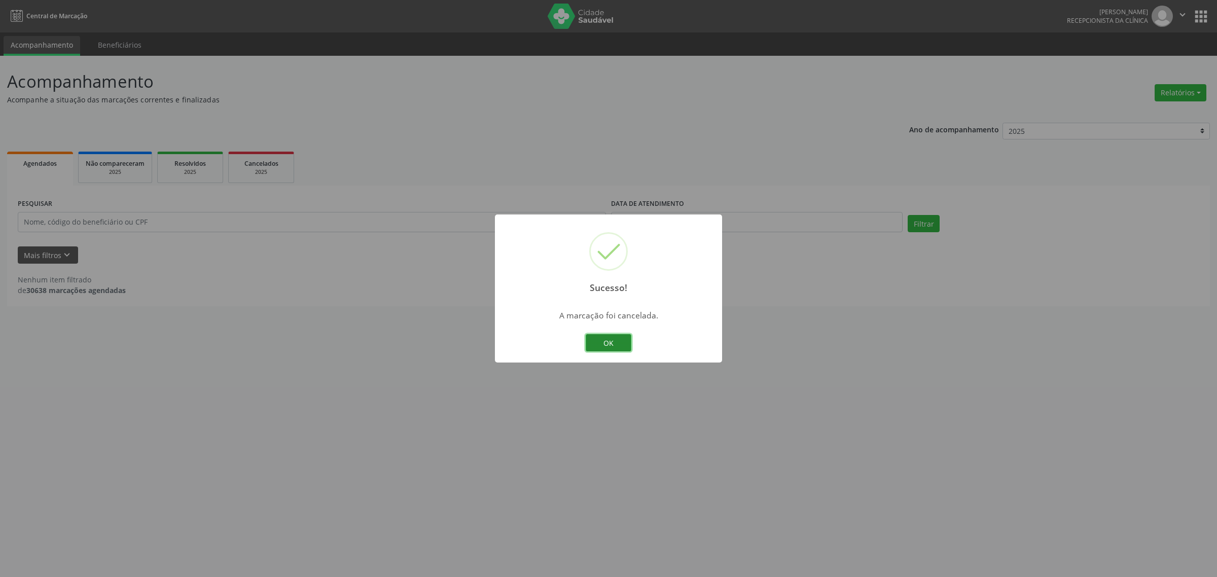
click at [617, 343] on button "OK" at bounding box center [609, 342] width 46 height 17
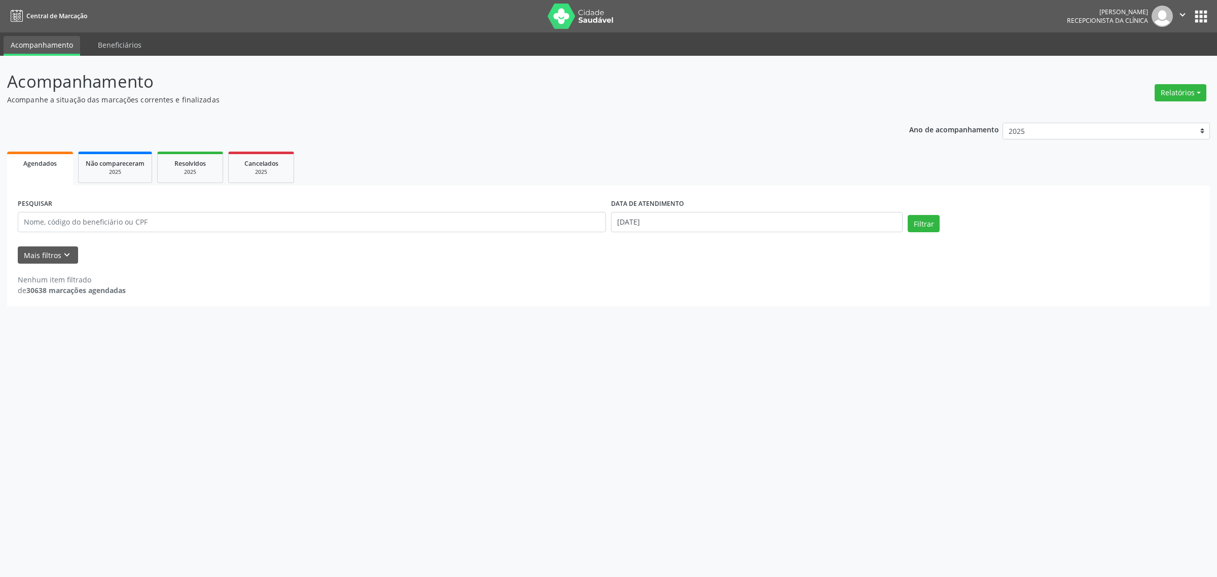
click at [449, 330] on div "Acompanhamento Acompanhe a situação das marcações correntes e finalizadas Relat…" at bounding box center [608, 316] width 1217 height 521
click at [667, 221] on input "[DATE]" at bounding box center [757, 222] width 292 height 20
click at [703, 335] on span "25" at bounding box center [707, 335] width 20 height 20
type input "[DATE]"
click at [703, 335] on span "25" at bounding box center [707, 335] width 20 height 20
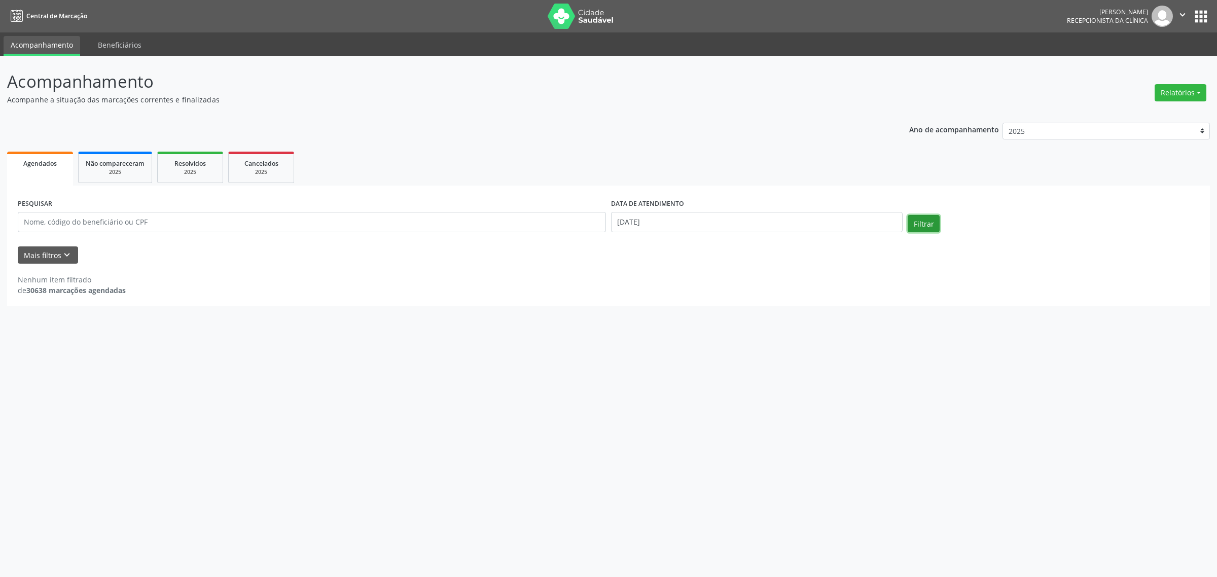
click at [933, 221] on button "Filtrar" at bounding box center [924, 223] width 32 height 17
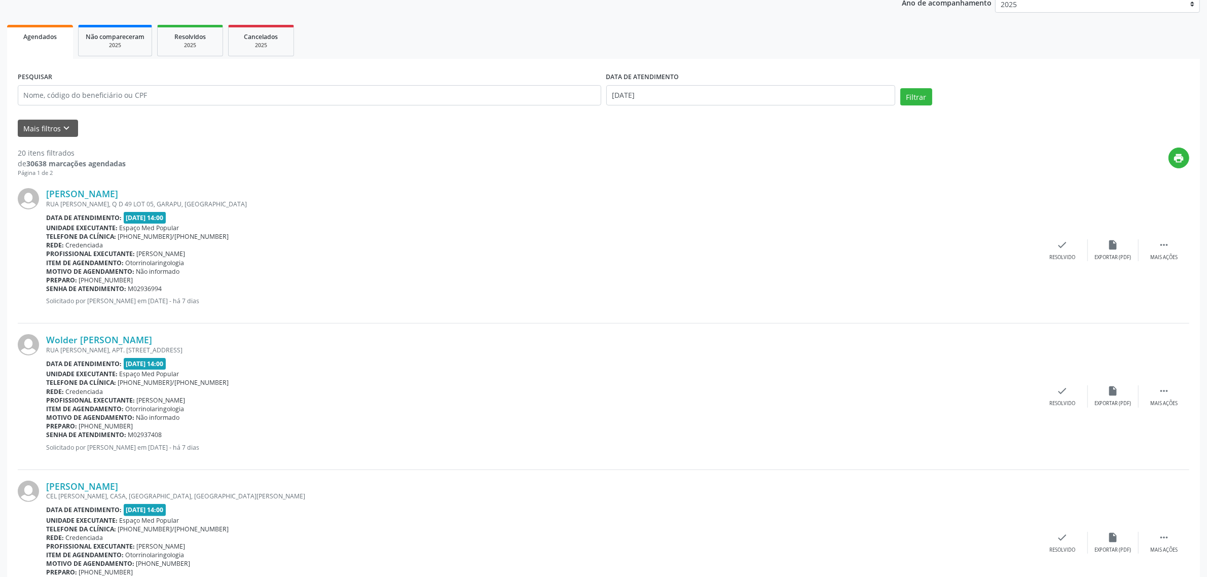
scroll to position [190, 0]
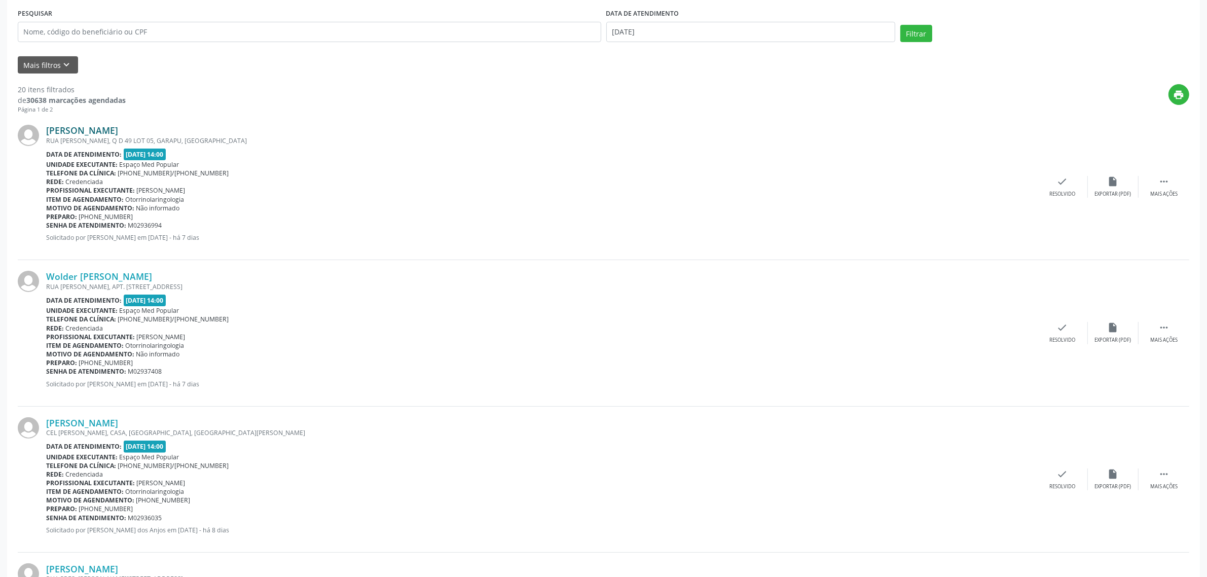
click at [118, 131] on link "[PERSON_NAME]" at bounding box center [82, 130] width 72 height 11
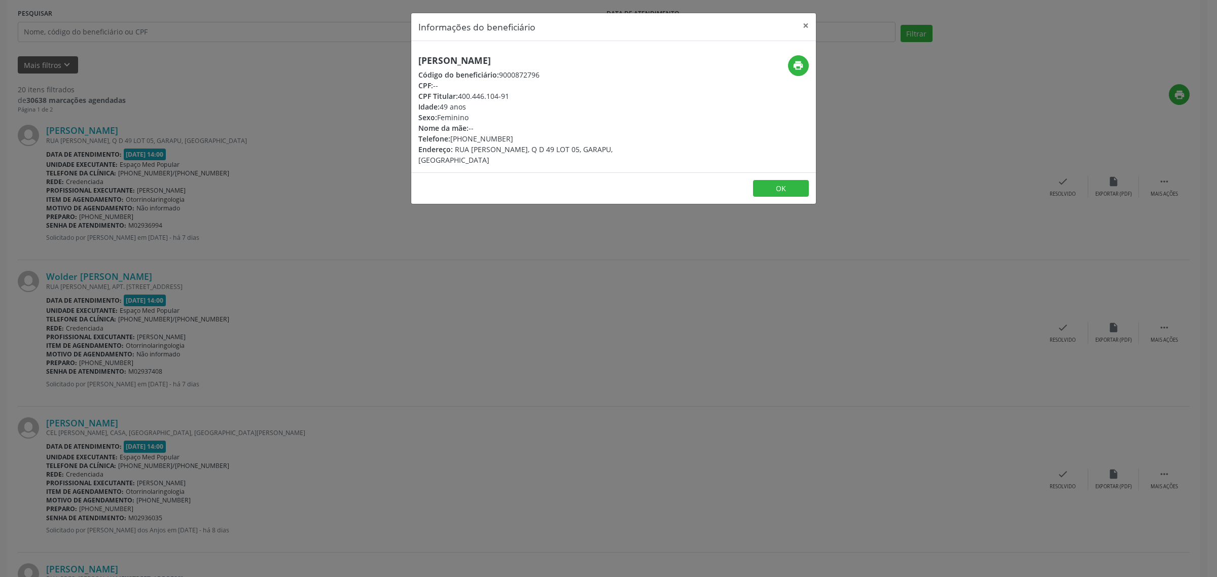
drag, startPoint x: 596, startPoint y: 56, endPoint x: 419, endPoint y: 62, distance: 176.5
click at [419, 62] on h5 "[PERSON_NAME]" at bounding box center [546, 60] width 256 height 11
drag, startPoint x: 502, startPoint y: 137, endPoint x: 453, endPoint y: 140, distance: 49.3
click at [453, 140] on div "Telefone: [PHONE_NUMBER]" at bounding box center [546, 138] width 256 height 11
click at [302, 265] on div "Informações do beneficiário × [PERSON_NAME] Código do beneficiário: 9000872796 …" at bounding box center [608, 288] width 1217 height 577
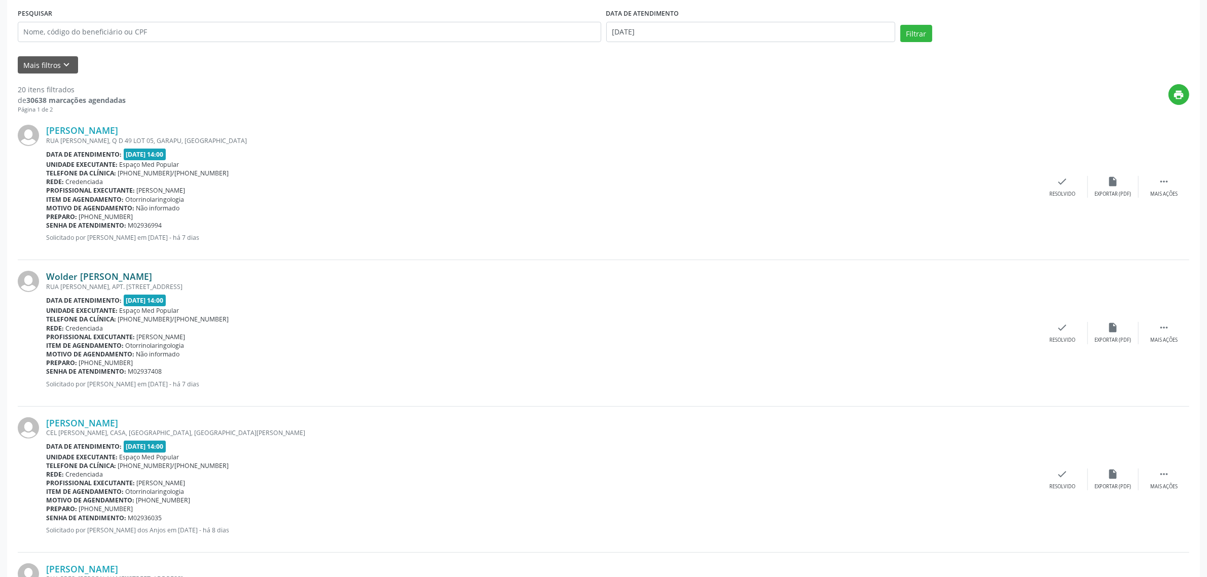
click at [128, 276] on link "Wolder [PERSON_NAME]" at bounding box center [99, 276] width 106 height 11
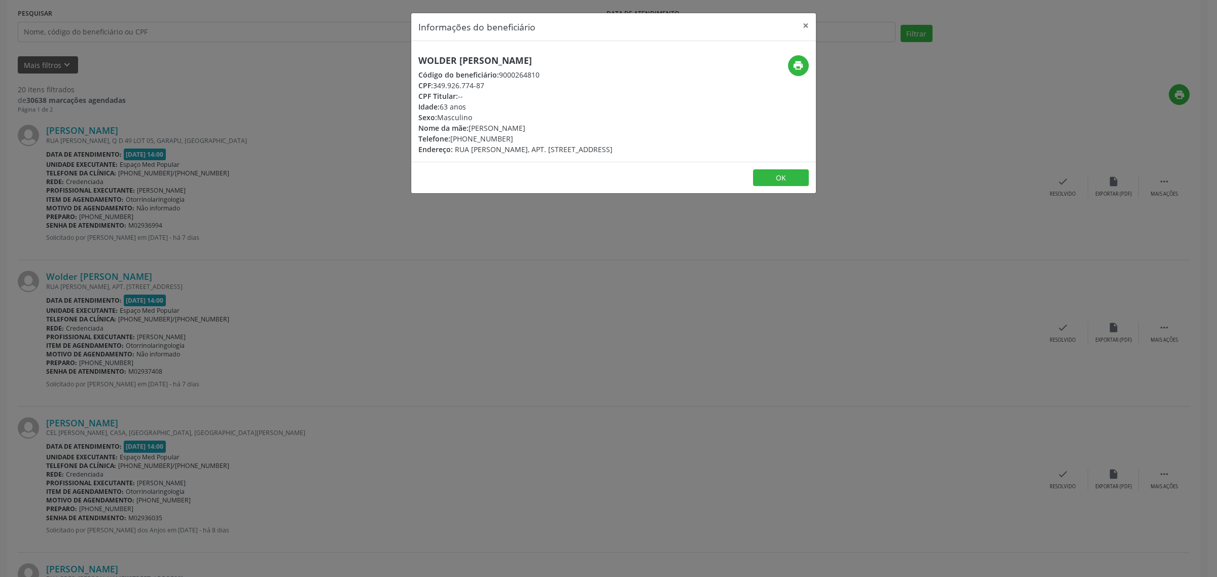
drag, startPoint x: 606, startPoint y: 58, endPoint x: 412, endPoint y: 60, distance: 194.7
click at [412, 60] on div "Wolder [PERSON_NAME] Código do beneficiário: 9000264810 CPF: 349.926.774-87 CPF…" at bounding box center [546, 104] width 270 height 99
drag, startPoint x: 519, startPoint y: 134, endPoint x: 452, endPoint y: 141, distance: 66.7
click at [452, 141] on div "Telefone: [PHONE_NUMBER]" at bounding box center [515, 138] width 194 height 11
click at [340, 298] on div "Informações do beneficiário × Wolder [PERSON_NAME] Código do beneficiário: 9000…" at bounding box center [608, 288] width 1217 height 577
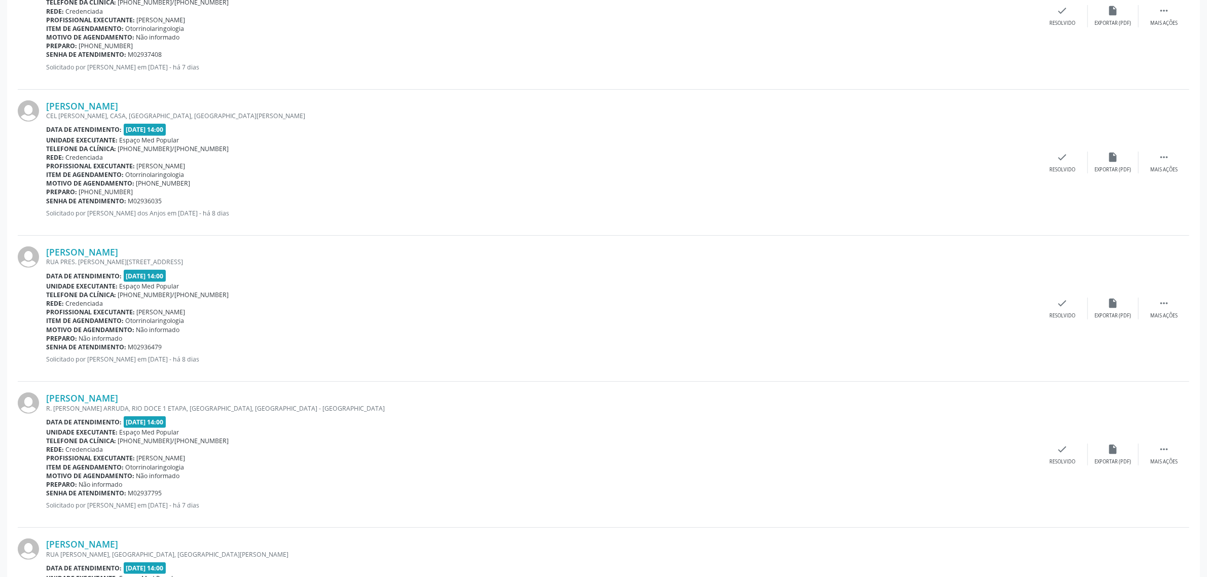
scroll to position [570, 0]
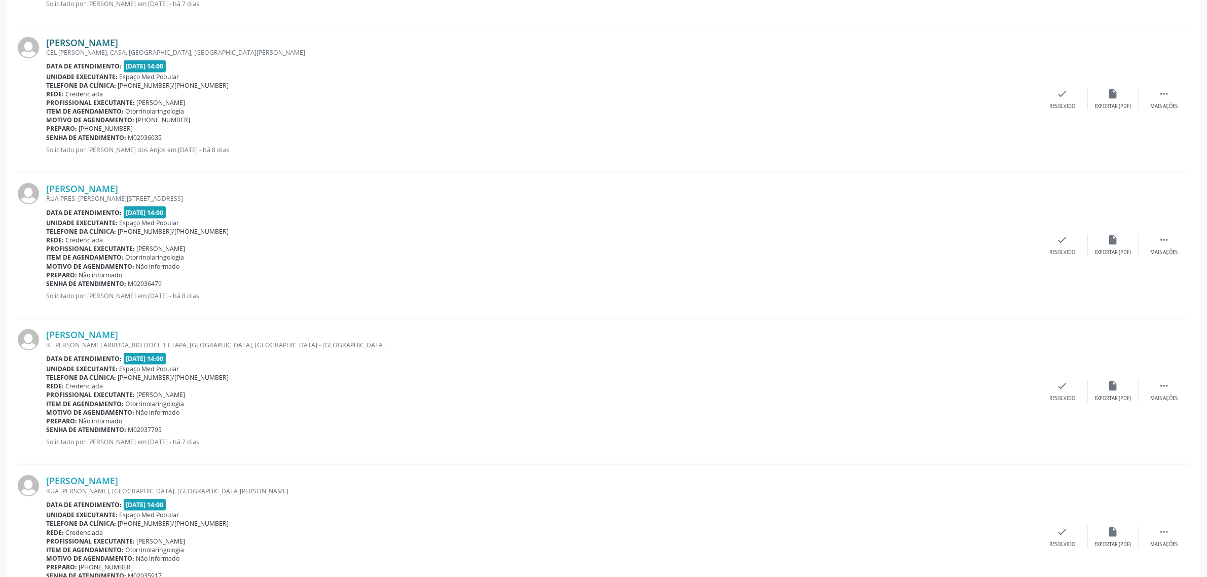
click at [105, 44] on link "[PERSON_NAME]" at bounding box center [82, 42] width 72 height 11
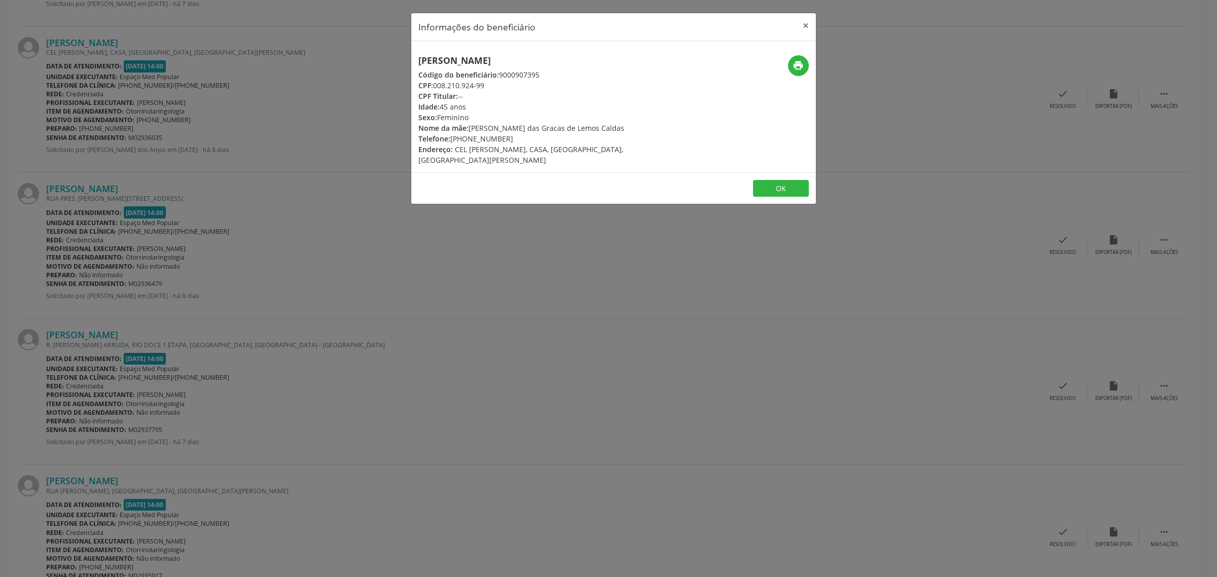
drag, startPoint x: 560, startPoint y: 55, endPoint x: 414, endPoint y: 56, distance: 146.0
click at [414, 57] on div "[PERSON_NAME] Código do beneficiário: 9000907395 CPF: 008.210.924-99 CPF Titula…" at bounding box center [546, 110] width 270 height 110
click at [800, 68] on icon "print" at bounding box center [797, 65] width 11 height 11
drag, startPoint x: 507, startPoint y: 137, endPoint x: 452, endPoint y: 137, distance: 55.3
click at [452, 137] on div "Telefone: [PHONE_NUMBER]" at bounding box center [546, 138] width 256 height 11
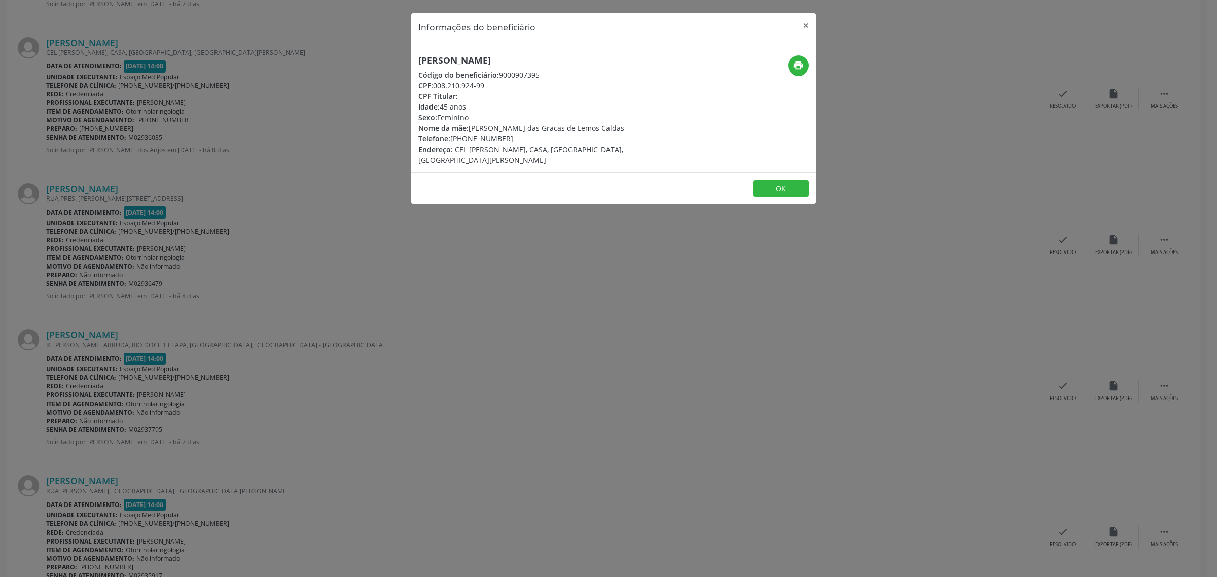
click at [269, 283] on div "Informações do beneficiário × [PERSON_NAME] Código do beneficiário: 9000907395 …" at bounding box center [608, 288] width 1217 height 577
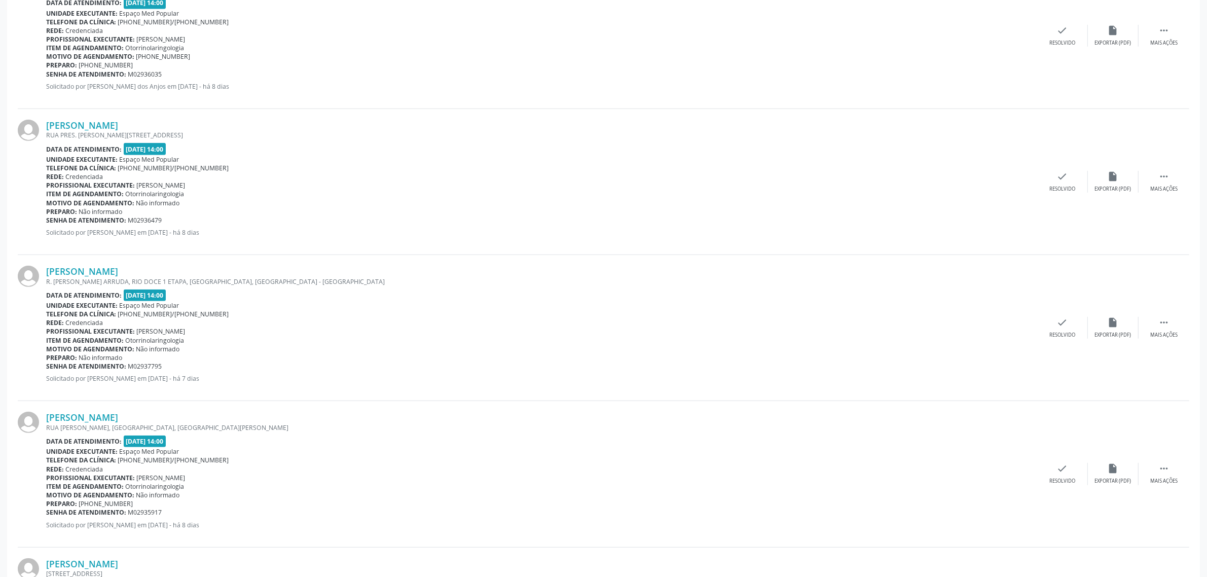
scroll to position [697, 0]
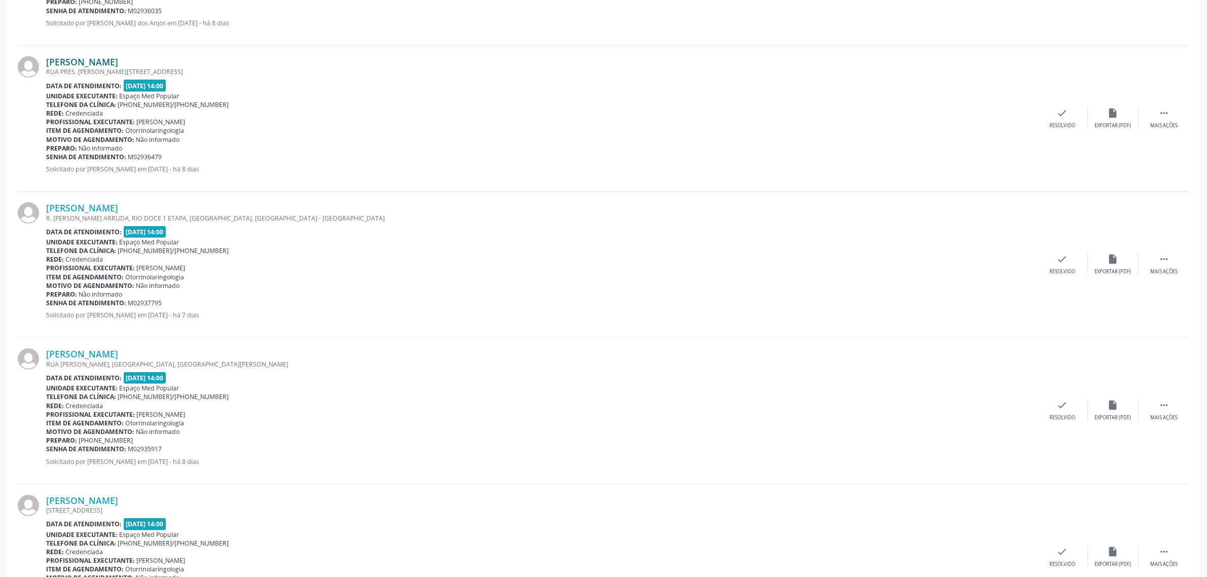
click at [118, 64] on link "[PERSON_NAME]" at bounding box center [82, 61] width 72 height 11
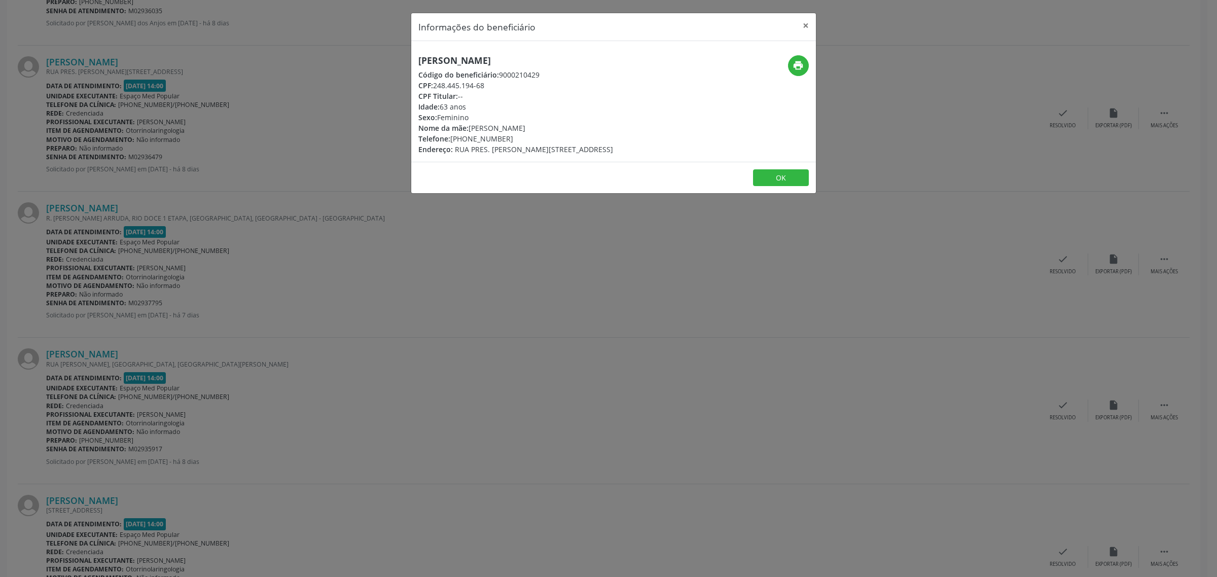
drag, startPoint x: 610, startPoint y: 59, endPoint x: 415, endPoint y: 59, distance: 195.2
click at [415, 59] on div "[PERSON_NAME] Código do beneficiário: 9000210429 CPF: 248.445.194-68 CPF Titula…" at bounding box center [546, 104] width 270 height 99
click at [300, 209] on div "Informações do beneficiário × [PERSON_NAME] Código do beneficiário: 9000210429 …" at bounding box center [608, 288] width 1217 height 577
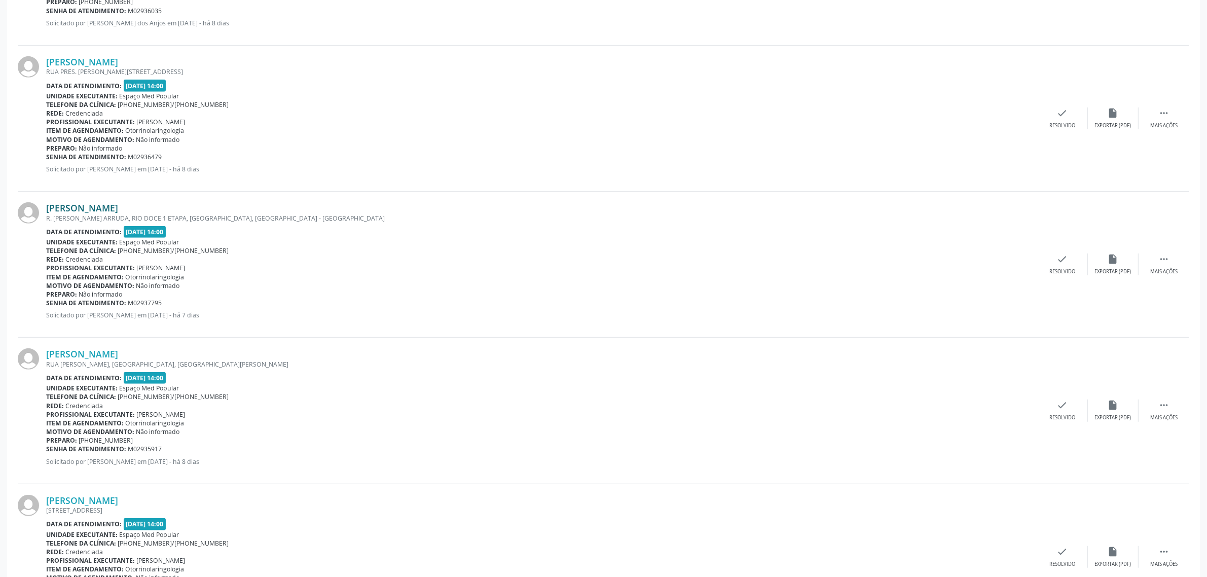
click at [97, 211] on link "[PERSON_NAME]" at bounding box center [82, 207] width 72 height 11
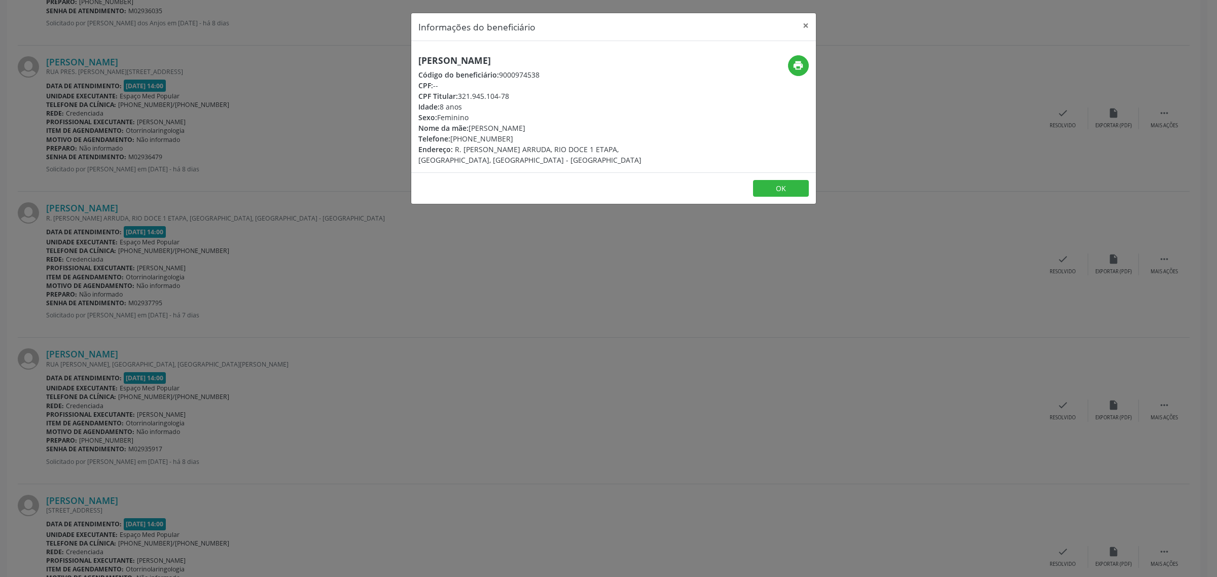
drag, startPoint x: 541, startPoint y: 61, endPoint x: 417, endPoint y: 61, distance: 124.2
click at [418, 61] on h5 "[PERSON_NAME]" at bounding box center [546, 60] width 256 height 11
click at [802, 67] on icon "print" at bounding box center [797, 65] width 11 height 11
click at [337, 312] on div "Informações do beneficiário × [PERSON_NAME] Código do beneficiário: 9000974538 …" at bounding box center [608, 288] width 1217 height 577
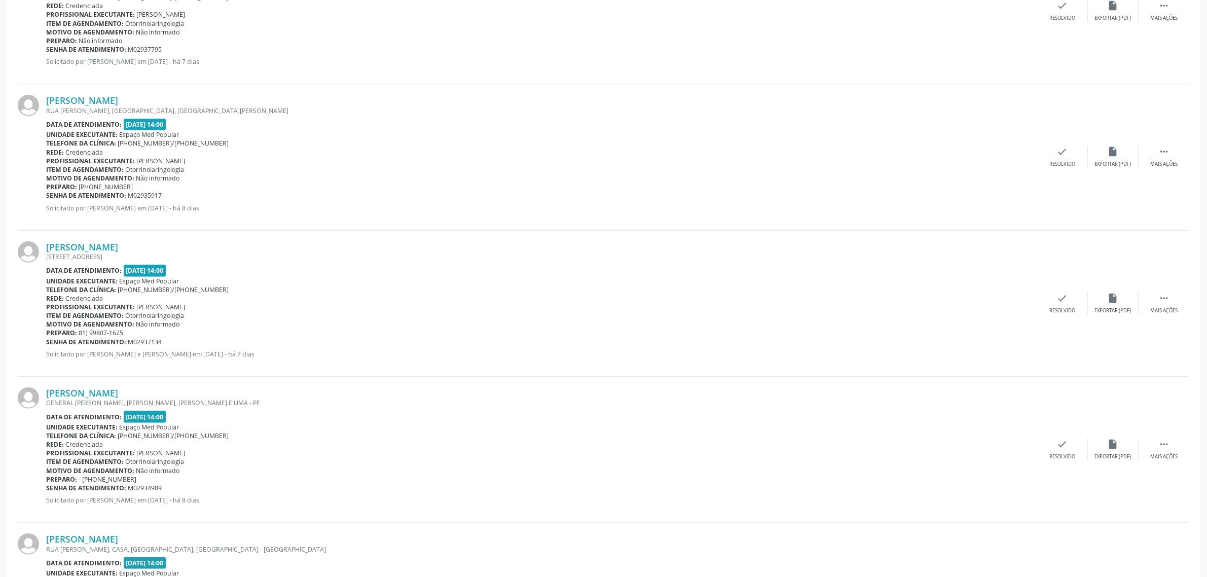
scroll to position [1014, 0]
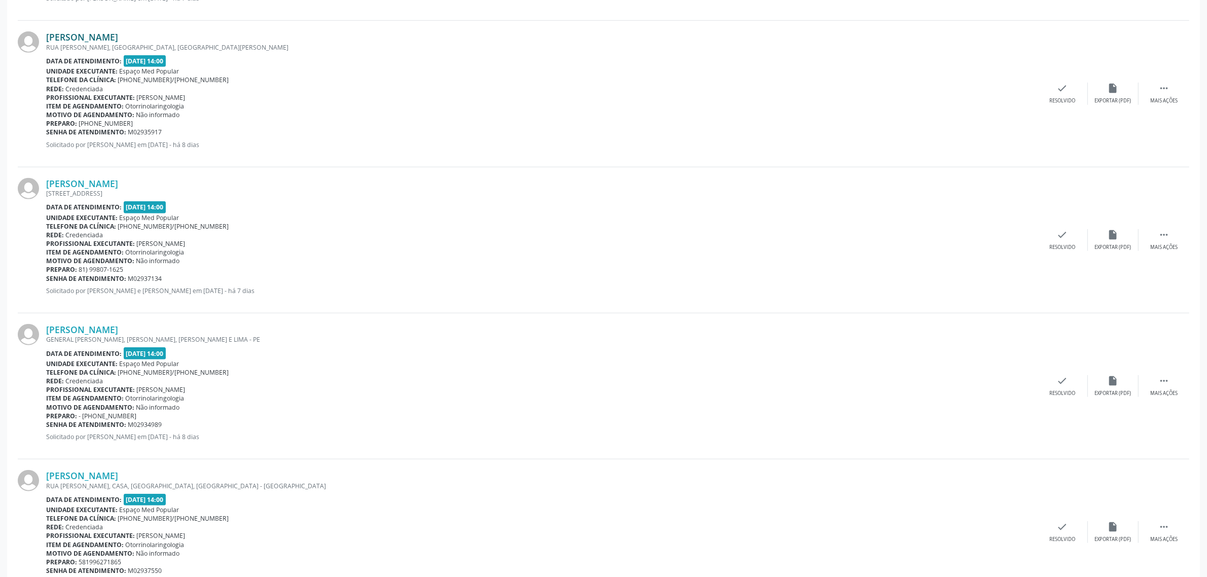
click at [118, 33] on link "[PERSON_NAME]" at bounding box center [82, 36] width 72 height 11
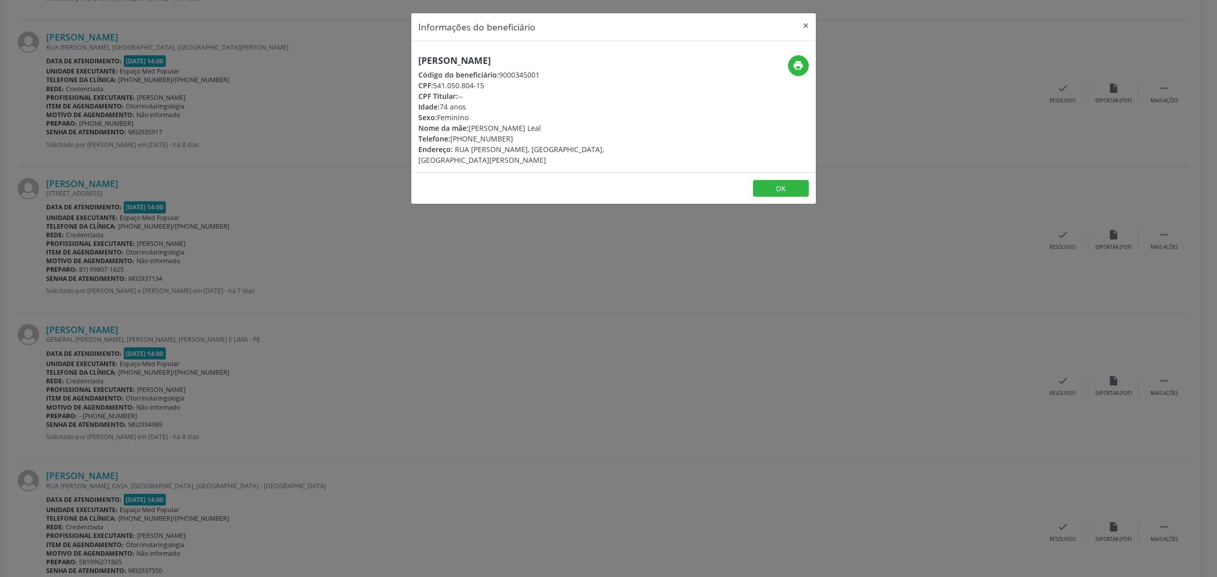
drag, startPoint x: 588, startPoint y: 62, endPoint x: 419, endPoint y: 59, distance: 168.9
click at [419, 59] on h5 "[PERSON_NAME]" at bounding box center [546, 60] width 256 height 11
drag, startPoint x: 521, startPoint y: 138, endPoint x: 453, endPoint y: 142, distance: 68.1
click at [453, 142] on div "Telefone: [PHONE_NUMBER]" at bounding box center [546, 138] width 256 height 11
click at [351, 244] on div "Informações do beneficiário × [PERSON_NAME] Código do beneficiário: 9000345001 …" at bounding box center [608, 288] width 1217 height 577
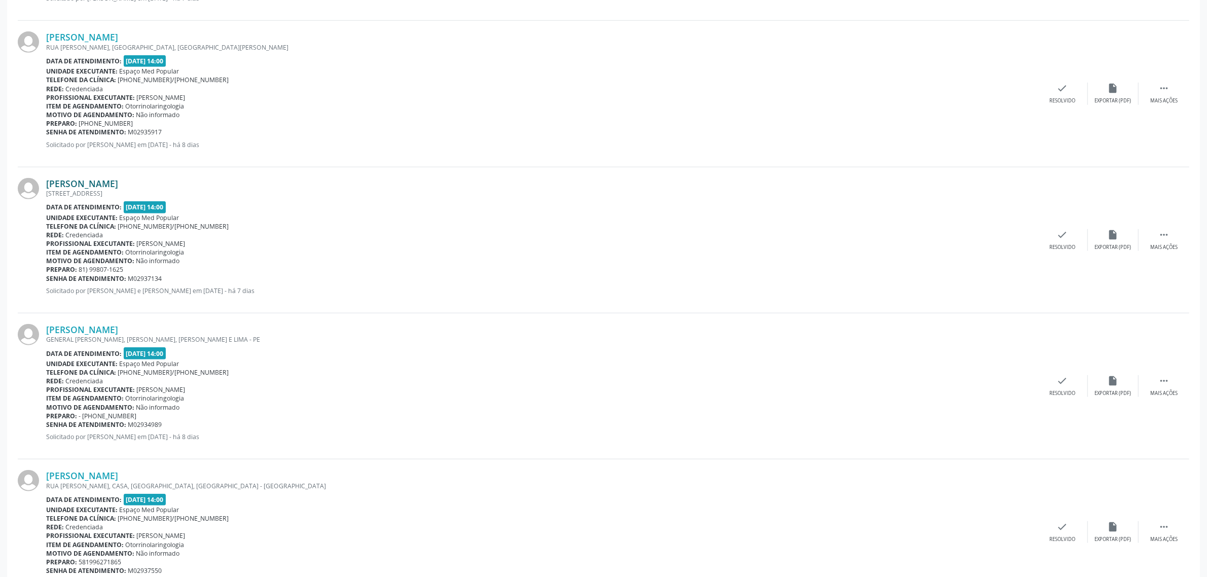
click at [118, 183] on link "[PERSON_NAME]" at bounding box center [82, 183] width 72 height 11
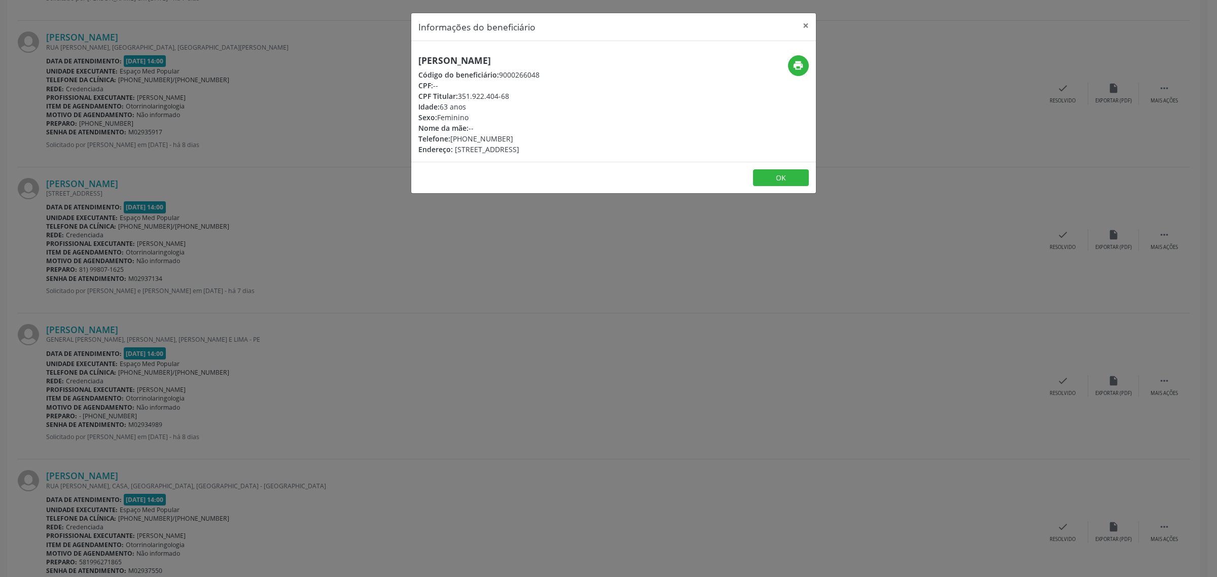
drag, startPoint x: 591, startPoint y: 59, endPoint x: 417, endPoint y: 64, distance: 174.0
click at [418, 64] on h5 "[PERSON_NAME]" at bounding box center [478, 60] width 121 height 11
click at [792, 67] on icon "print" at bounding box center [797, 65] width 11 height 11
click at [246, 266] on div "Informações do beneficiário × [PERSON_NAME] Código do beneficiário: 9000266048 …" at bounding box center [608, 288] width 1217 height 577
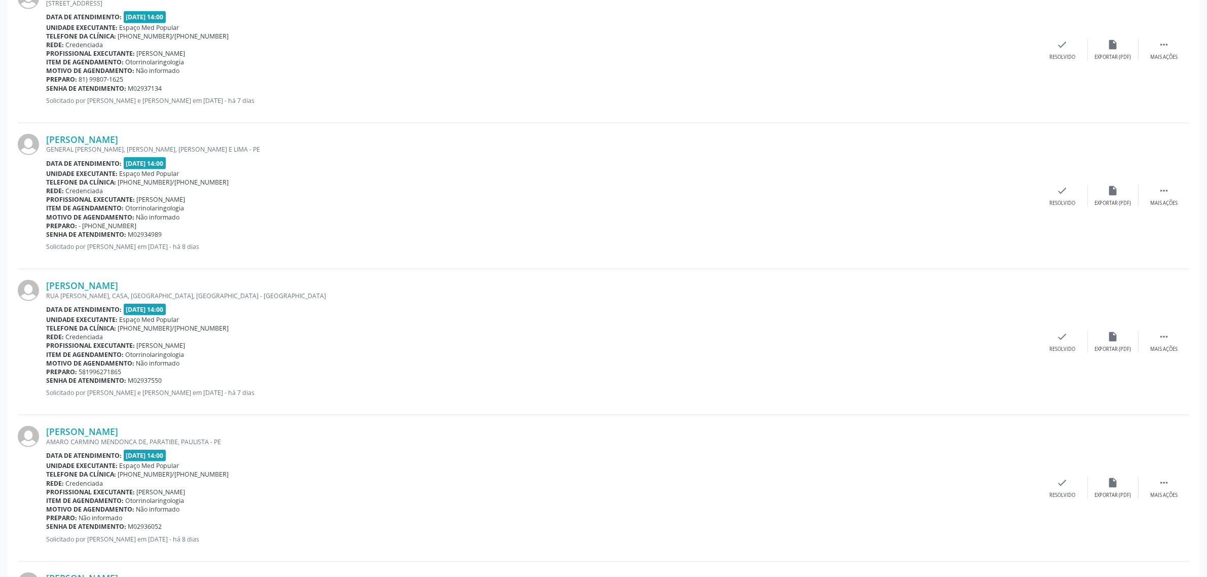
scroll to position [1267, 0]
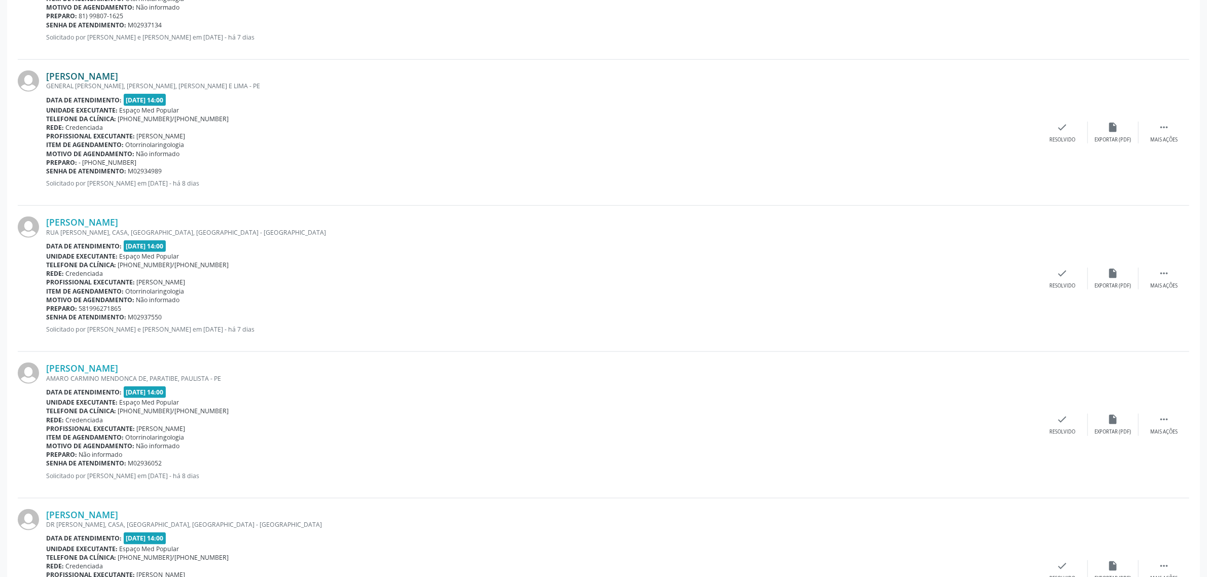
click at [118, 79] on link "[PERSON_NAME]" at bounding box center [82, 75] width 72 height 11
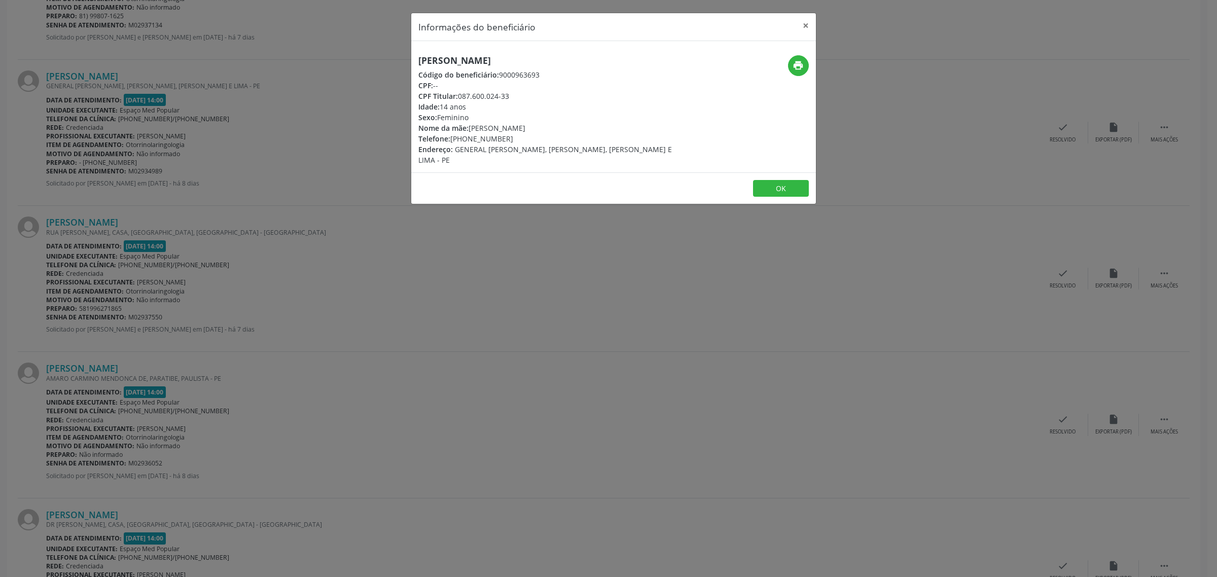
drag, startPoint x: 575, startPoint y: 61, endPoint x: 406, endPoint y: 57, distance: 169.9
click at [406, 57] on div "Informações do beneficiário × [PERSON_NAME] Código do beneficiário: 9000963693 …" at bounding box center [608, 288] width 1217 height 577
drag, startPoint x: 512, startPoint y: 136, endPoint x: 453, endPoint y: 140, distance: 59.5
click at [453, 140] on div "Telefone: [PHONE_NUMBER]" at bounding box center [546, 138] width 256 height 11
drag, startPoint x: 358, startPoint y: 277, endPoint x: 331, endPoint y: 273, distance: 27.7
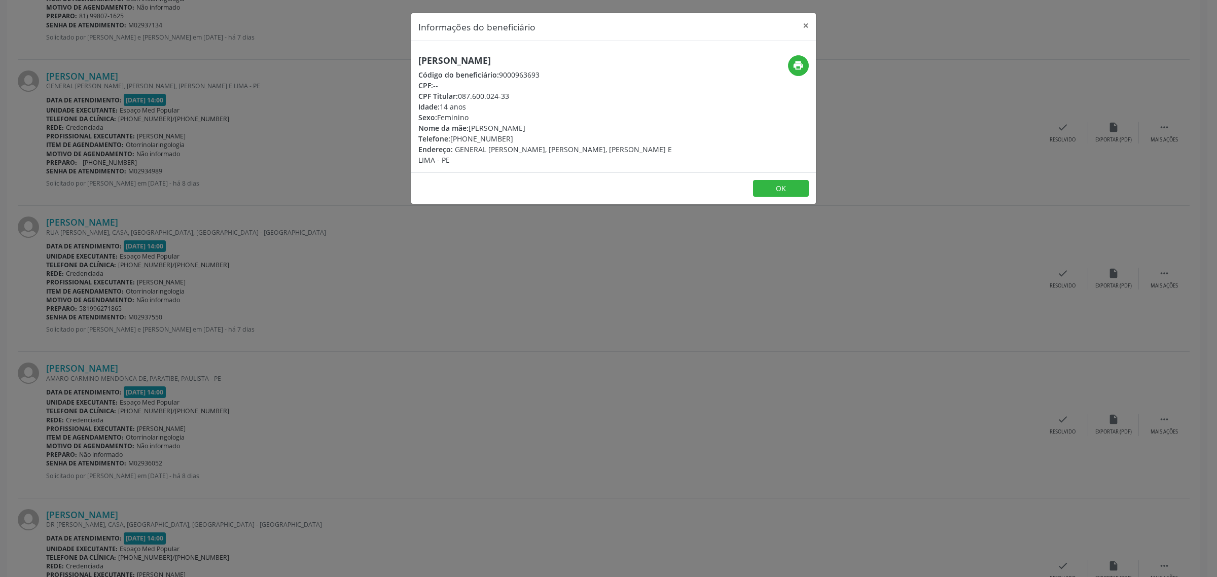
click at [357, 277] on div "Informações do beneficiário × [PERSON_NAME] Código do beneficiário: 9000963693 …" at bounding box center [608, 288] width 1217 height 577
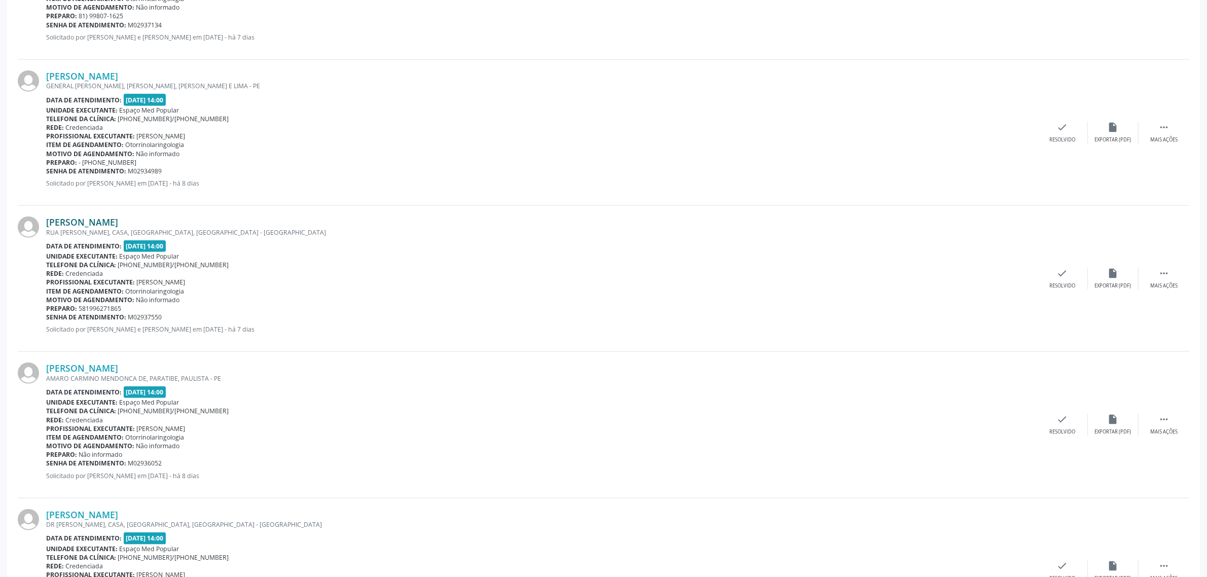
click at [110, 222] on link "[PERSON_NAME]" at bounding box center [82, 221] width 72 height 11
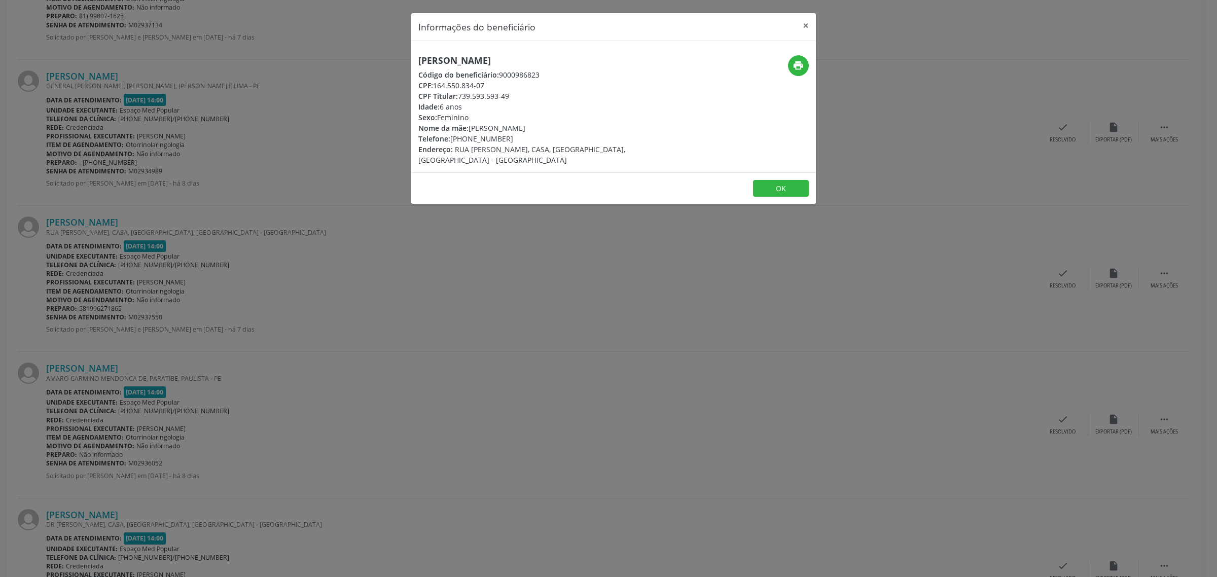
drag, startPoint x: 593, startPoint y: 55, endPoint x: 419, endPoint y: 63, distance: 174.1
click at [419, 63] on h5 "[PERSON_NAME]" at bounding box center [546, 60] width 256 height 11
click at [799, 65] on icon "print" at bounding box center [797, 65] width 11 height 11
drag, startPoint x: 507, startPoint y: 140, endPoint x: 452, endPoint y: 140, distance: 54.8
click at [452, 140] on div "Telefone: [PHONE_NUMBER]" at bounding box center [546, 138] width 256 height 11
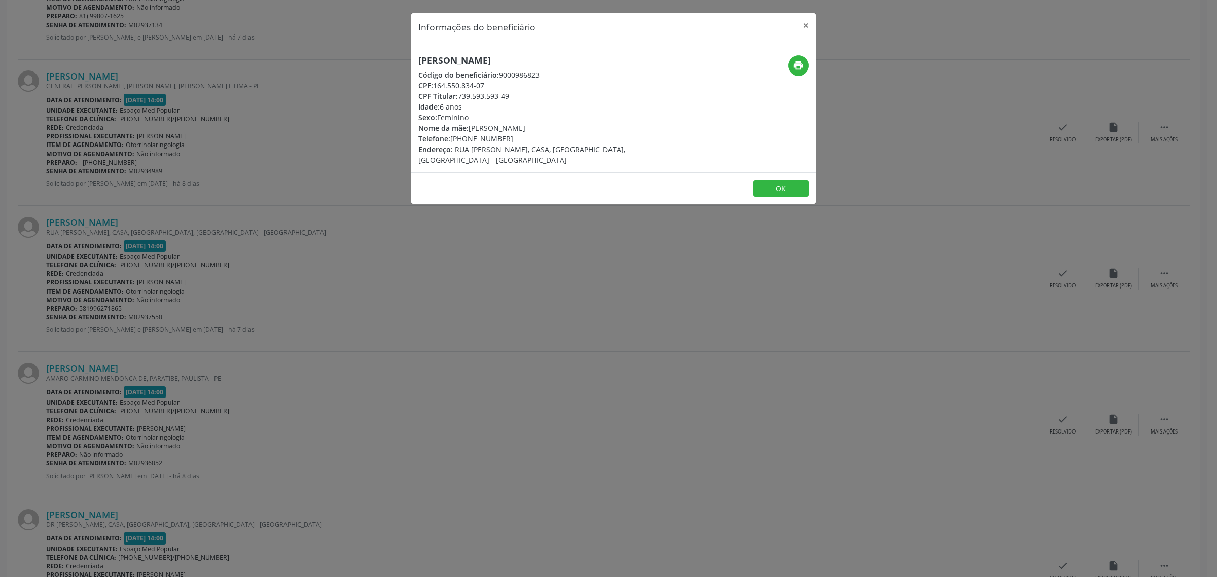
drag, startPoint x: 262, startPoint y: 256, endPoint x: 253, endPoint y: 255, distance: 8.3
click at [262, 255] on div "Informações do beneficiário × [PERSON_NAME] Código do beneficiário: 9000986823 …" at bounding box center [608, 288] width 1217 height 577
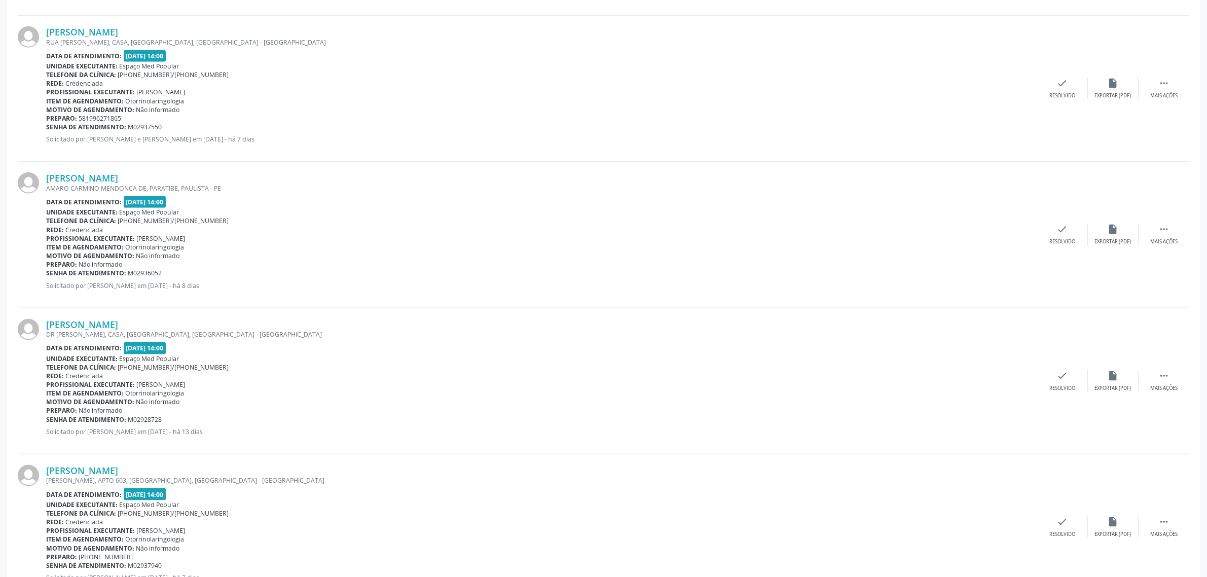
scroll to position [1521, 0]
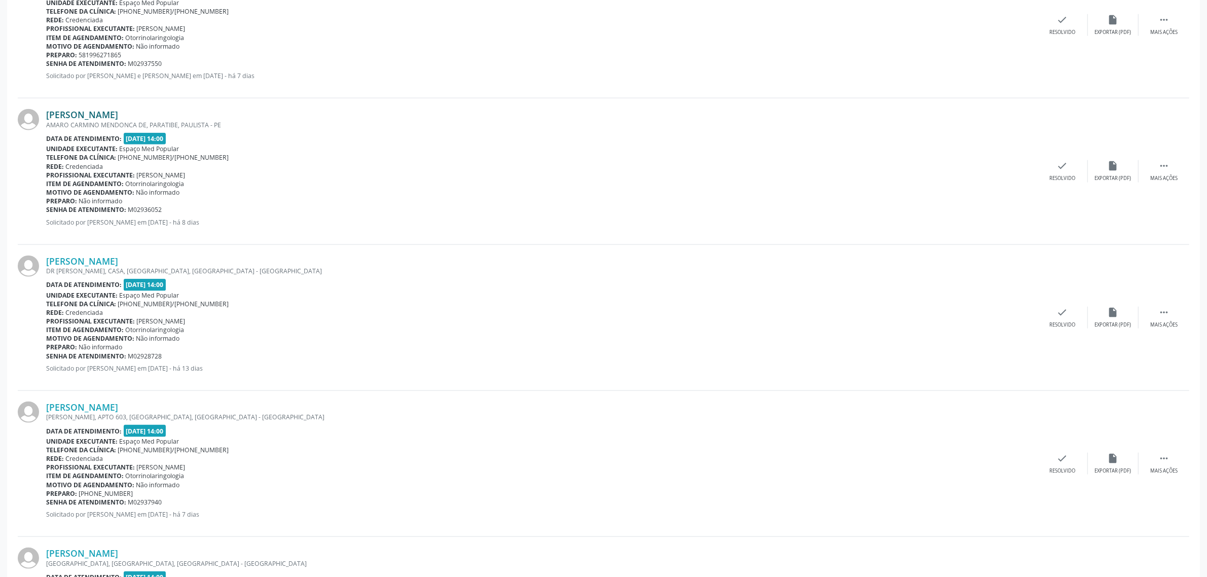
click at [90, 113] on link "[PERSON_NAME]" at bounding box center [82, 114] width 72 height 11
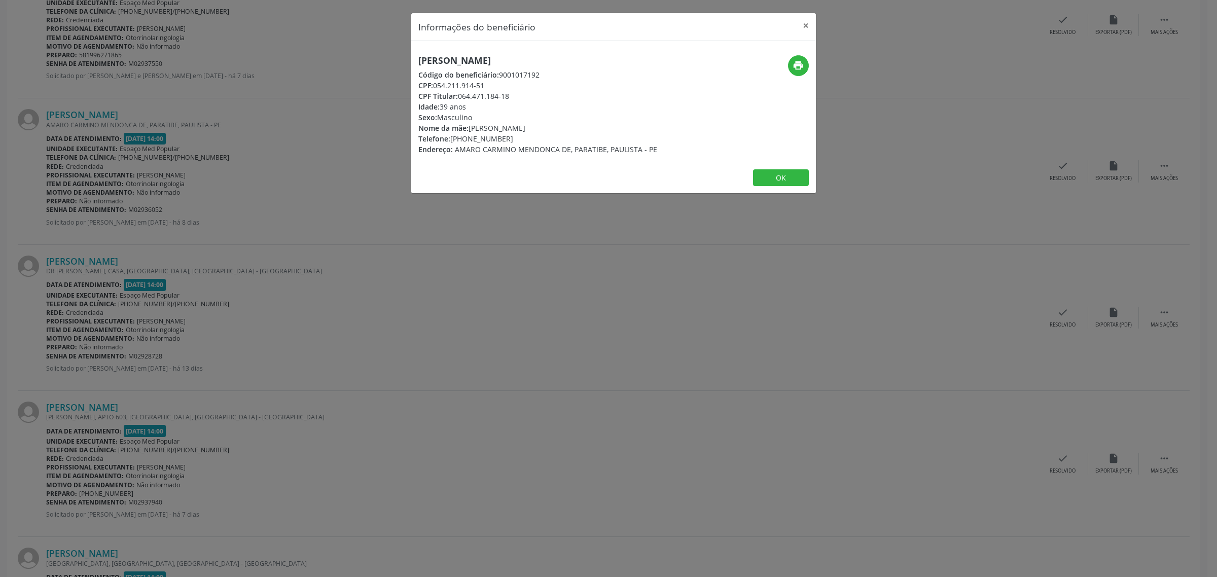
drag, startPoint x: 568, startPoint y: 61, endPoint x: 418, endPoint y: 66, distance: 149.7
click at [418, 66] on div "[PERSON_NAME] Código do beneficiário: 9001017192 CPF: 054.211.914-51 CPF Titula…" at bounding box center [537, 104] width 239 height 99
drag, startPoint x: 511, startPoint y: 139, endPoint x: 452, endPoint y: 140, distance: 58.8
click at [452, 140] on div "Telefone: [PHONE_NUMBER]" at bounding box center [537, 138] width 239 height 11
click at [239, 270] on div "Informações do beneficiário × [PERSON_NAME] Código do beneficiário: 9001017192 …" at bounding box center [608, 288] width 1217 height 577
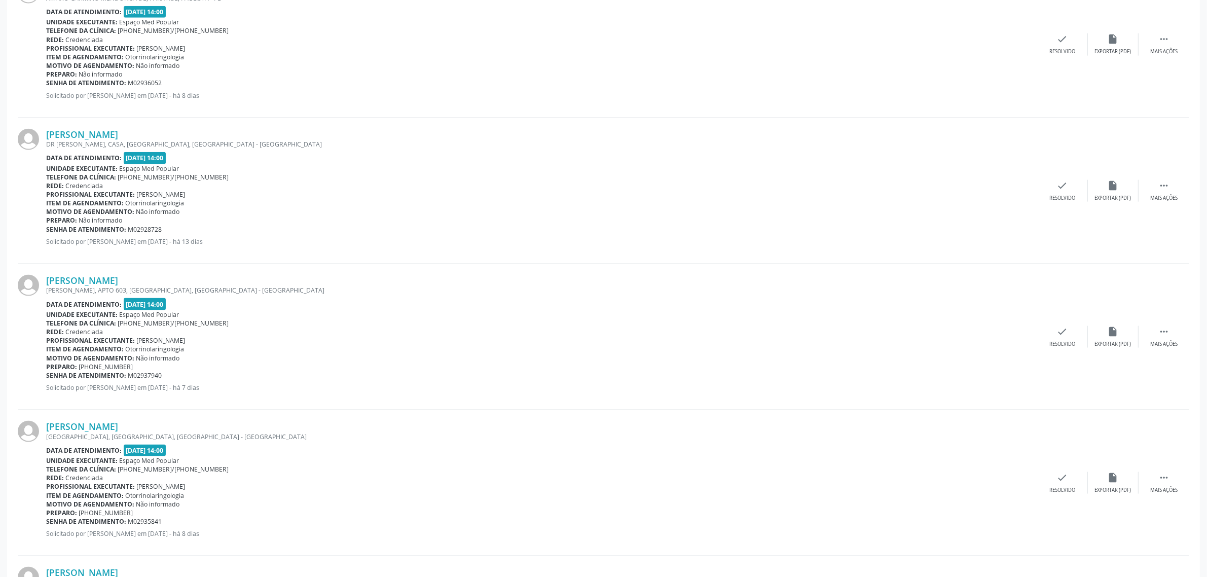
scroll to position [1711, 0]
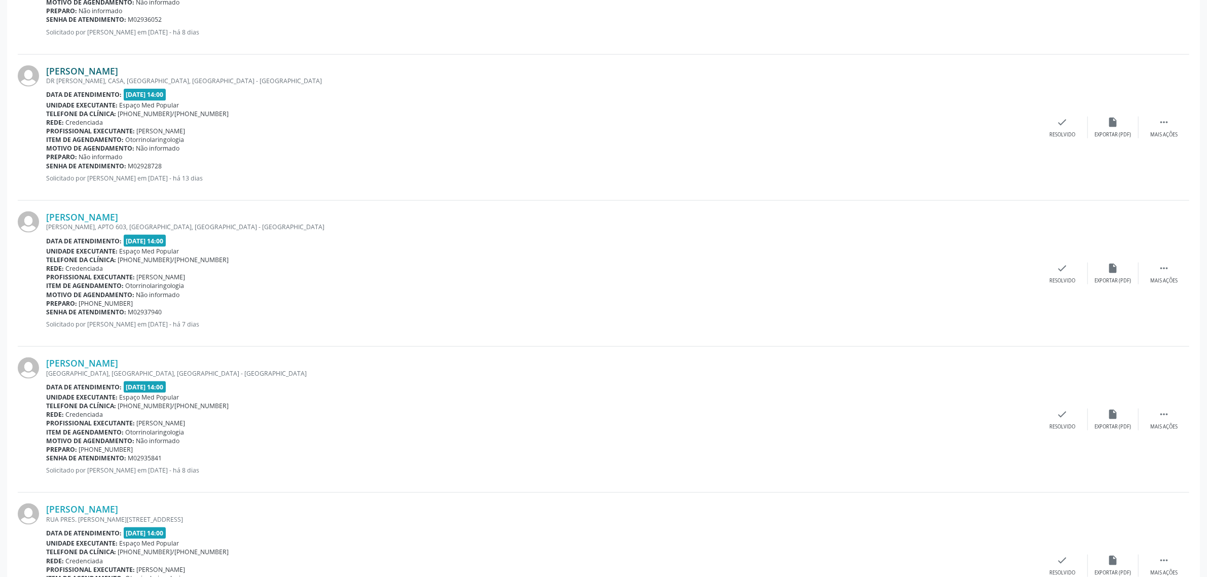
click at [103, 69] on link "[PERSON_NAME]" at bounding box center [82, 70] width 72 height 11
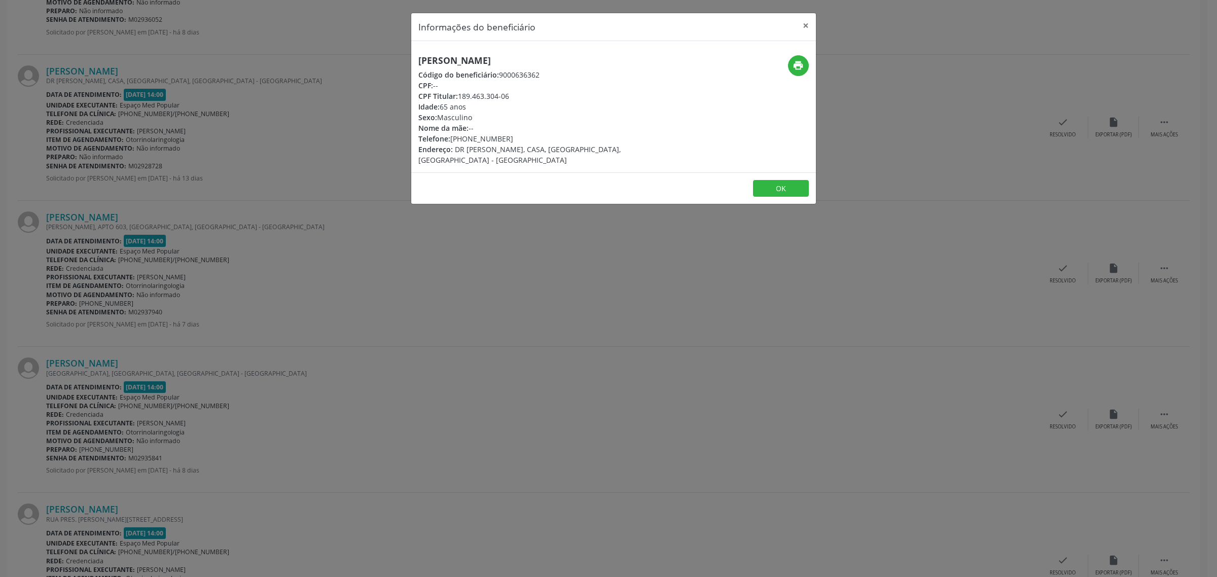
drag, startPoint x: 542, startPoint y: 57, endPoint x: 419, endPoint y: 64, distance: 123.9
click at [419, 64] on h5 "[PERSON_NAME]" at bounding box center [546, 60] width 256 height 11
drag, startPoint x: 505, startPoint y: 136, endPoint x: 453, endPoint y: 138, distance: 52.3
click at [453, 138] on div "Telefone: [PHONE_NUMBER]" at bounding box center [546, 138] width 256 height 11
drag, startPoint x: 284, startPoint y: 265, endPoint x: 269, endPoint y: 252, distance: 20.5
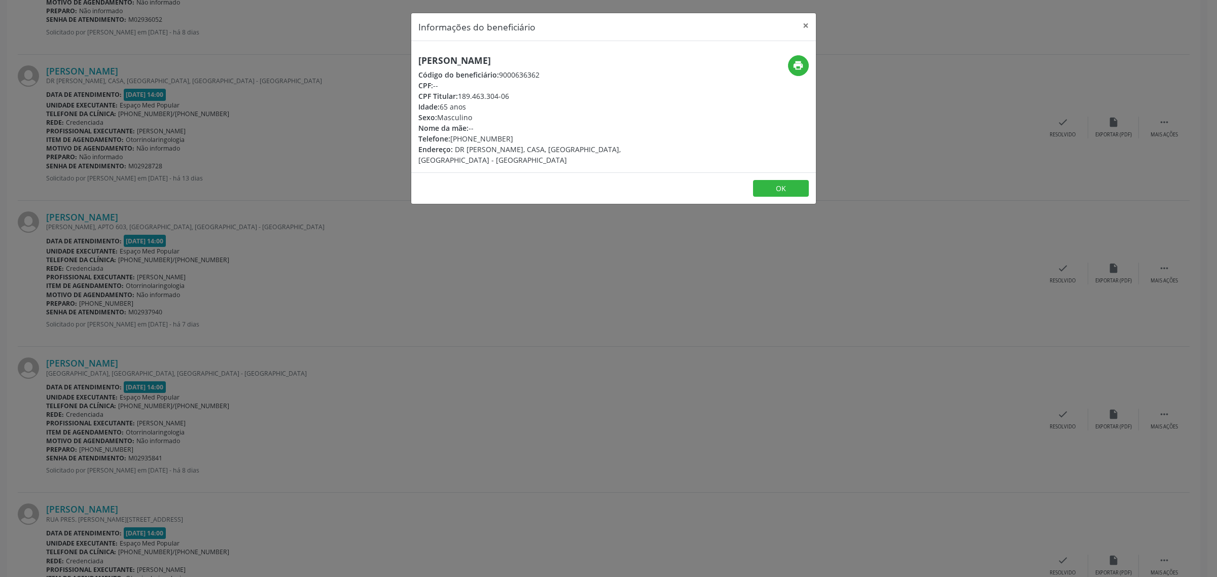
click at [286, 265] on div "Informações do beneficiário × [PERSON_NAME] Código do beneficiário: 9000636362 …" at bounding box center [608, 288] width 1217 height 577
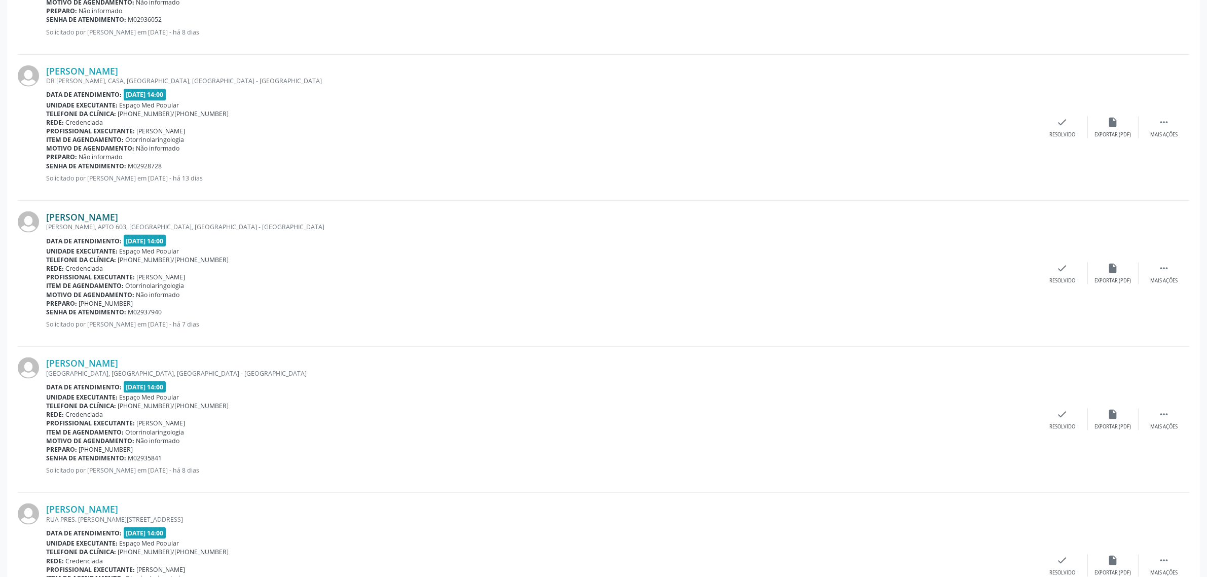
click at [68, 214] on link "[PERSON_NAME]" at bounding box center [82, 216] width 72 height 11
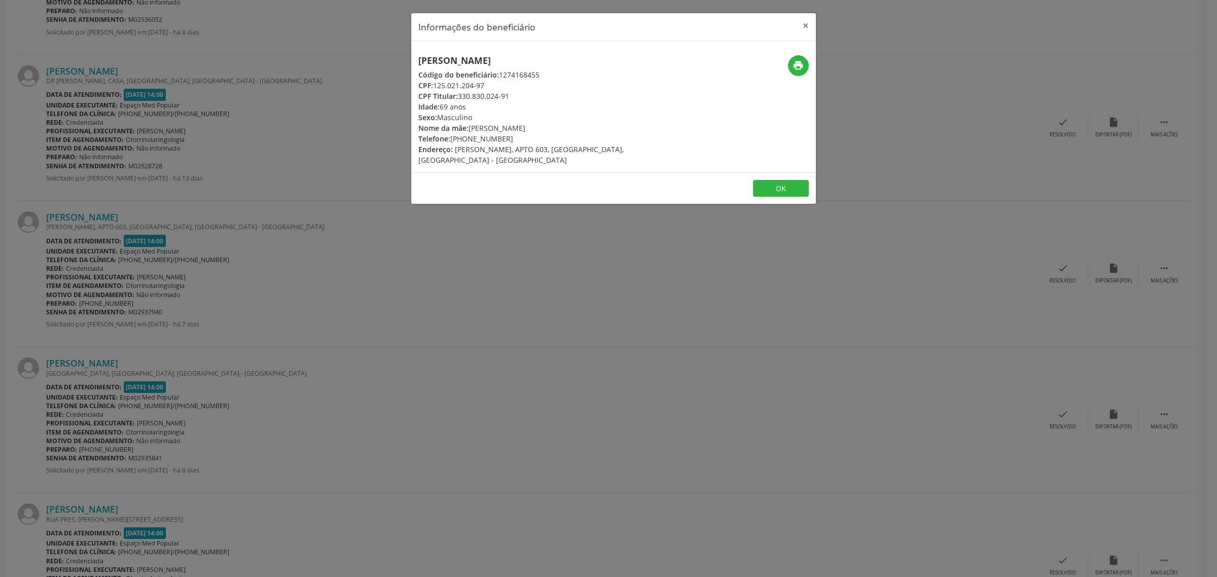
drag, startPoint x: 515, startPoint y: 60, endPoint x: 417, endPoint y: 64, distance: 98.0
click at [418, 64] on h5 "[PERSON_NAME]" at bounding box center [546, 60] width 256 height 11
drag, startPoint x: 508, startPoint y: 142, endPoint x: 453, endPoint y: 143, distance: 55.3
click at [453, 143] on div "Telefone: [PHONE_NUMBER]" at bounding box center [546, 138] width 256 height 11
click at [281, 285] on div "Informações do beneficiário × [PERSON_NAME] Código do beneficiário: 1274168455 …" at bounding box center [608, 288] width 1217 height 577
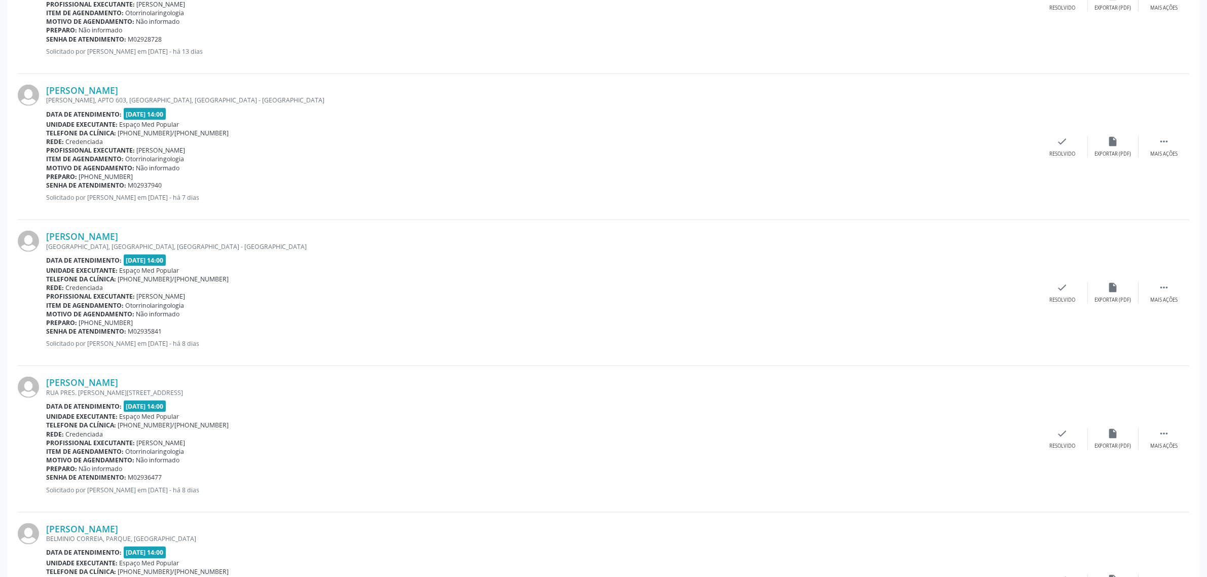
scroll to position [1901, 0]
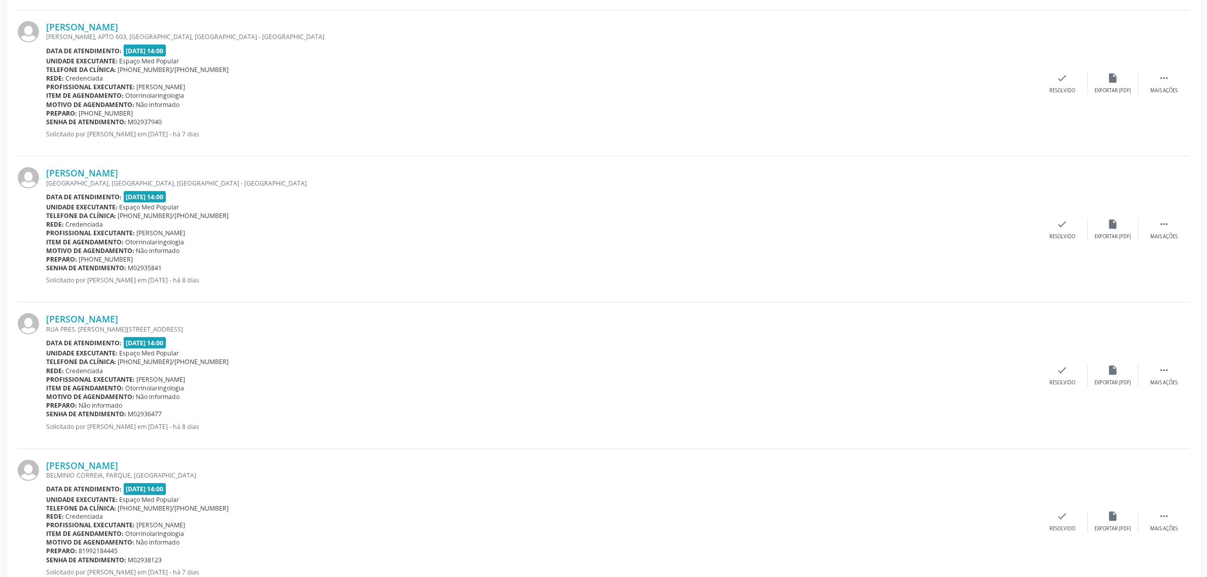
click at [97, 179] on div "[GEOGRAPHIC_DATA], [GEOGRAPHIC_DATA], [GEOGRAPHIC_DATA] - [GEOGRAPHIC_DATA]" at bounding box center [541, 183] width 991 height 9
click at [99, 173] on link "[PERSON_NAME]" at bounding box center [82, 172] width 72 height 11
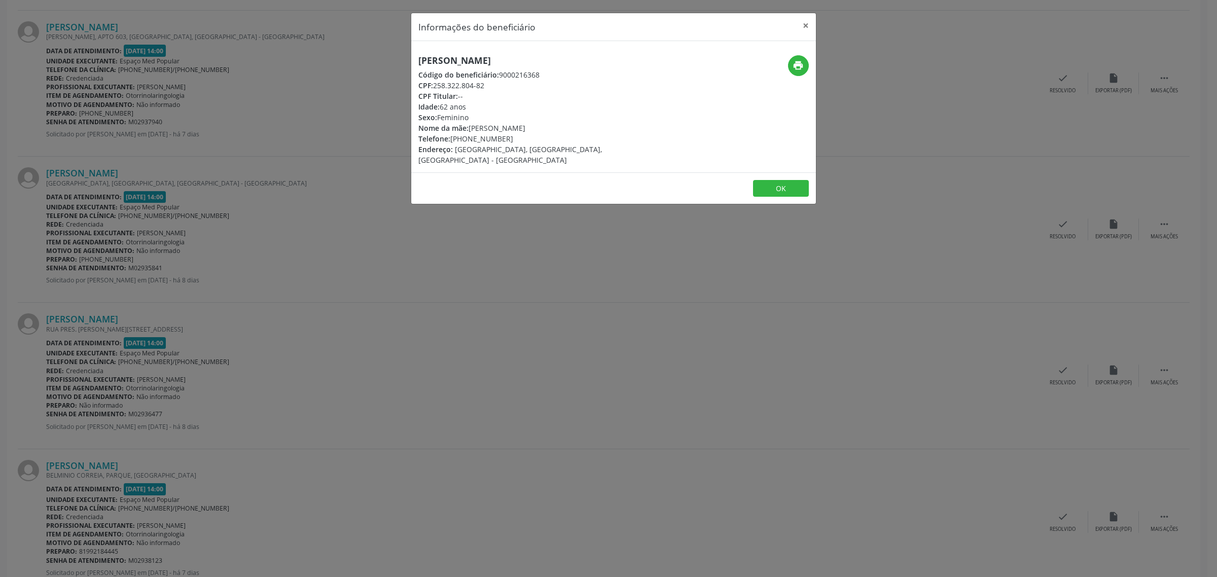
drag, startPoint x: 609, startPoint y: 59, endPoint x: 416, endPoint y: 64, distance: 192.7
click at [416, 64] on div "[PERSON_NAME] Código do beneficiário: 9000216368 CPF: 258.322.804-82 CPF Titula…" at bounding box center [546, 110] width 270 height 110
drag, startPoint x: 511, startPoint y: 137, endPoint x: 453, endPoint y: 142, distance: 58.0
click at [453, 142] on div "Telefone: [PHONE_NUMBER]" at bounding box center [546, 138] width 256 height 11
click at [244, 246] on div "Informações do beneficiário × [PERSON_NAME] Código do beneficiário: 9000216368 …" at bounding box center [608, 288] width 1217 height 577
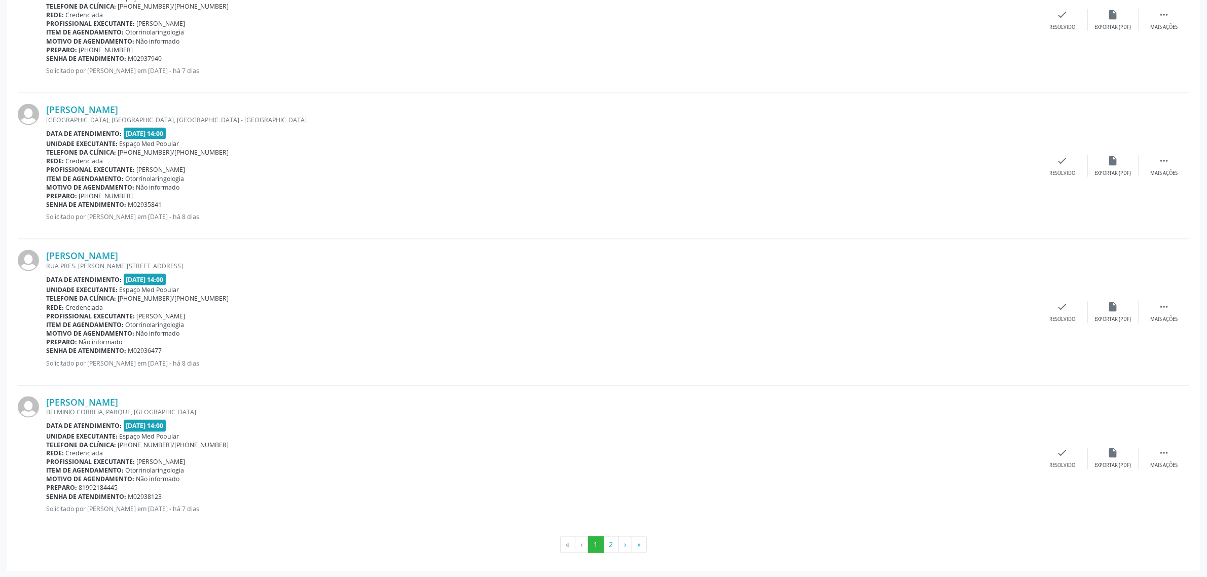
scroll to position [1966, 0]
click at [107, 259] on link "[PERSON_NAME]" at bounding box center [82, 254] width 72 height 11
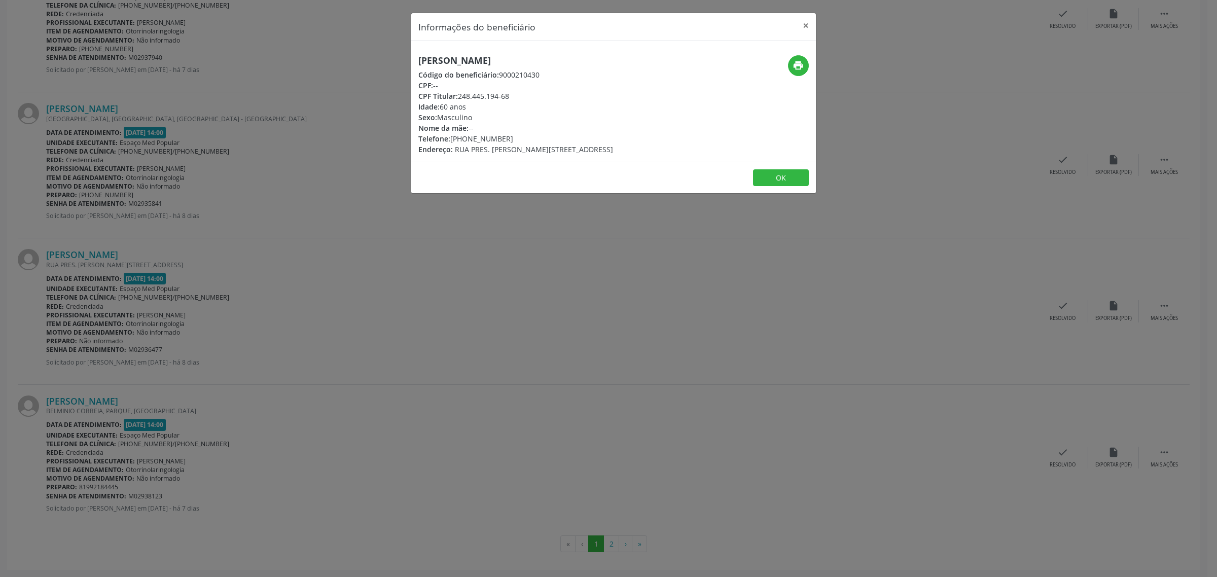
drag, startPoint x: 567, startPoint y: 56, endPoint x: 422, endPoint y: 66, distance: 145.4
click at [422, 66] on div "[PERSON_NAME] Código do beneficiário: 9000210430 CPF: -- CPF Titular: 248.445.1…" at bounding box center [515, 104] width 195 height 99
click at [797, 66] on icon "print" at bounding box center [797, 65] width 11 height 11
drag, startPoint x: 504, startPoint y: 138, endPoint x: 452, endPoint y: 140, distance: 52.8
click at [452, 140] on div "Telefone: [PHONE_NUMBER]" at bounding box center [515, 138] width 195 height 11
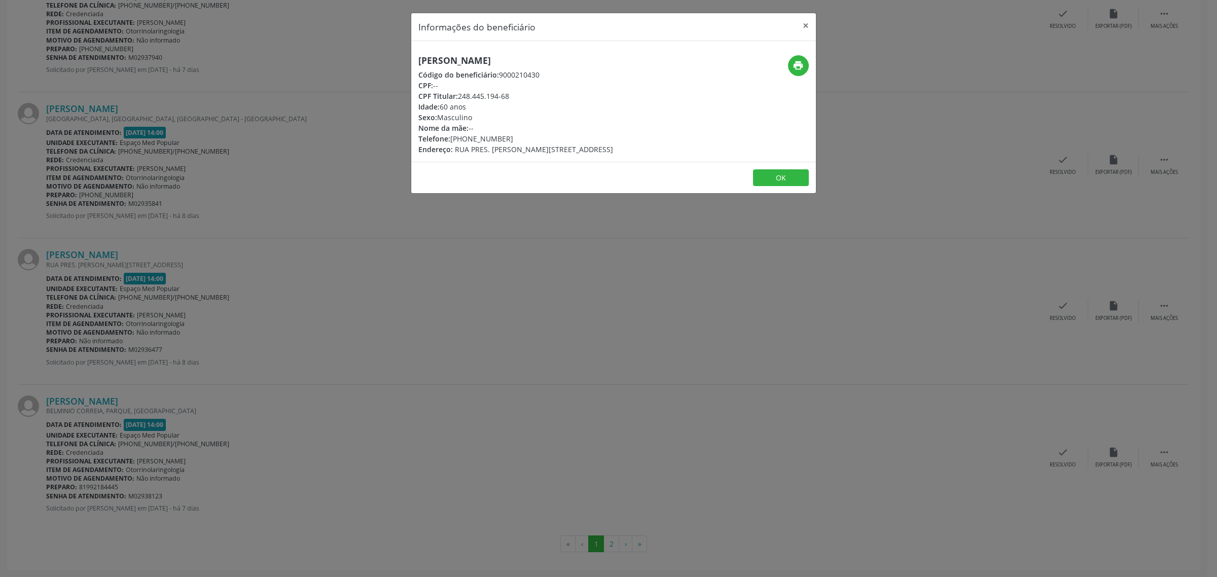
click at [369, 305] on div "Informações do beneficiário × [PERSON_NAME] Código do beneficiário: 9000210430 …" at bounding box center [608, 288] width 1217 height 577
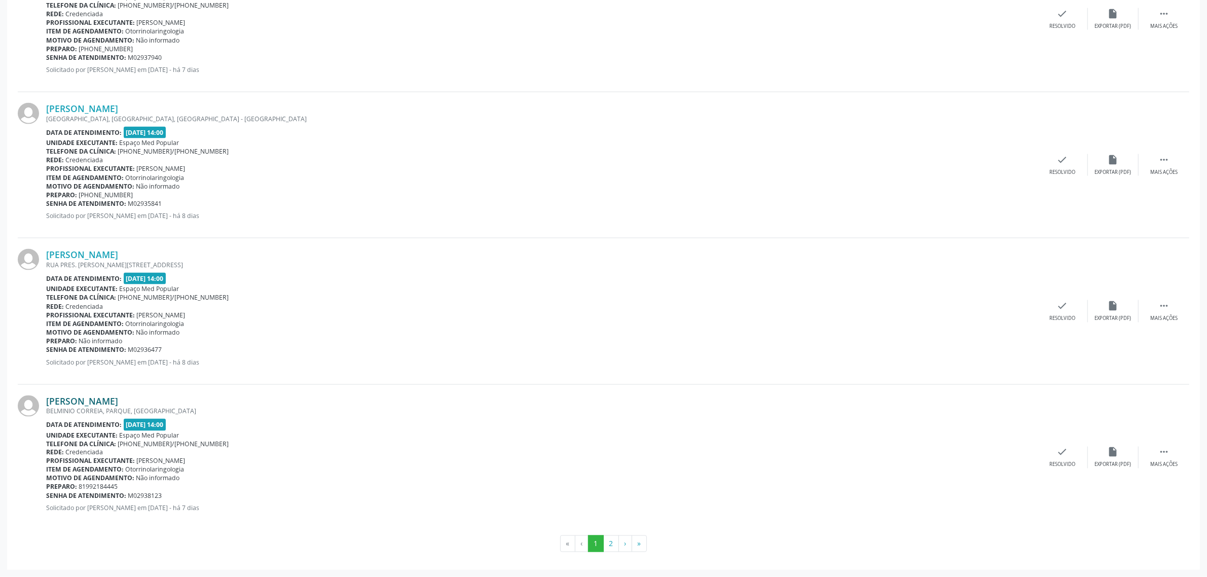
click at [113, 402] on link "[PERSON_NAME]" at bounding box center [82, 400] width 72 height 11
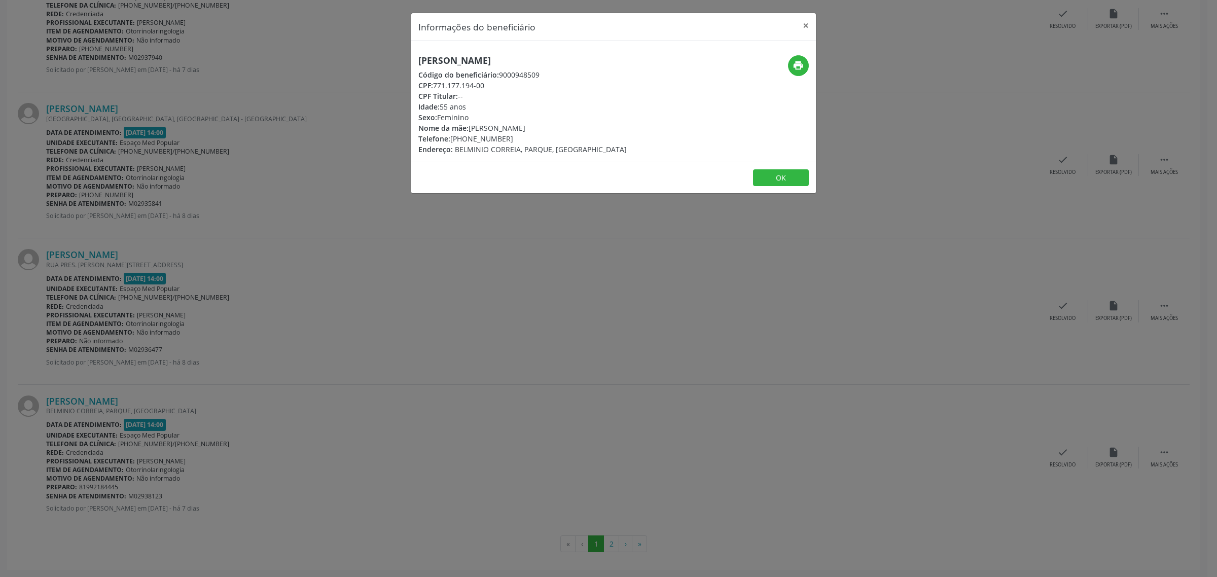
drag, startPoint x: 533, startPoint y: 60, endPoint x: 419, endPoint y: 59, distance: 114.6
click at [419, 59] on h5 "[PERSON_NAME]" at bounding box center [522, 60] width 208 height 11
drag, startPoint x: 513, startPoint y: 136, endPoint x: 453, endPoint y: 137, distance: 60.4
click at [453, 137] on div "Telefone: [PHONE_NUMBER]" at bounding box center [522, 138] width 208 height 11
click at [333, 258] on div "Informações do beneficiário × [PERSON_NAME] Código do beneficiário: 9000948509 …" at bounding box center [608, 288] width 1217 height 577
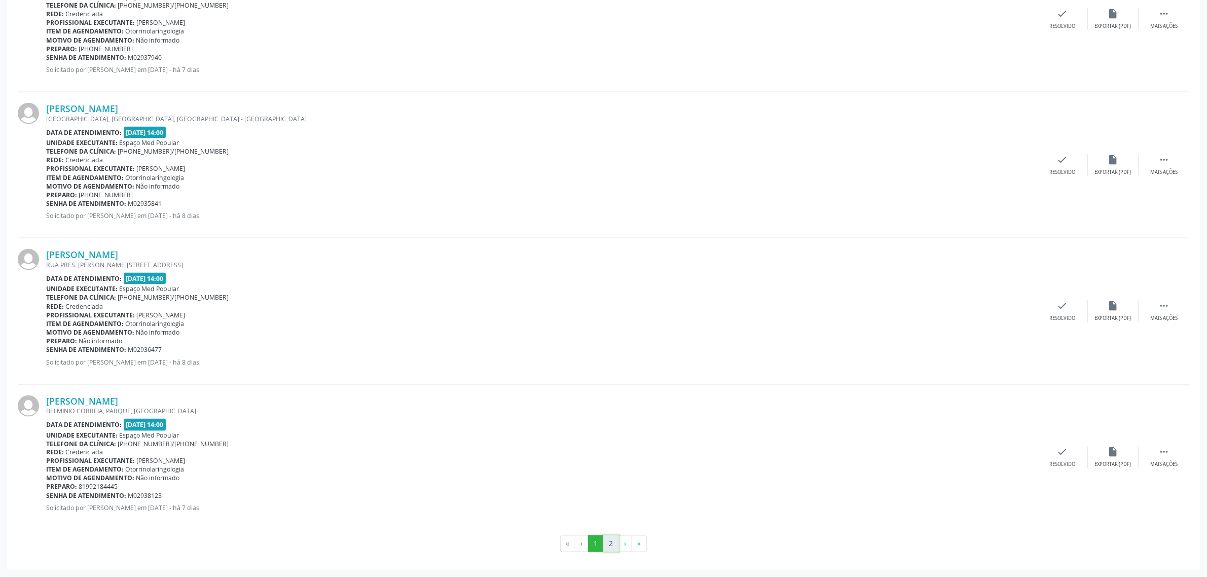
click at [611, 541] on button "2" at bounding box center [611, 543] width 16 height 17
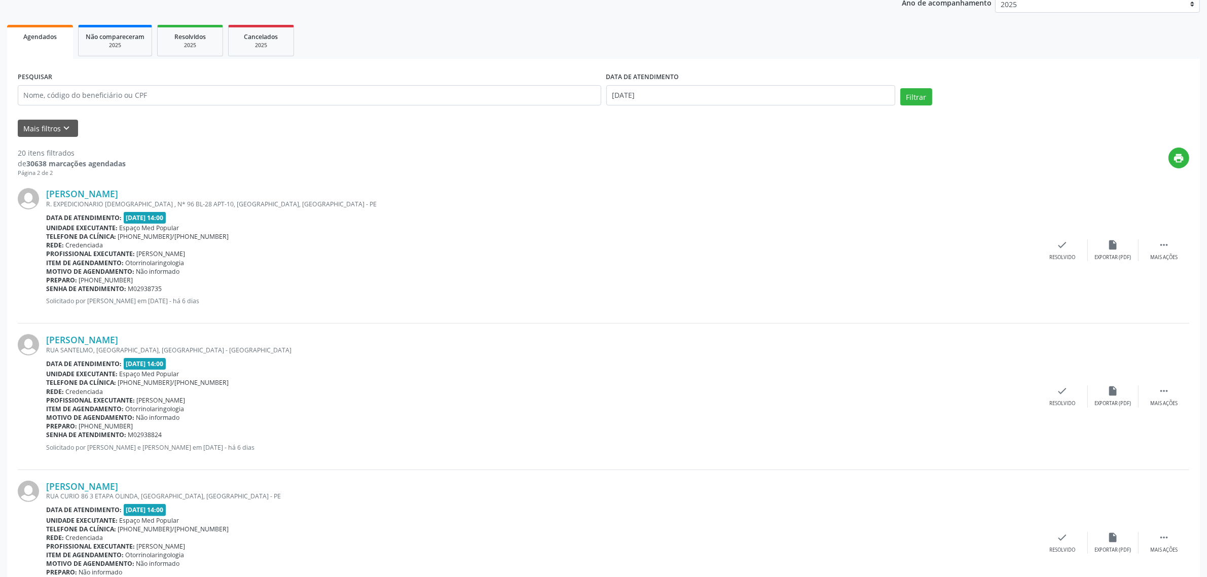
scroll to position [190, 0]
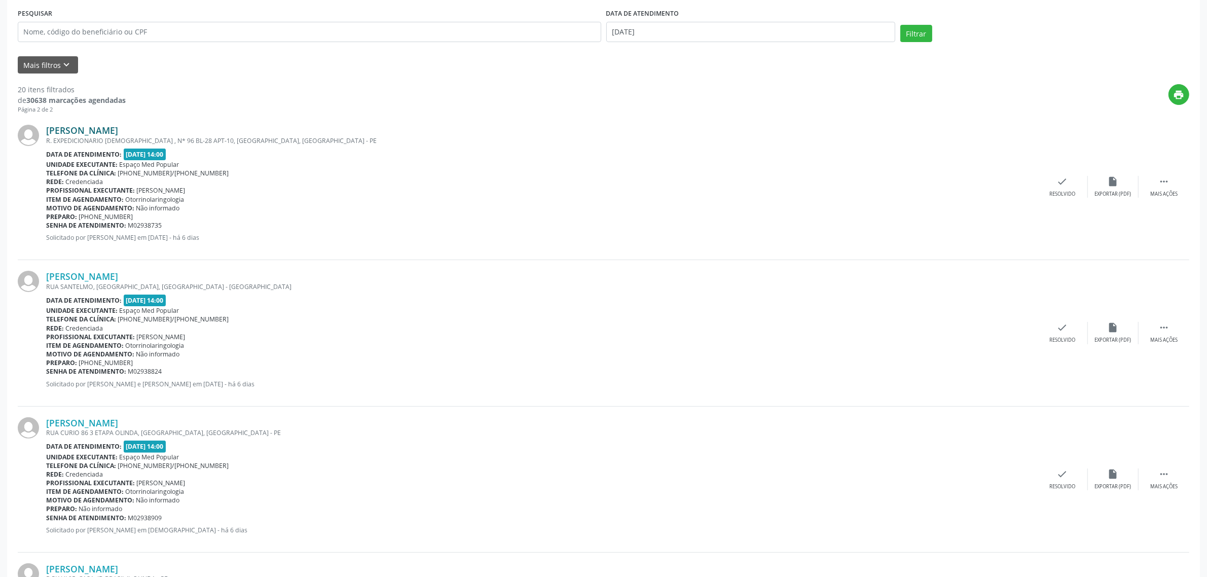
click at [118, 125] on link "[PERSON_NAME]" at bounding box center [82, 130] width 72 height 11
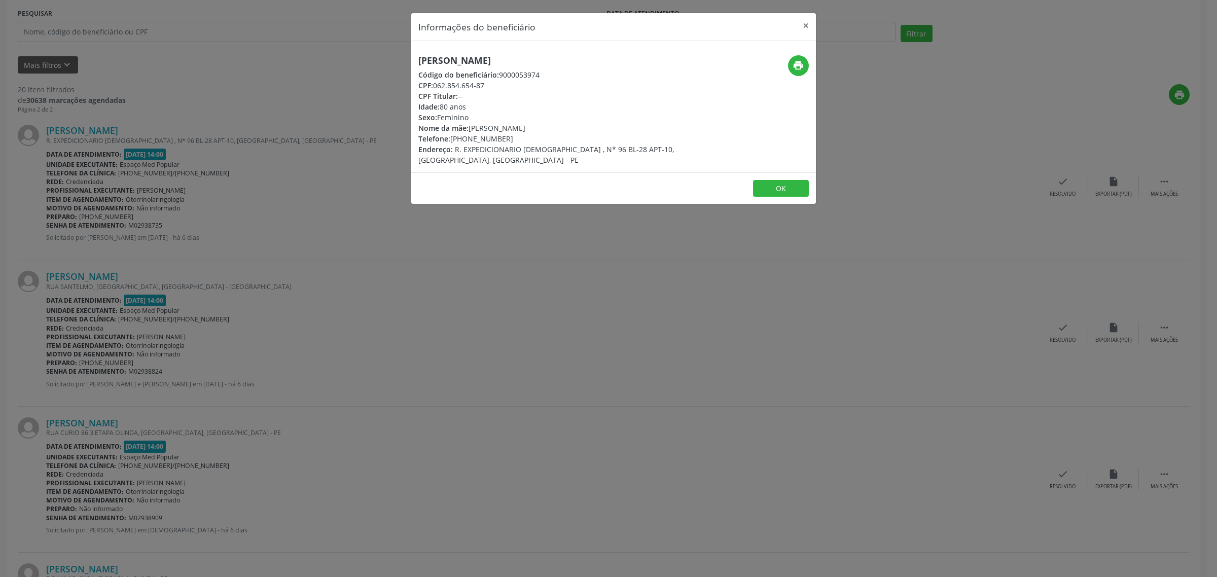
drag, startPoint x: 575, startPoint y: 60, endPoint x: 416, endPoint y: 59, distance: 159.2
click at [416, 59] on div "[PERSON_NAME] Código do beneficiário: 9000053974 CPF: 062.854.654-87 CPF Titula…" at bounding box center [546, 110] width 270 height 110
drag, startPoint x: 512, startPoint y: 140, endPoint x: 453, endPoint y: 141, distance: 59.3
click at [453, 141] on div "Telefone: [PHONE_NUMBER]" at bounding box center [546, 138] width 256 height 11
drag, startPoint x: 459, startPoint y: 246, endPoint x: 421, endPoint y: 252, distance: 38.4
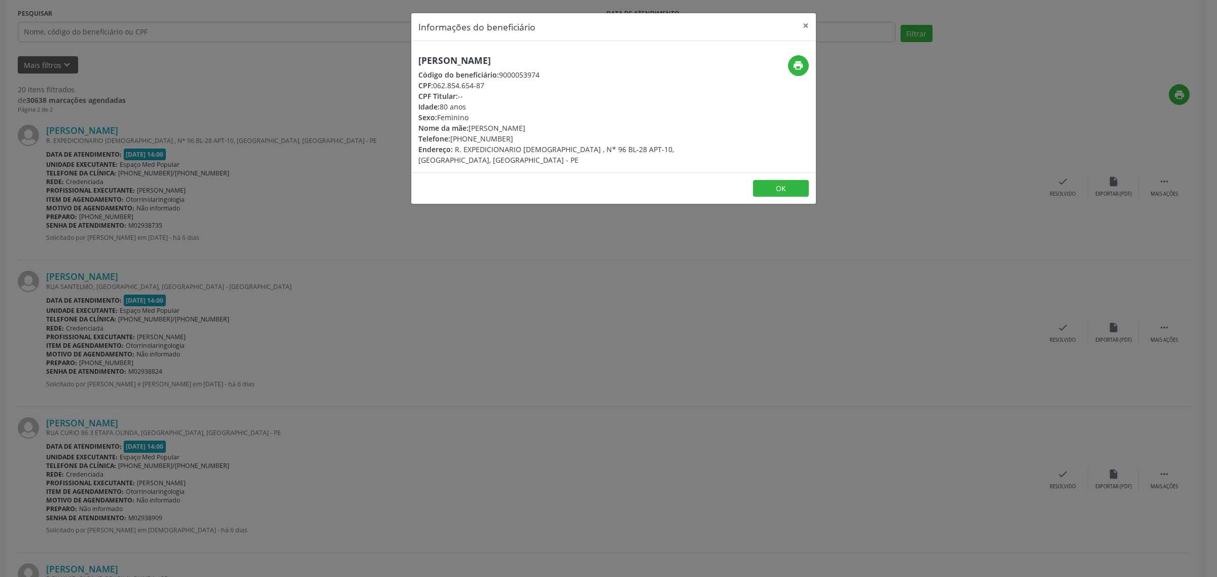
click at [459, 248] on div "Informações do beneficiário × [PERSON_NAME] Código do beneficiário: 9000053974 …" at bounding box center [608, 288] width 1217 height 577
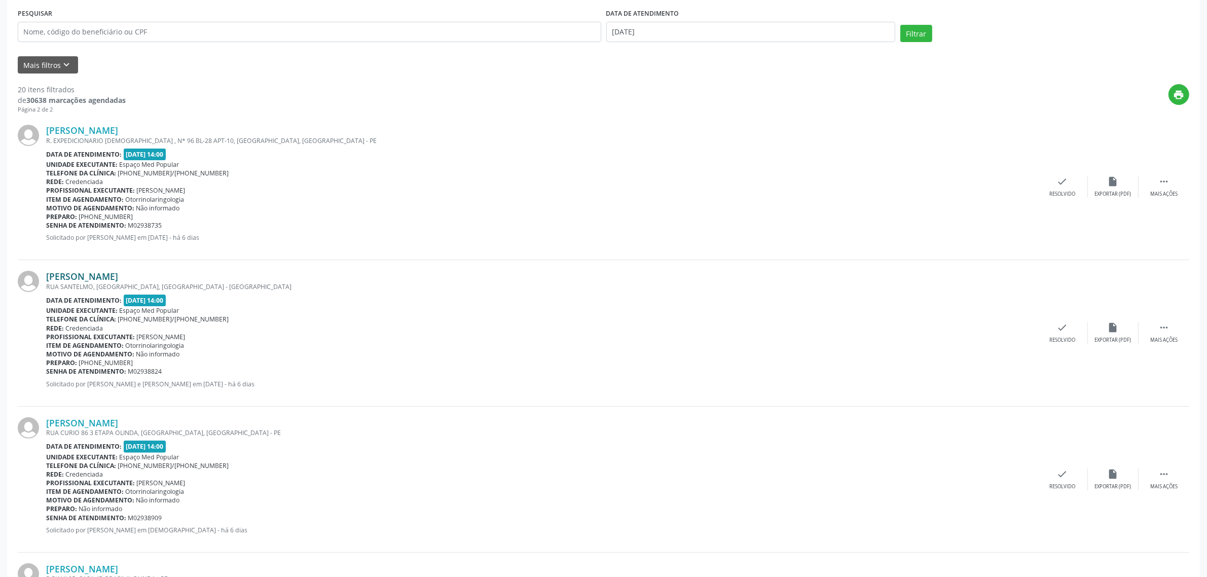
click at [109, 279] on link "[PERSON_NAME]" at bounding box center [82, 276] width 72 height 11
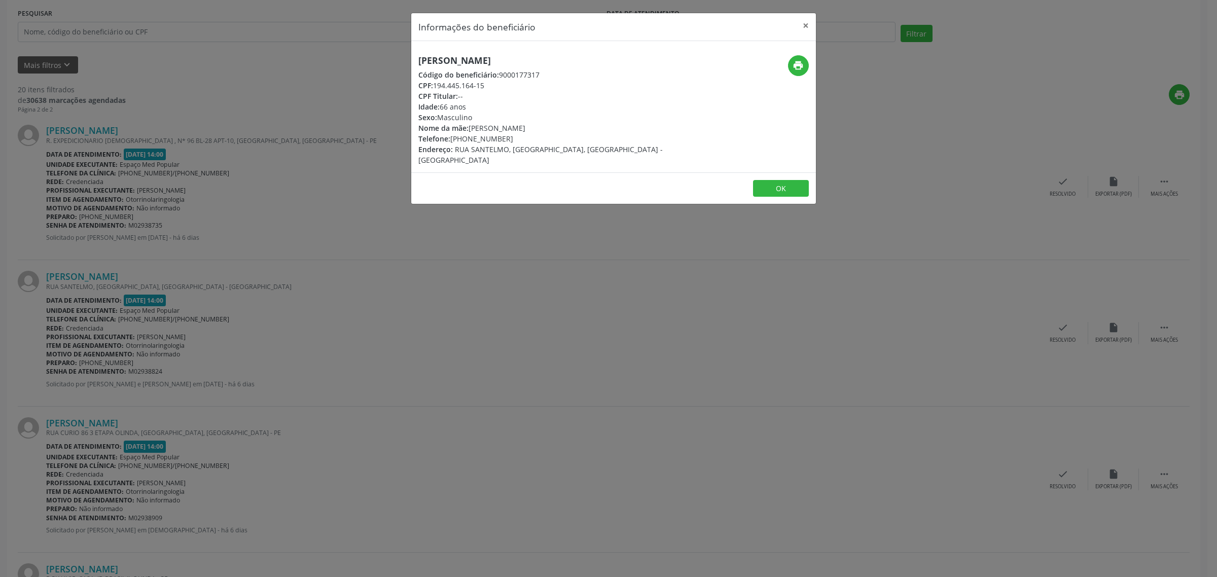
drag, startPoint x: 551, startPoint y: 54, endPoint x: 411, endPoint y: 61, distance: 139.6
click at [411, 61] on div "[PERSON_NAME] Código do beneficiário: 9000177317 CPF: 194.445.164-15 CPF Titula…" at bounding box center [613, 106] width 405 height 131
drag, startPoint x: 180, startPoint y: 234, endPoint x: 180, endPoint y: 221, distance: 13.2
click at [180, 229] on div "Informações do beneficiário × [PERSON_NAME] Código do beneficiário: 9000177317 …" at bounding box center [608, 288] width 1217 height 577
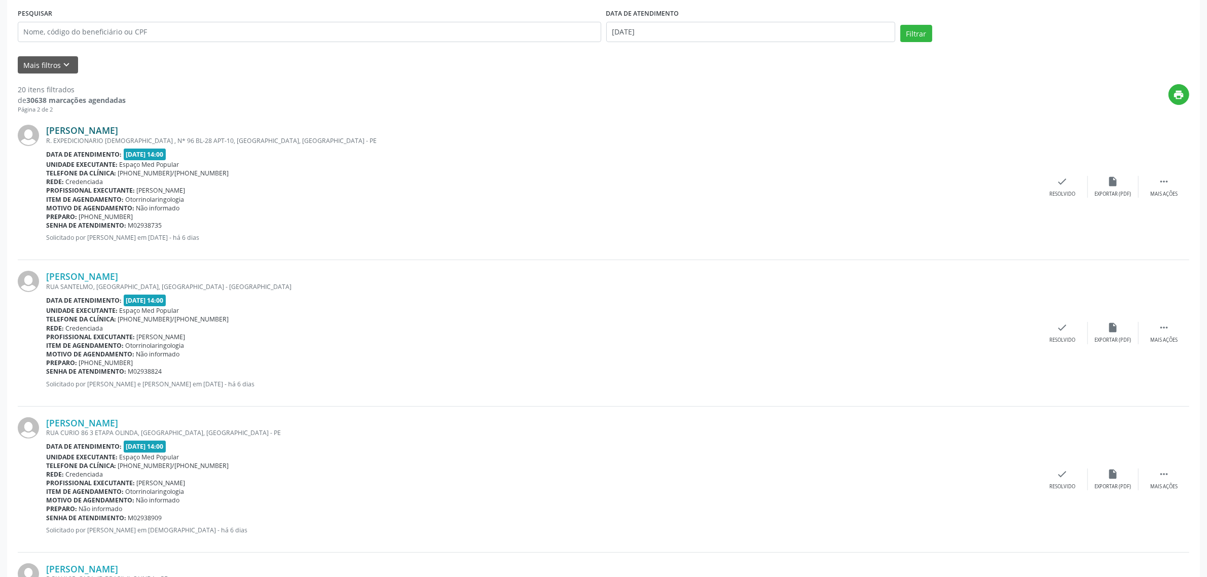
click at [118, 130] on link "[PERSON_NAME]" at bounding box center [82, 130] width 72 height 11
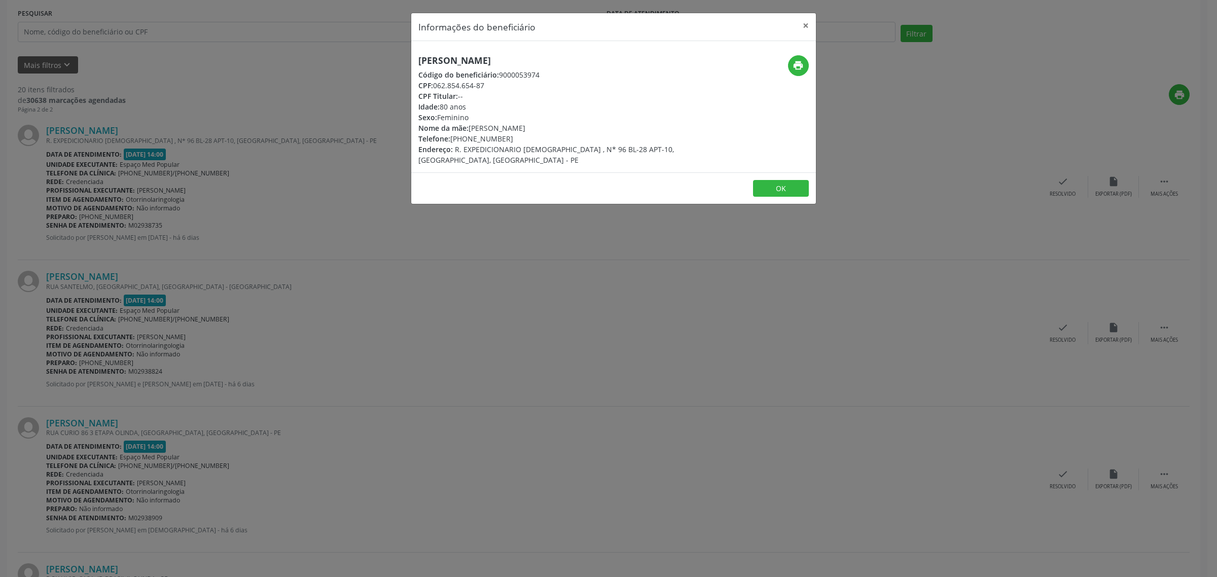
drag, startPoint x: 518, startPoint y: 135, endPoint x: 451, endPoint y: 141, distance: 67.2
click at [451, 141] on div "Telefone: [PHONE_NUMBER]" at bounding box center [546, 138] width 256 height 11
drag, startPoint x: 406, startPoint y: 264, endPoint x: 251, endPoint y: 242, distance: 156.7
click at [403, 262] on div "Informações do beneficiário × [PERSON_NAME] Código do beneficiário: 9000053974 …" at bounding box center [608, 288] width 1217 height 577
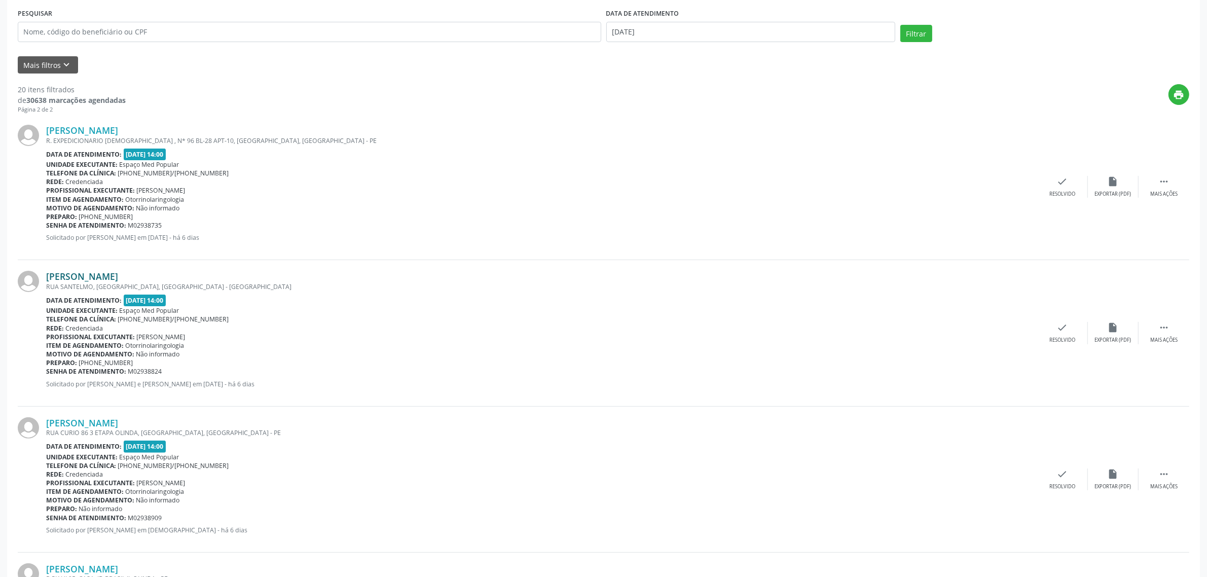
click at [114, 277] on link "[PERSON_NAME]" at bounding box center [82, 276] width 72 height 11
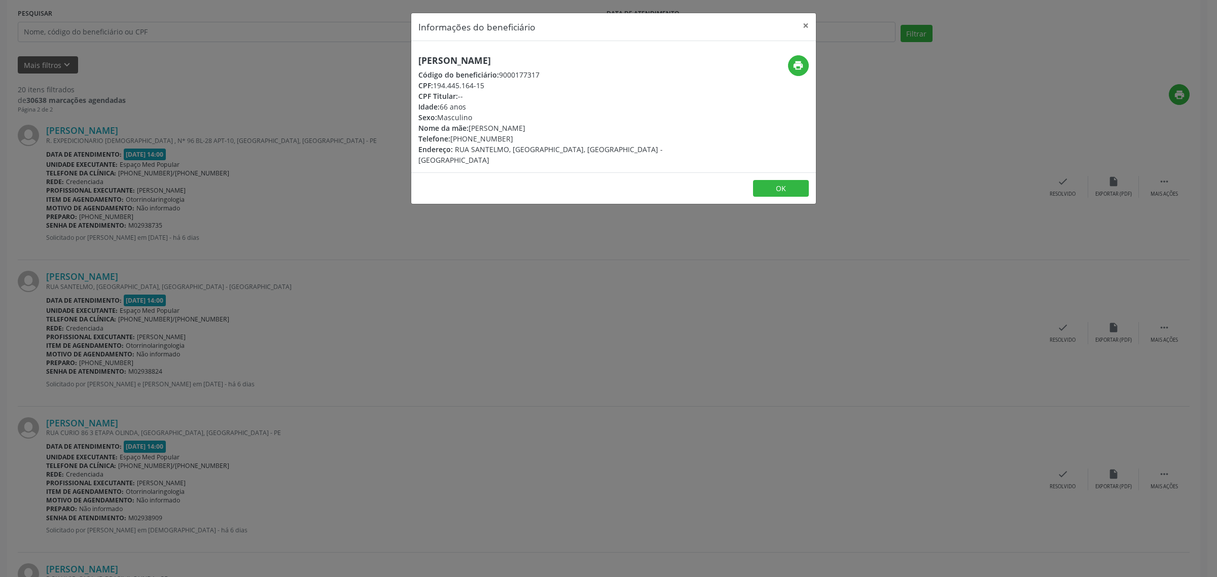
drag, startPoint x: 564, startPoint y: 62, endPoint x: 417, endPoint y: 61, distance: 146.5
click at [418, 61] on h5 "[PERSON_NAME]" at bounding box center [546, 60] width 256 height 11
drag, startPoint x: 513, startPoint y: 137, endPoint x: 454, endPoint y: 141, distance: 58.9
click at [454, 141] on div "Telefone: [PHONE_NUMBER]" at bounding box center [546, 138] width 256 height 11
drag, startPoint x: 392, startPoint y: 301, endPoint x: 287, endPoint y: 305, distance: 104.5
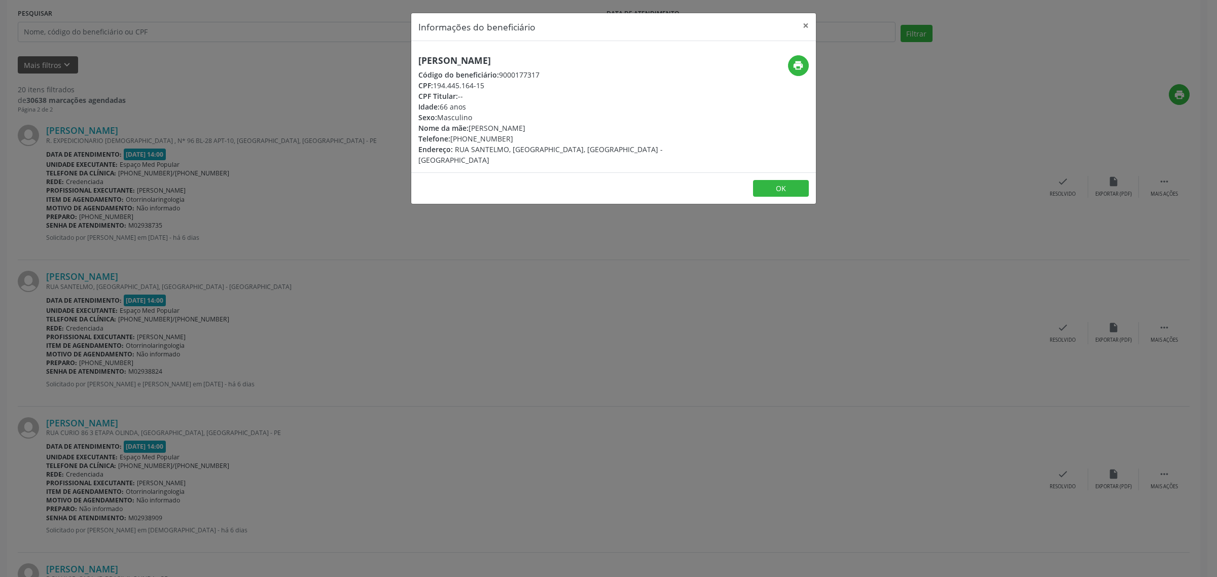
click at [391, 301] on div "Informações do beneficiário × [PERSON_NAME] Código do beneficiário: 9000177317 …" at bounding box center [608, 288] width 1217 height 577
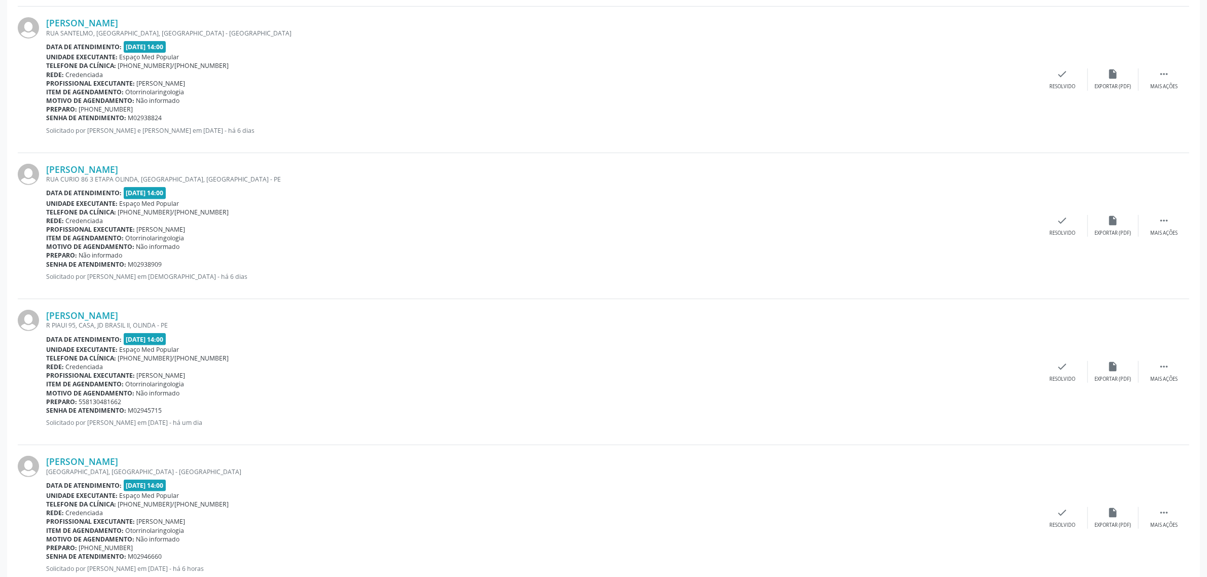
scroll to position [504, 0]
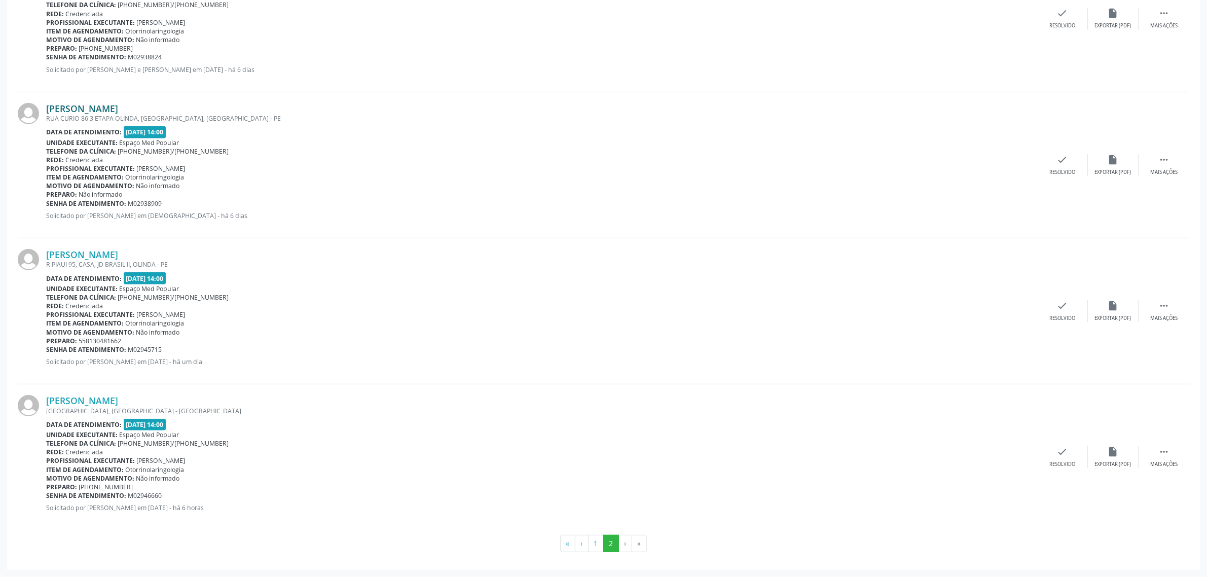
click at [116, 108] on link "[PERSON_NAME]" at bounding box center [82, 108] width 72 height 11
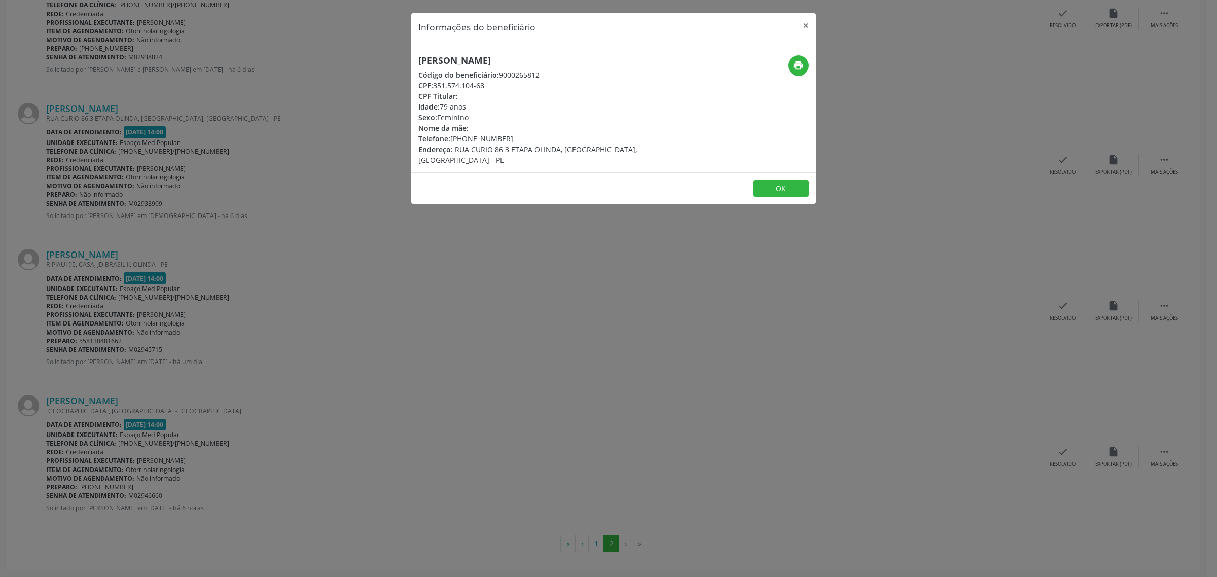
drag, startPoint x: 574, startPoint y: 58, endPoint x: 419, endPoint y: 59, distance: 155.6
click at [419, 59] on h5 "[PERSON_NAME]" at bounding box center [546, 60] width 256 height 11
drag, startPoint x: 505, startPoint y: 137, endPoint x: 452, endPoint y: 142, distance: 53.0
click at [452, 142] on div "Telefone: [PHONE_NUMBER]" at bounding box center [546, 138] width 256 height 11
click at [139, 267] on div "Informações do beneficiário × [PERSON_NAME] Código do beneficiário: 9000265812 …" at bounding box center [608, 288] width 1217 height 577
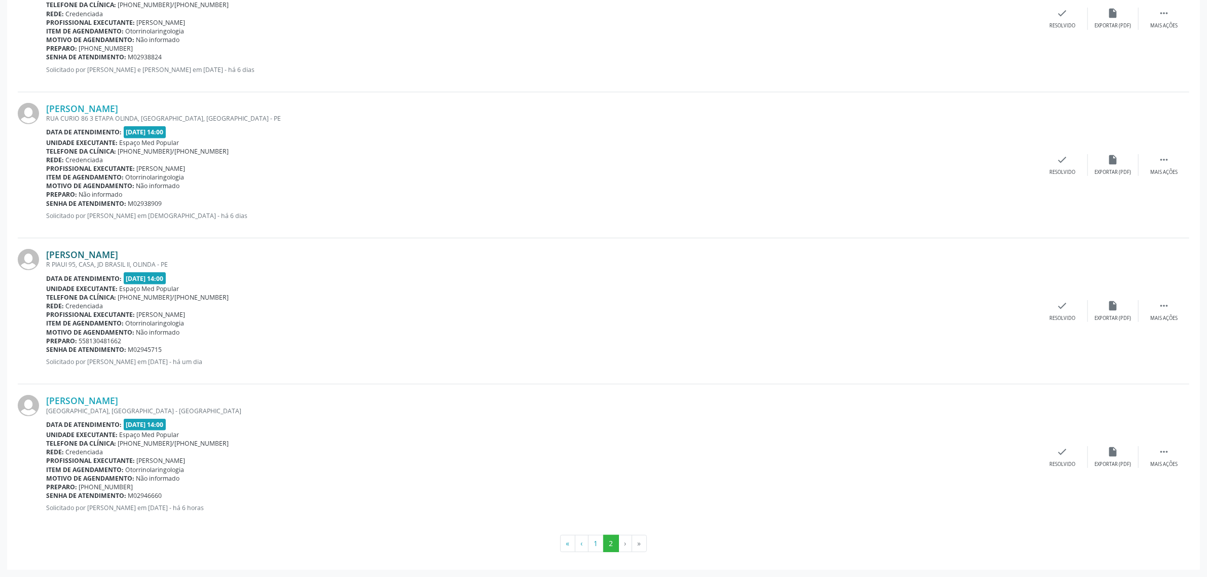
click at [118, 253] on link "[PERSON_NAME]" at bounding box center [82, 254] width 72 height 11
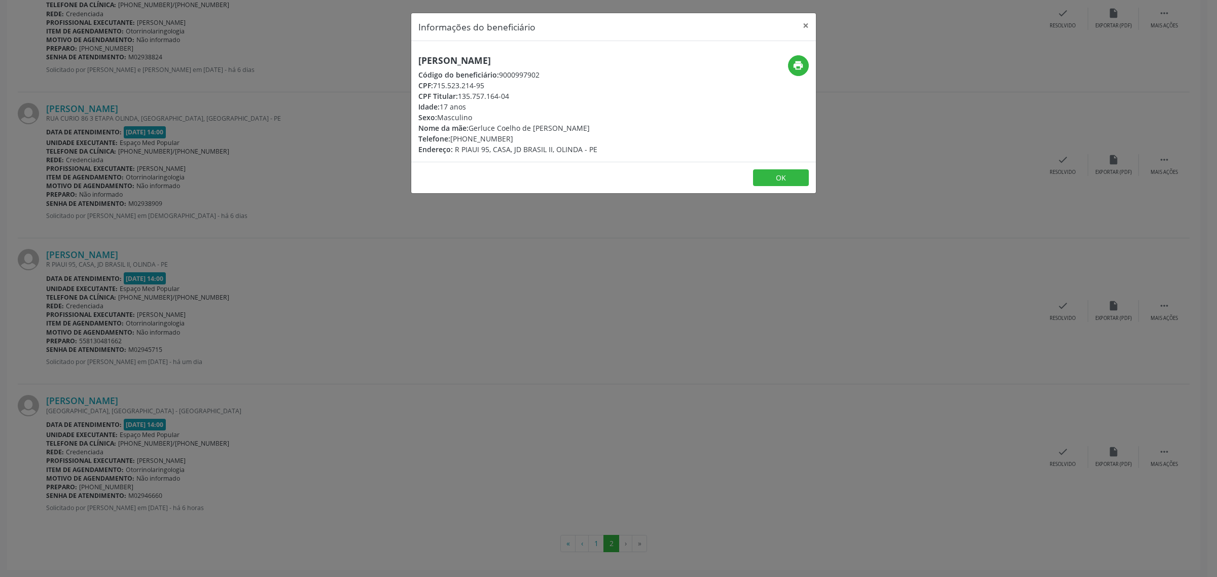
drag, startPoint x: 619, startPoint y: 54, endPoint x: 416, endPoint y: 60, distance: 202.4
click at [416, 60] on div "[PERSON_NAME] Código do beneficiário: 9000997902 CPF: 715.523.214-95 CPF Titula…" at bounding box center [613, 101] width 405 height 121
drag, startPoint x: 513, startPoint y: 137, endPoint x: 453, endPoint y: 140, distance: 60.4
click at [453, 140] on div "Telefone: [PHONE_NUMBER]" at bounding box center [507, 138] width 179 height 11
drag, startPoint x: 388, startPoint y: 299, endPoint x: 327, endPoint y: 298, distance: 61.4
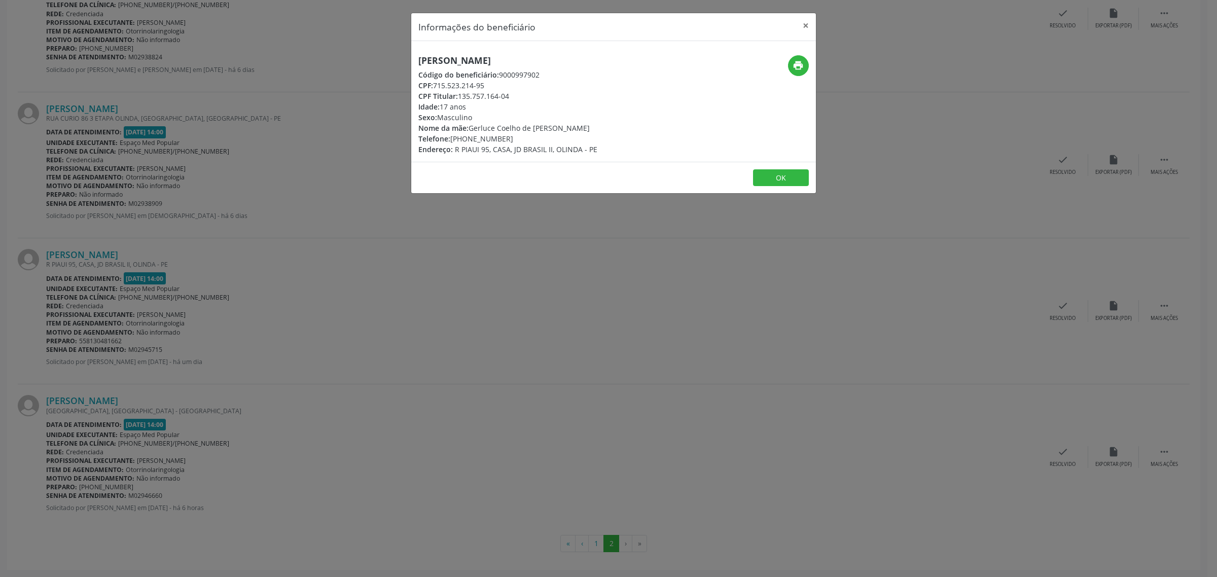
click at [388, 299] on div "Informações do beneficiário × [PERSON_NAME] Código do beneficiário: 9000997902 …" at bounding box center [608, 288] width 1217 height 577
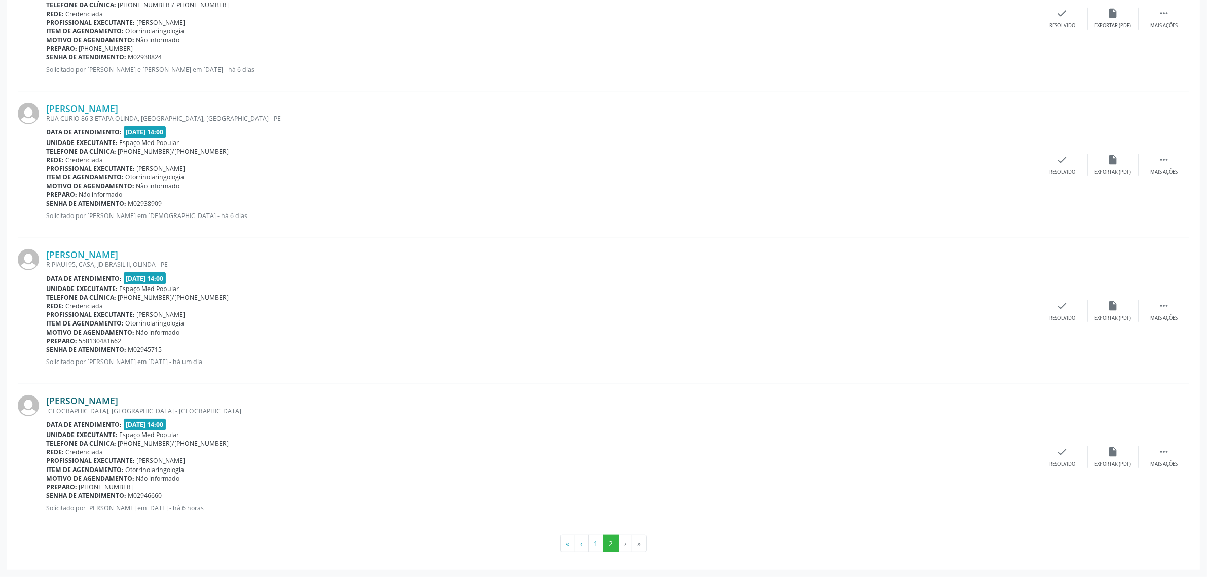
click at [118, 404] on link "[PERSON_NAME]" at bounding box center [82, 400] width 72 height 11
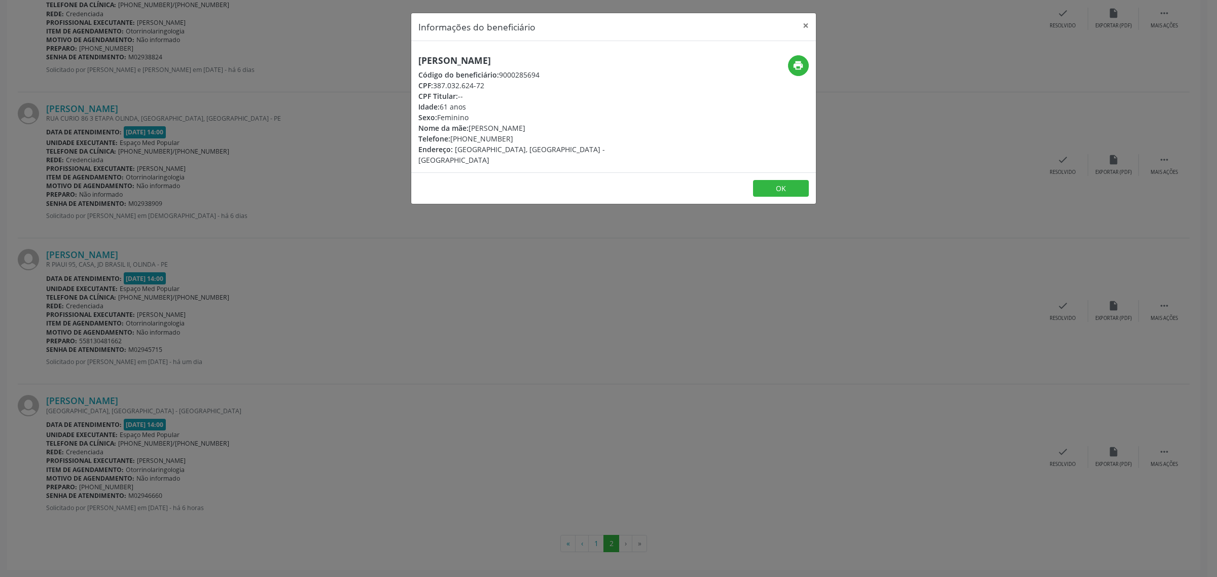
drag, startPoint x: 587, startPoint y: 62, endPoint x: 417, endPoint y: 59, distance: 169.9
click at [418, 59] on h5 "[PERSON_NAME]" at bounding box center [546, 60] width 256 height 11
drag, startPoint x: 505, startPoint y: 137, endPoint x: 452, endPoint y: 136, distance: 53.8
click at [452, 136] on div "Telefone: [PHONE_NUMBER]" at bounding box center [546, 138] width 256 height 11
drag, startPoint x: 531, startPoint y: 266, endPoint x: 361, endPoint y: 288, distance: 170.7
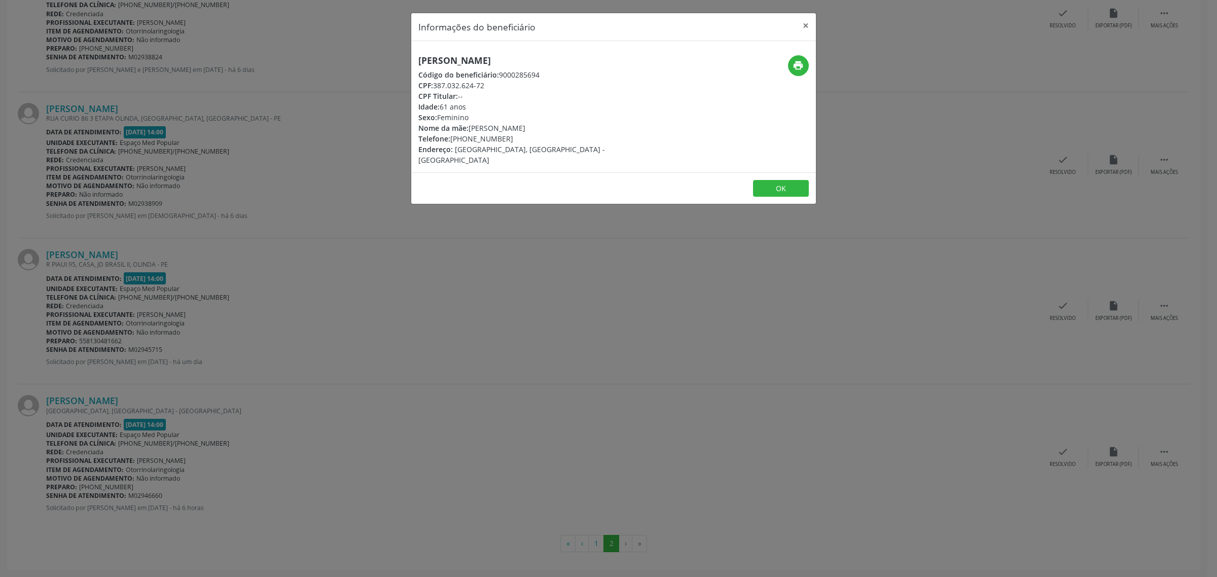
click at [530, 266] on div "Informações do beneficiário × [PERSON_NAME] Código do beneficiário: 9000285694 …" at bounding box center [608, 288] width 1217 height 577
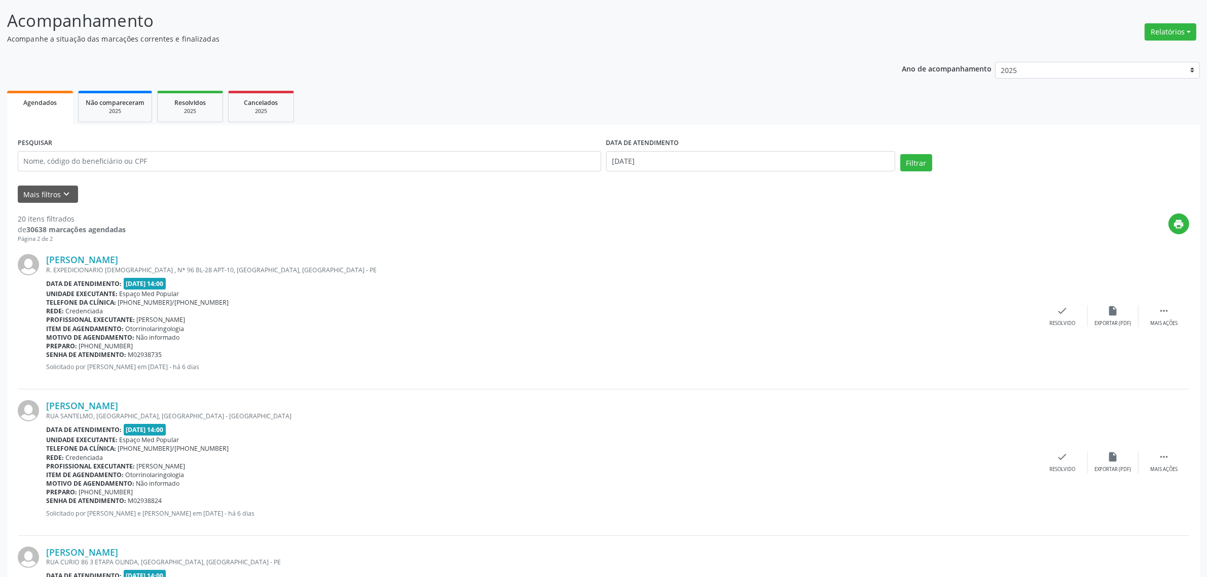
scroll to position [0, 0]
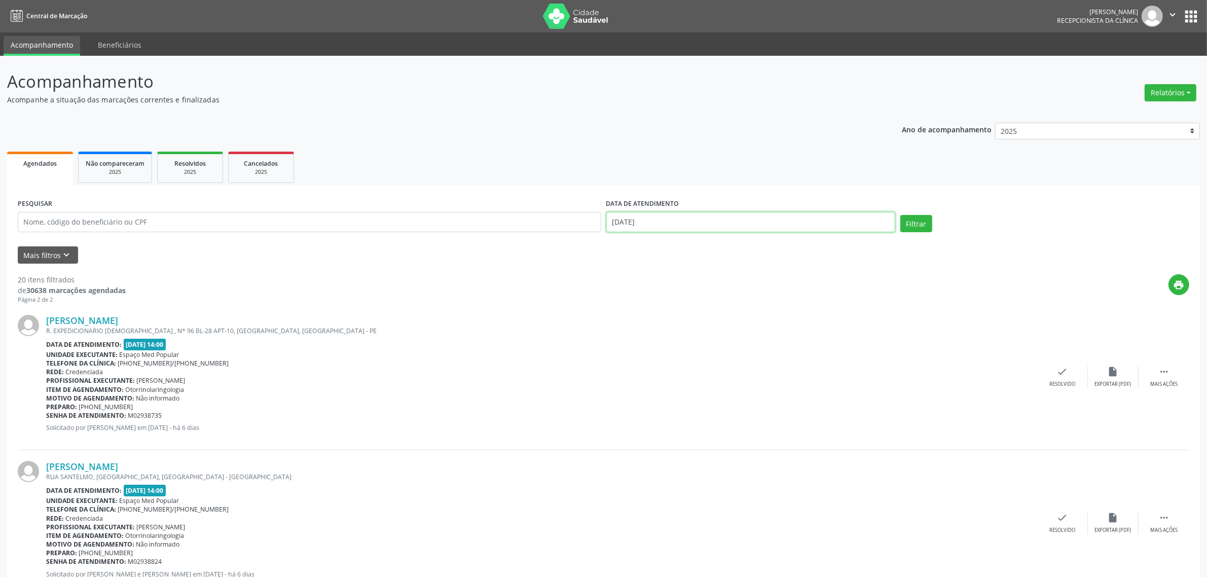
click at [662, 224] on input "[DATE]" at bounding box center [750, 222] width 289 height 20
click at [726, 336] on span "26" at bounding box center [729, 335] width 20 height 20
type input "[DATE]"
click at [726, 336] on span "26" at bounding box center [729, 335] width 20 height 20
click at [918, 227] on button "Filtrar" at bounding box center [916, 223] width 32 height 17
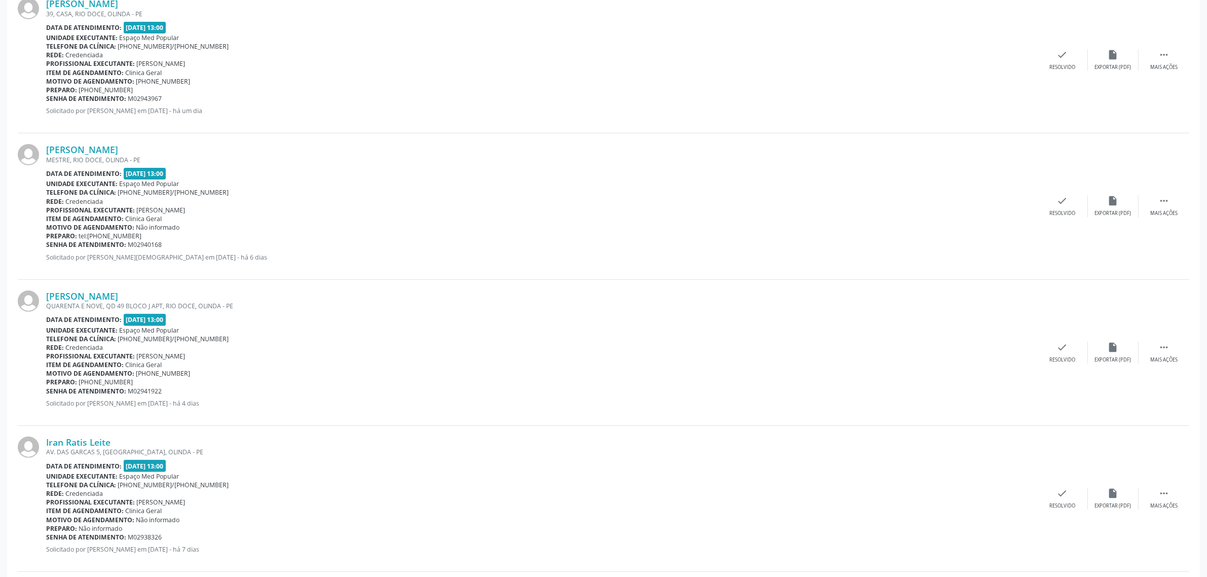
scroll to position [253, 0]
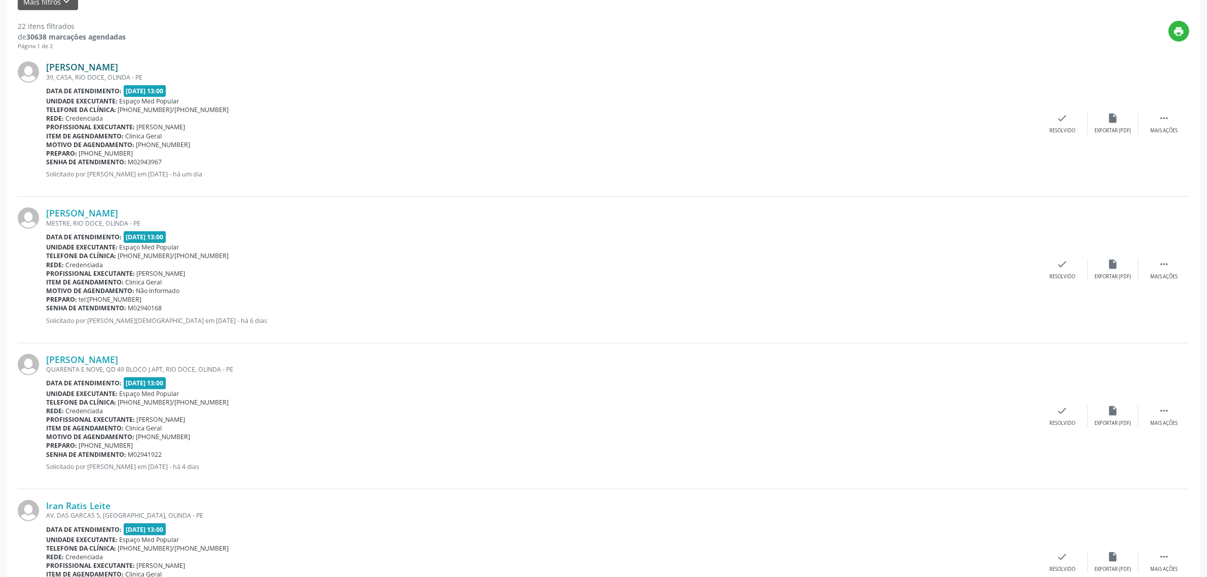
click at [118, 69] on link "[PERSON_NAME]" at bounding box center [82, 66] width 72 height 11
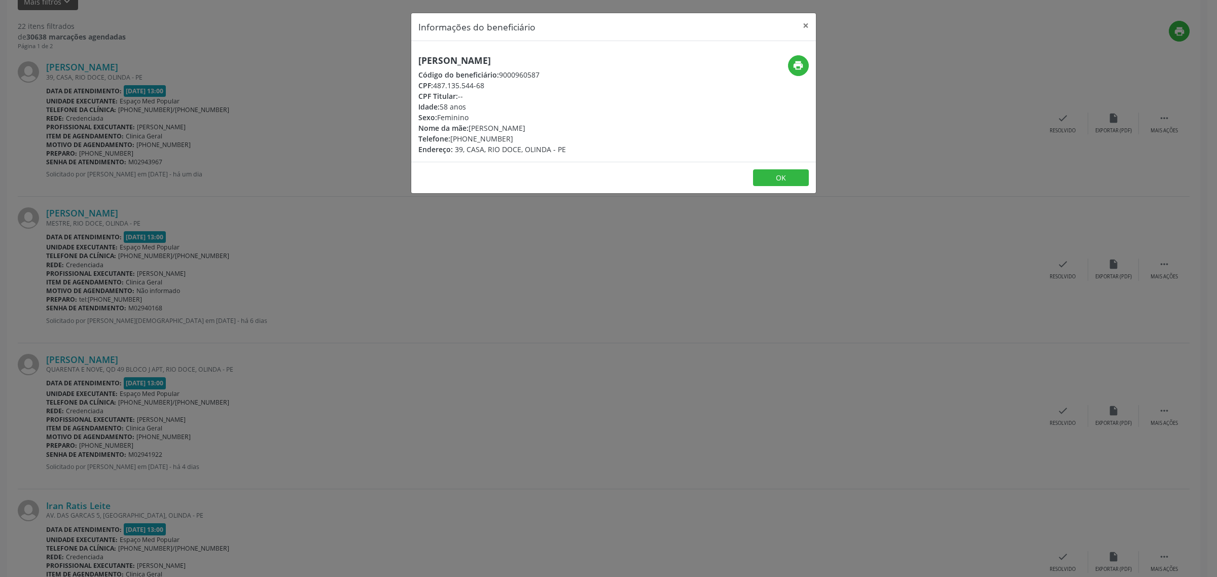
drag, startPoint x: 571, startPoint y: 57, endPoint x: 417, endPoint y: 64, distance: 154.8
click at [417, 64] on div "[PERSON_NAME] Código do beneficiário: 9000960587 CPF: 487.135.544-68 CPF Titula…" at bounding box center [546, 104] width 270 height 99
click at [352, 269] on div "Informações do beneficiário × [PERSON_NAME] Código do beneficiário: 9000960587 …" at bounding box center [608, 288] width 1217 height 577
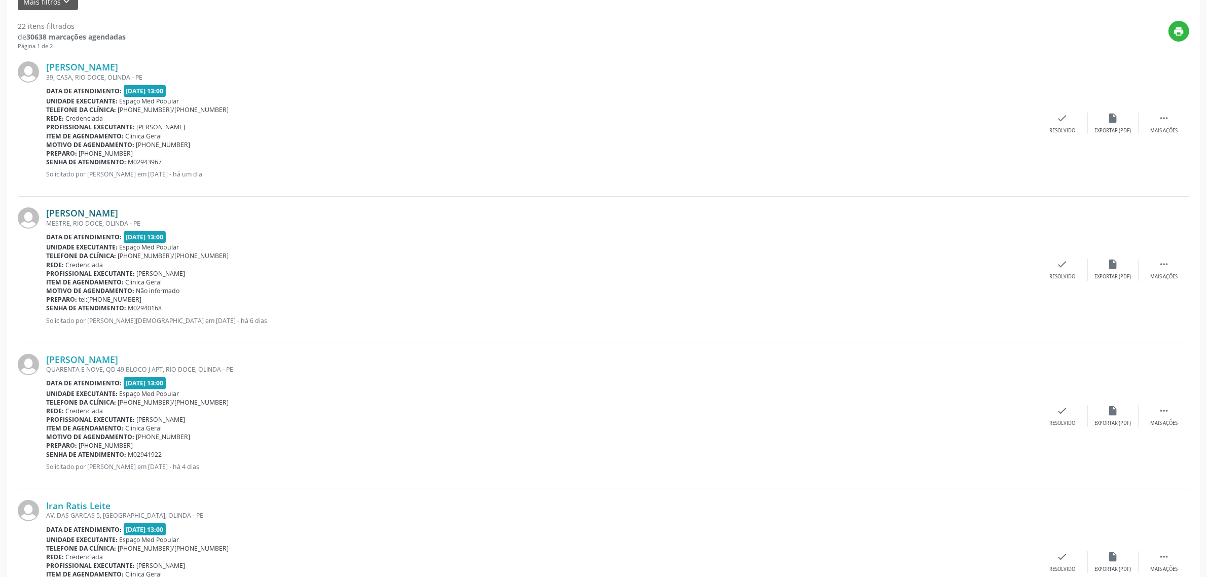
click at [118, 214] on link "[PERSON_NAME]" at bounding box center [82, 212] width 72 height 11
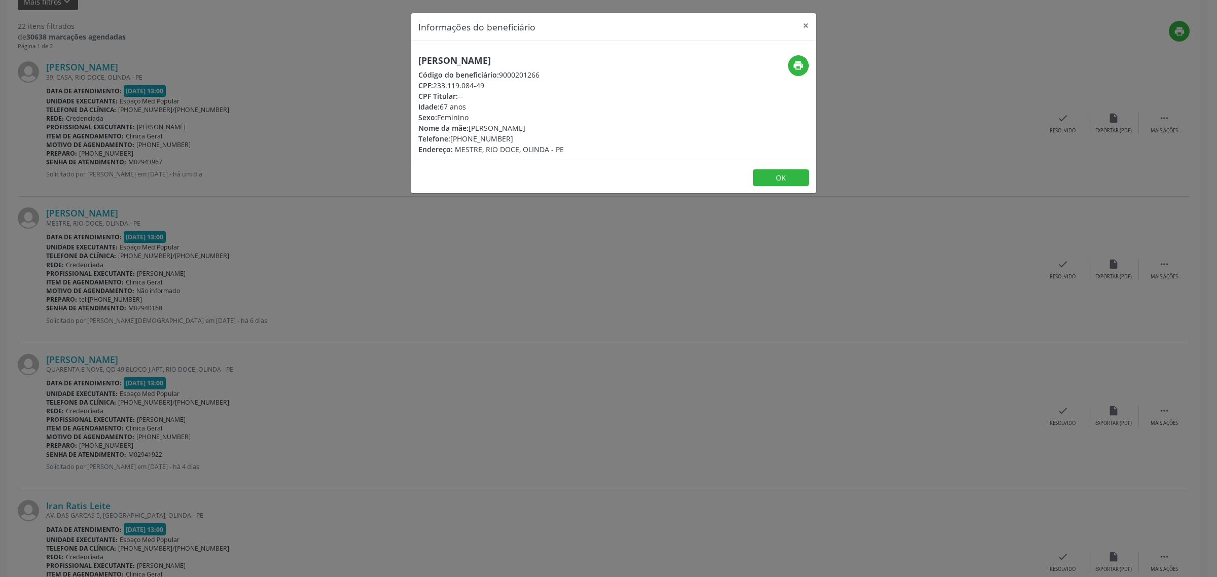
drag, startPoint x: 678, startPoint y: 62, endPoint x: 419, endPoint y: 61, distance: 259.1
click at [419, 61] on div "[PERSON_NAME] Código do beneficiário: 9000201266 CPF: 233.119.084-49 CPF Titula…" at bounding box center [546, 104] width 270 height 99
click at [329, 256] on div "Informações do beneficiário × [PERSON_NAME] Código do beneficiário: 9000201266 …" at bounding box center [608, 288] width 1217 height 577
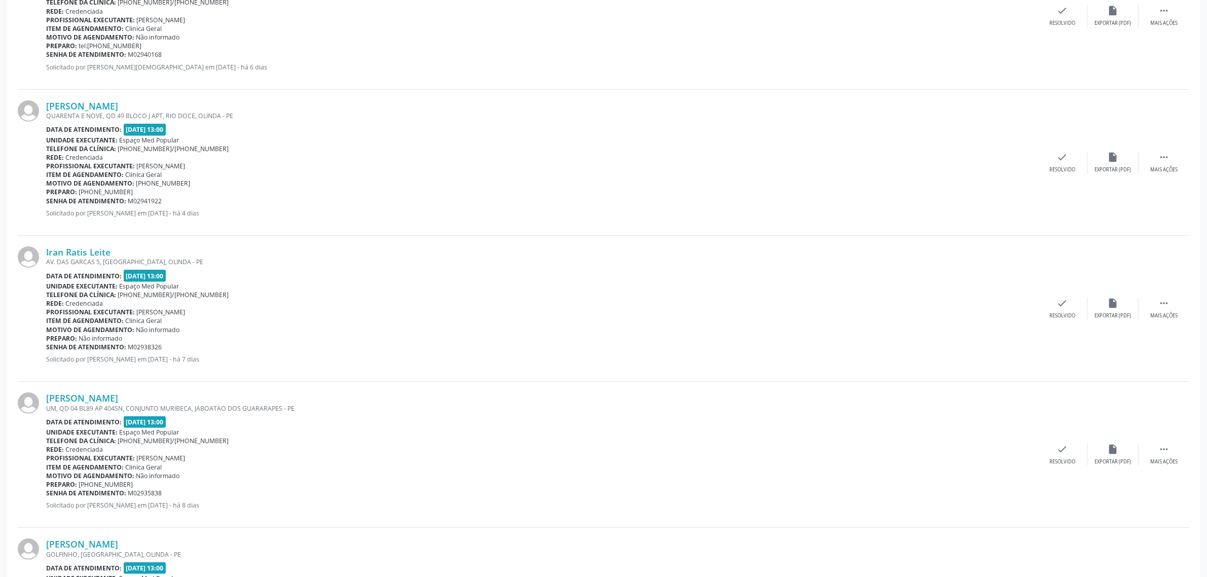
scroll to position [570, 0]
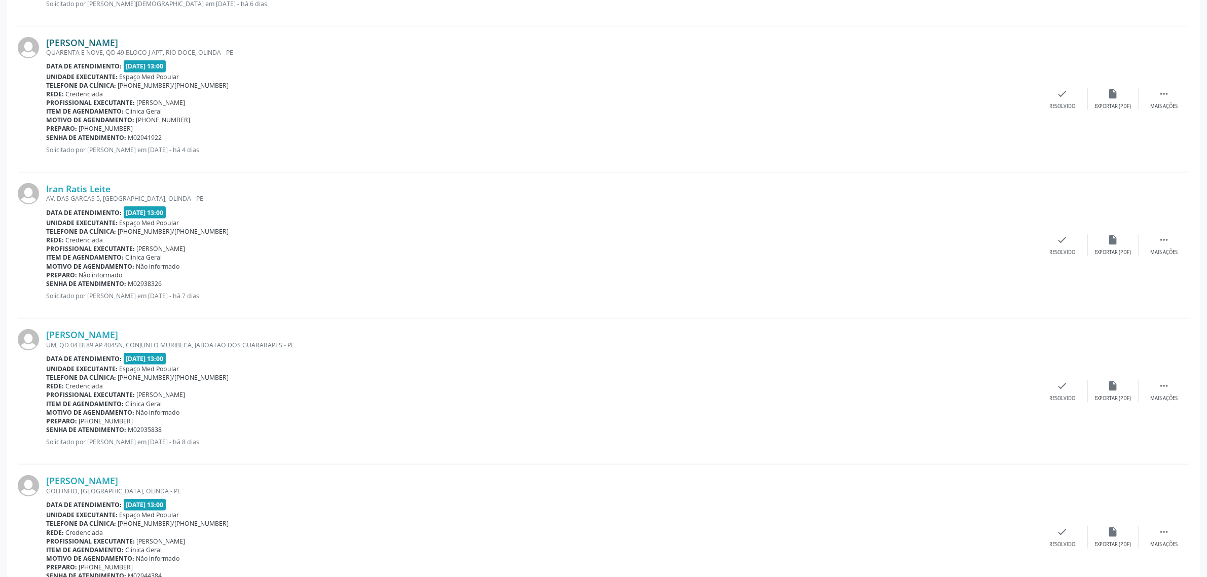
click at [118, 39] on link "[PERSON_NAME]" at bounding box center [82, 42] width 72 height 11
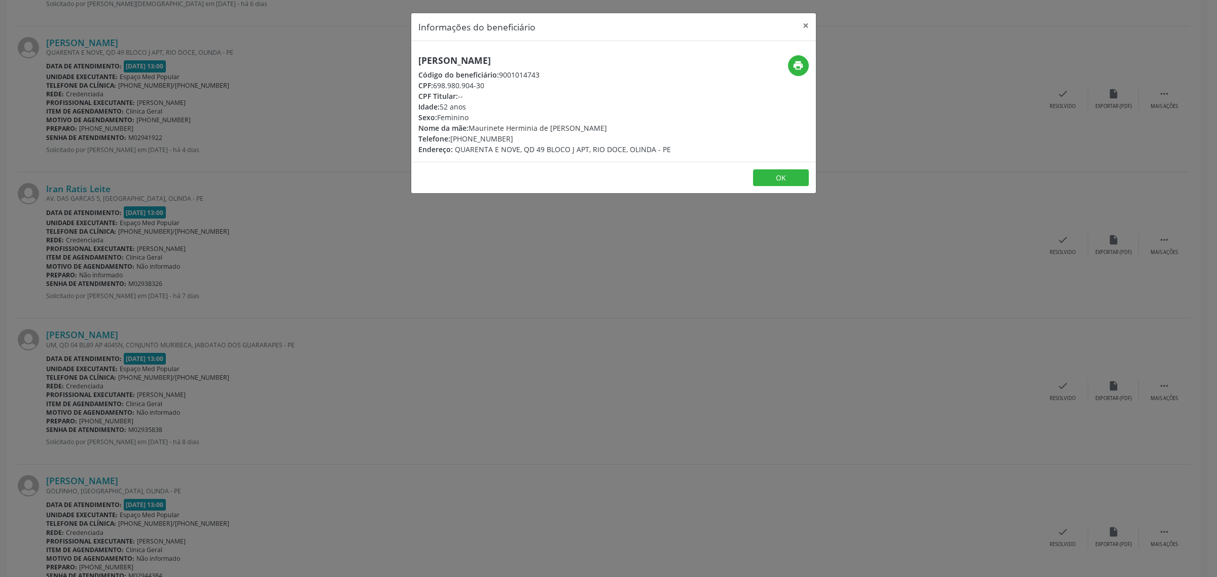
drag, startPoint x: 594, startPoint y: 59, endPoint x: 406, endPoint y: 59, distance: 187.6
click at [406, 59] on div "Informações do beneficiário × [PERSON_NAME] Código do beneficiário: 9001014743 …" at bounding box center [608, 288] width 1217 height 577
click at [335, 275] on div "Informações do beneficiário × [PERSON_NAME] Código do beneficiário: 9001014743 …" at bounding box center [608, 288] width 1217 height 577
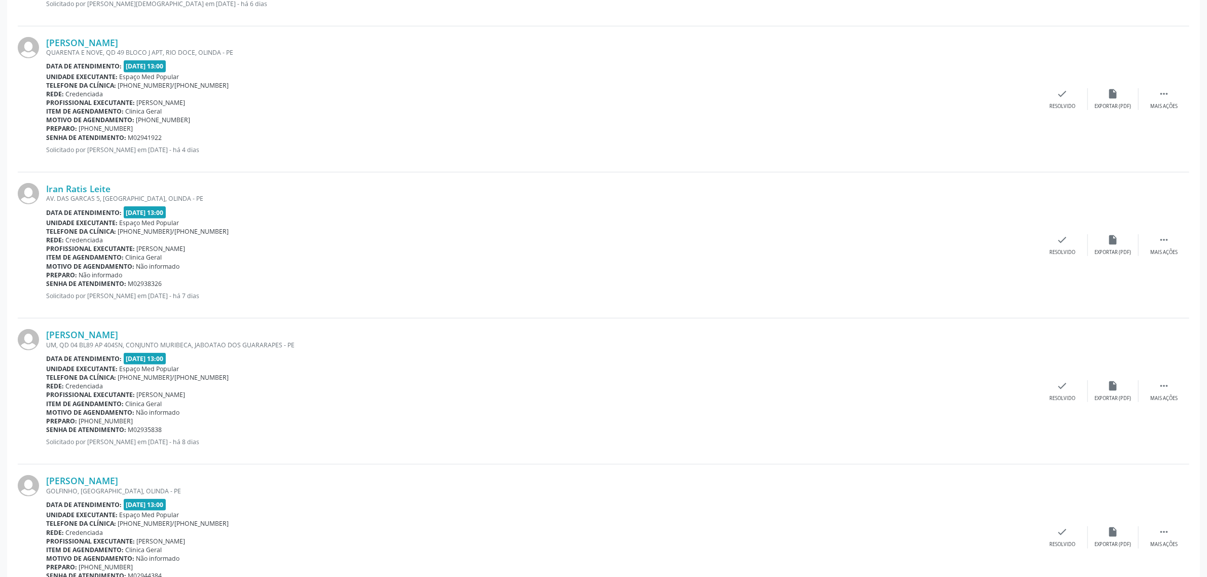
drag, startPoint x: 189, startPoint y: 43, endPoint x: 44, endPoint y: 40, distance: 145.0
click at [44, 40] on div "[PERSON_NAME] QUARENTA E NOVE, QD 49 BLOCO J APT, RIO DOCE, OLINDA - PE Data de…" at bounding box center [604, 99] width 1172 height 146
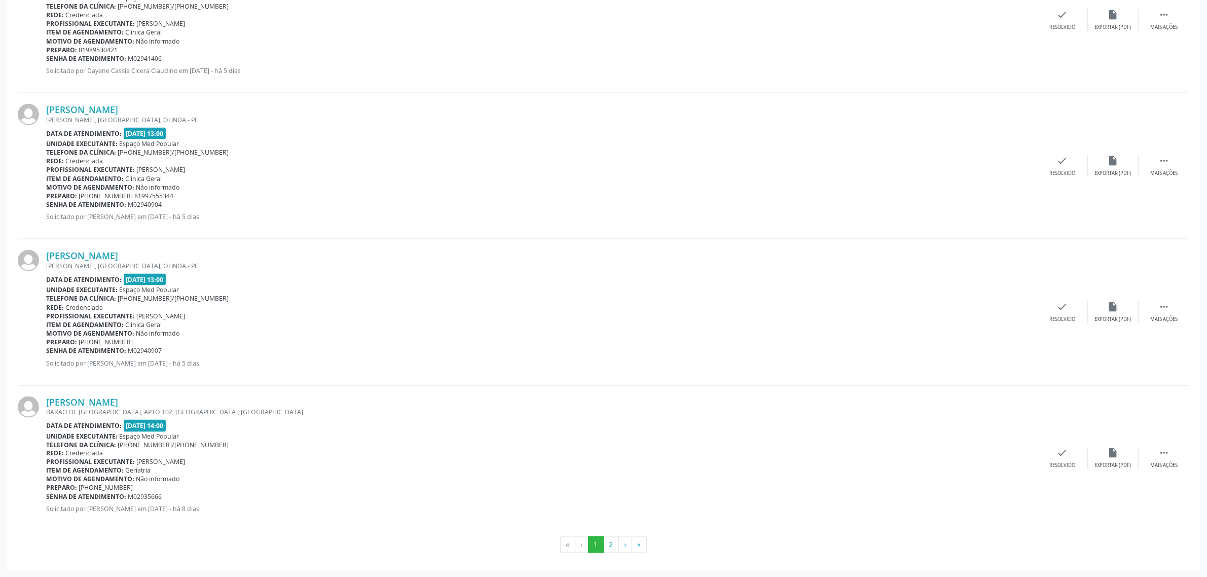
scroll to position [1966, 0]
click at [609, 549] on button "2" at bounding box center [611, 543] width 16 height 17
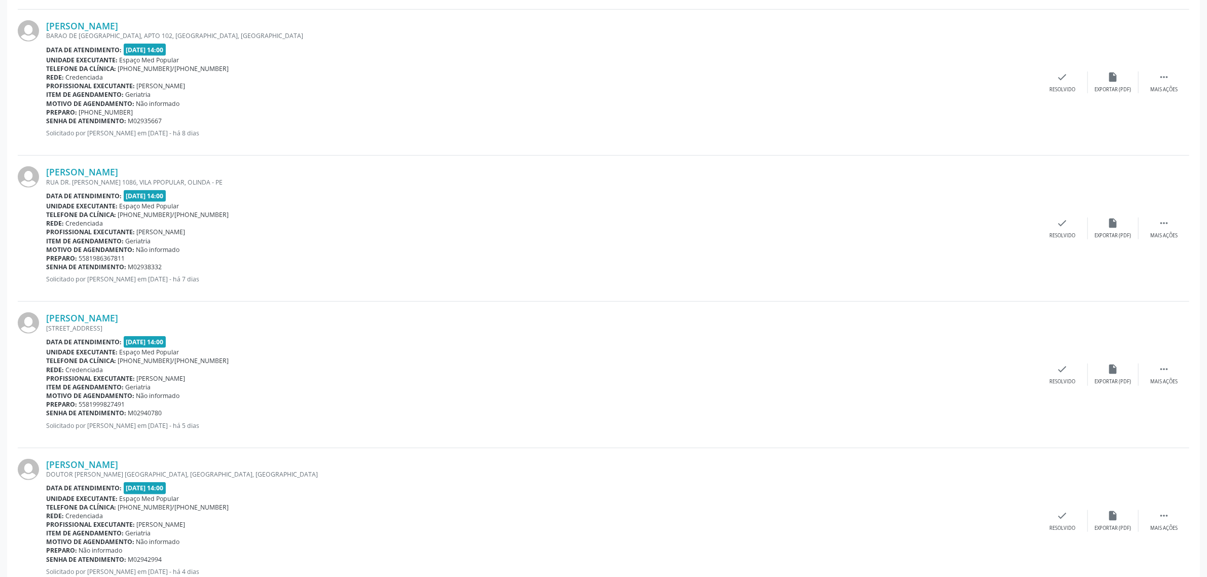
scroll to position [796, 0]
